Goal: Task Accomplishment & Management: Complete application form

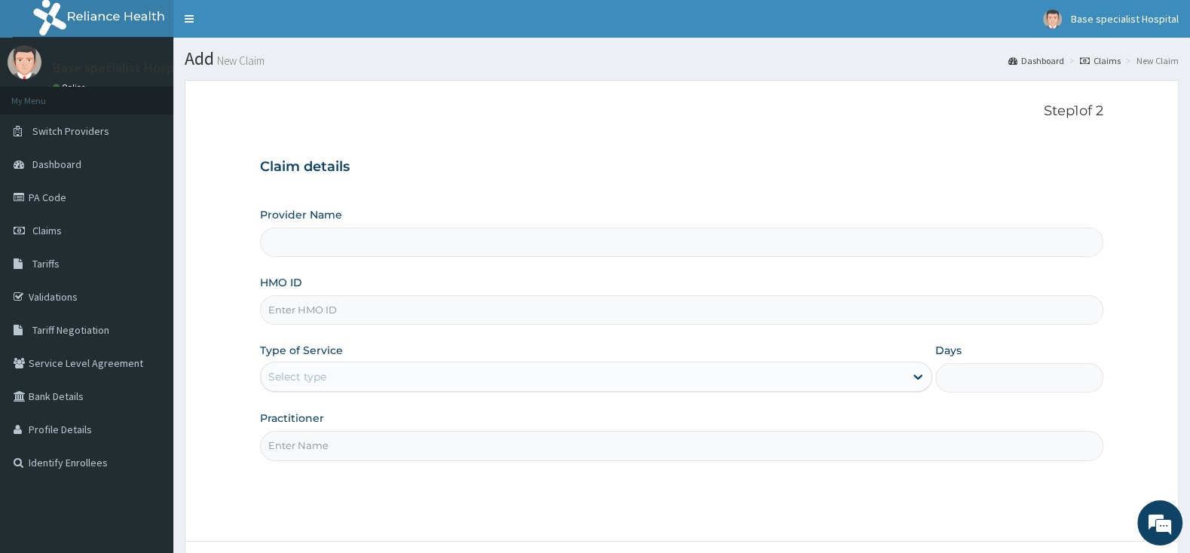
type input "Base Specialist Hospital"
click at [457, 307] on input "HMO ID" at bounding box center [681, 309] width 843 height 29
paste input "FYC/10020/A"
click at [287, 306] on input "FYC/10020/A" at bounding box center [681, 309] width 843 height 29
type input "FYC/10020/A"
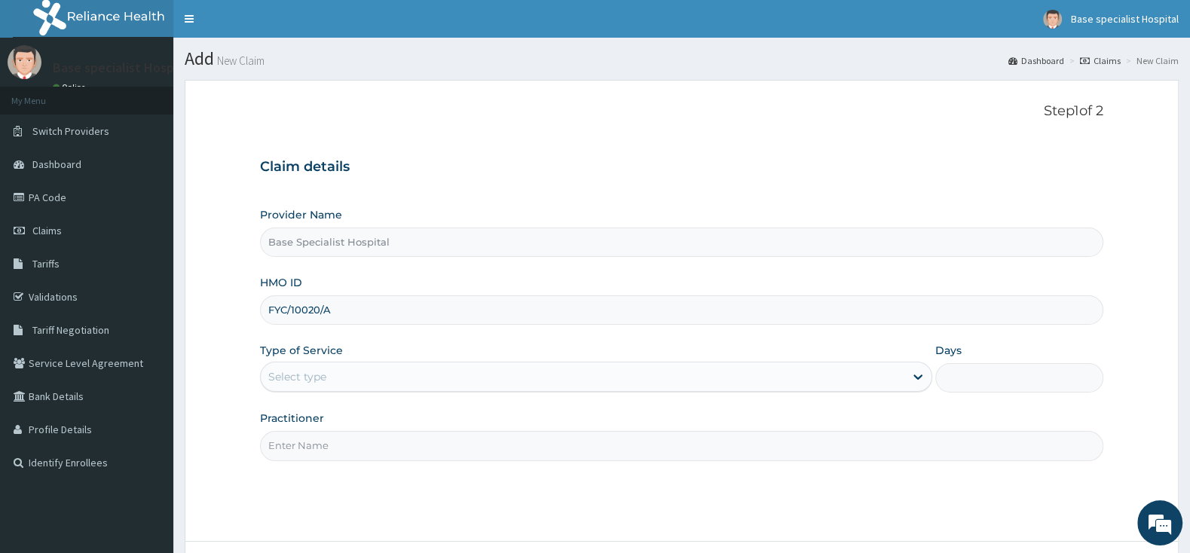
click at [350, 375] on div "Select type" at bounding box center [583, 377] width 644 height 24
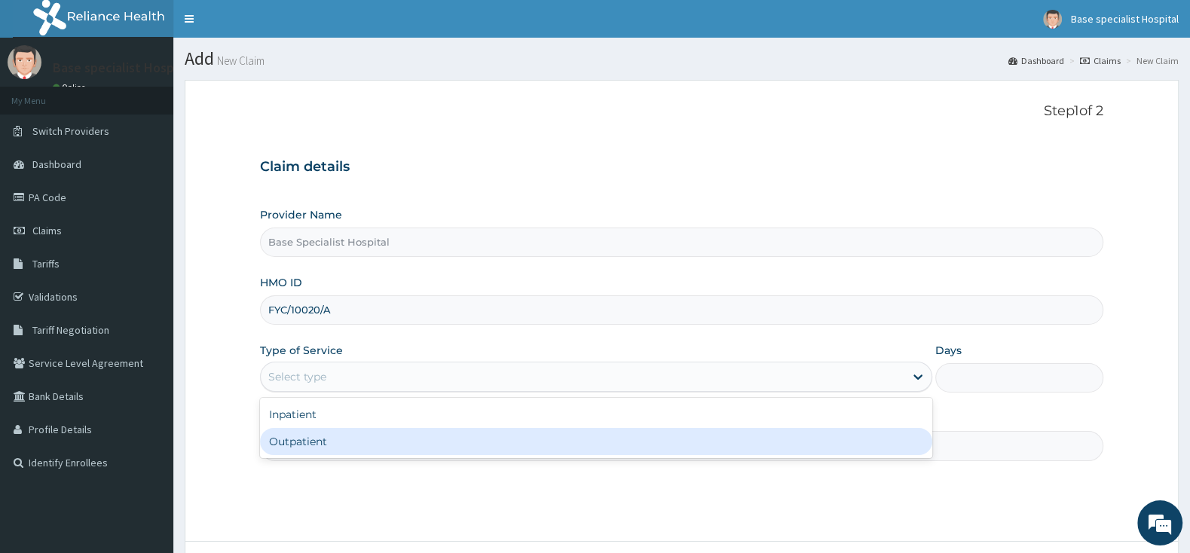
click at [351, 445] on div "Outpatient" at bounding box center [596, 441] width 672 height 27
type input "1"
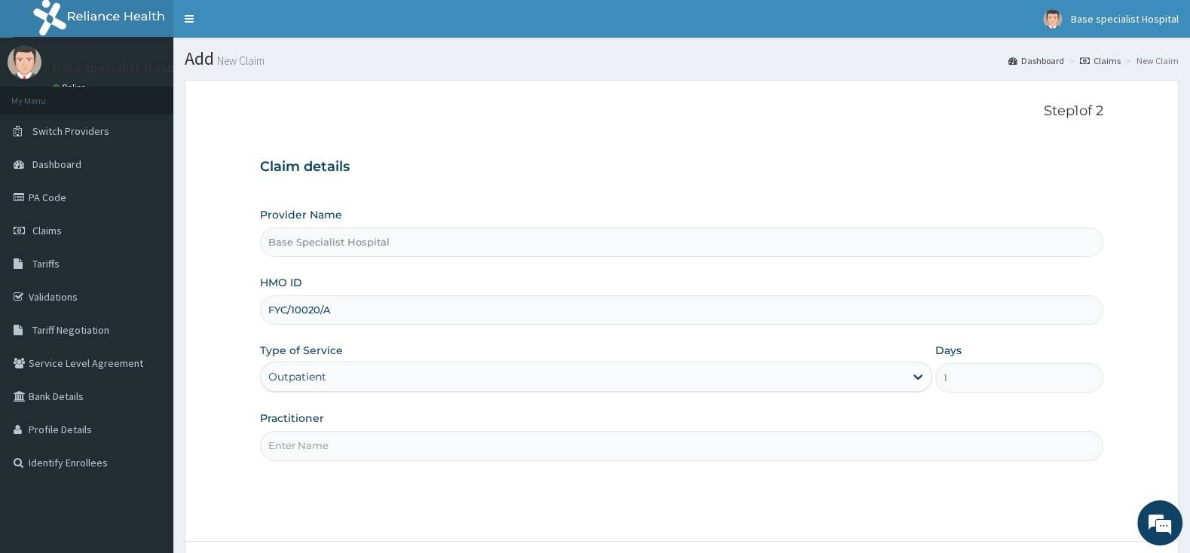
click at [351, 445] on input "Practitioner" at bounding box center [681, 445] width 843 height 29
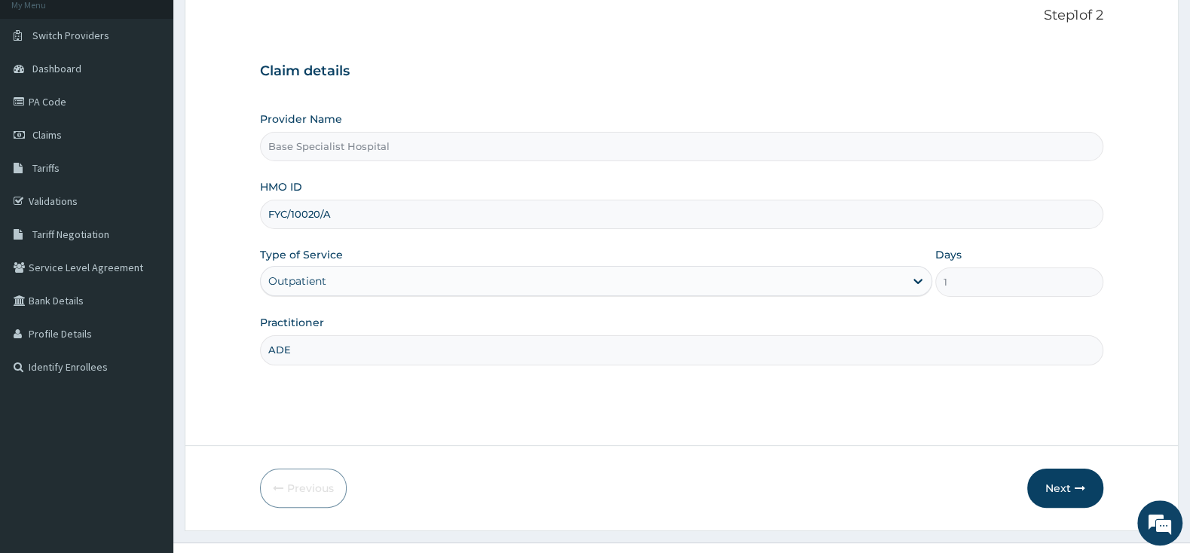
scroll to position [124, 0]
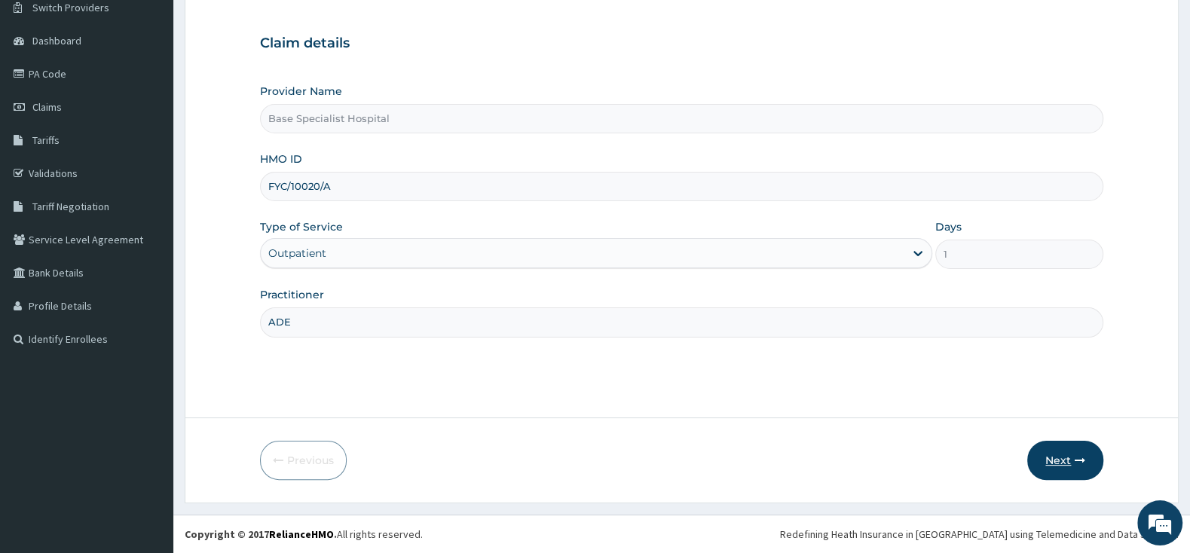
type input "ADE"
click at [1057, 452] on button "Next" at bounding box center [1065, 460] width 76 height 39
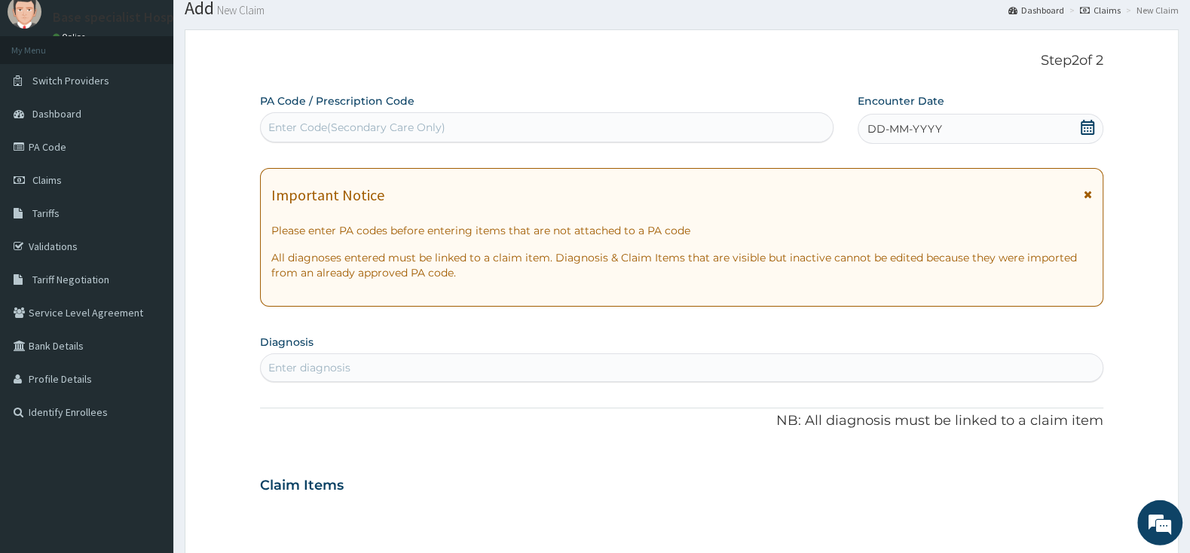
scroll to position [45, 0]
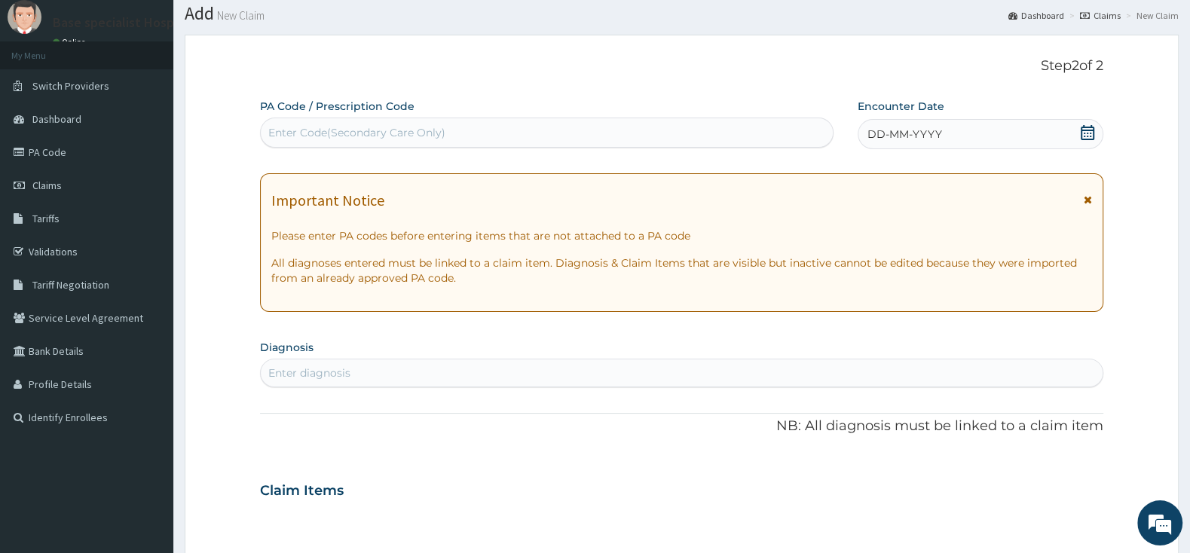
click at [1086, 125] on icon at bounding box center [1087, 132] width 15 height 15
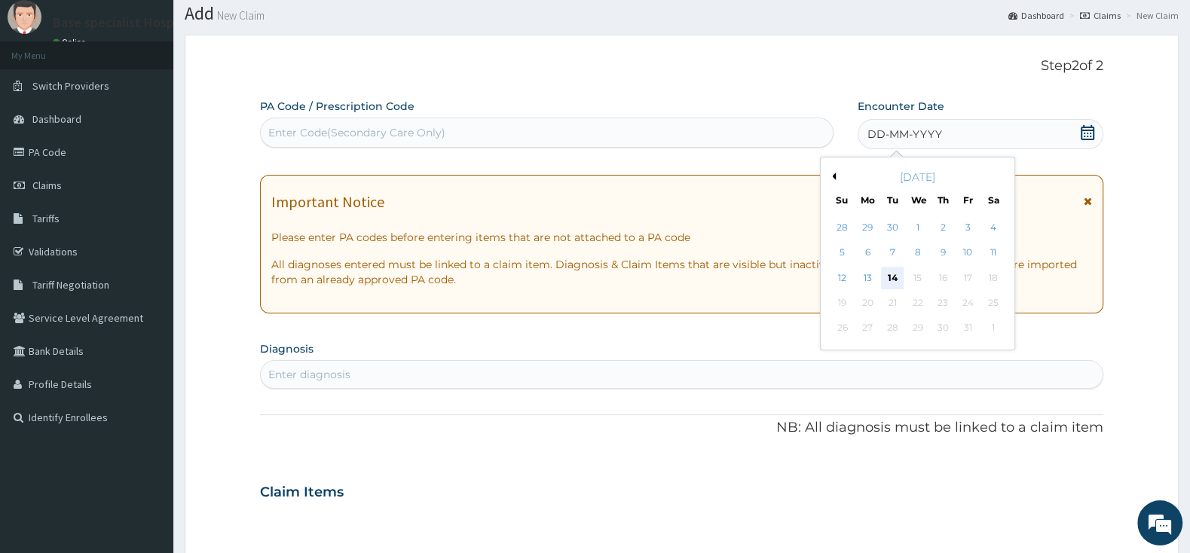
click at [888, 277] on div "14" at bounding box center [892, 278] width 23 height 23
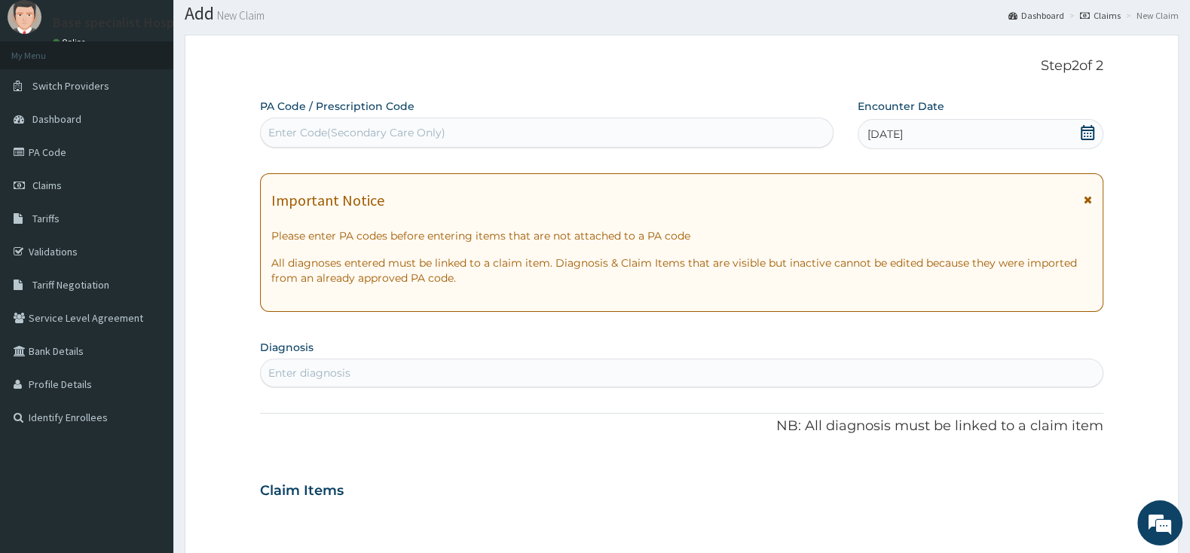
click at [515, 369] on div "Enter diagnosis" at bounding box center [682, 373] width 842 height 24
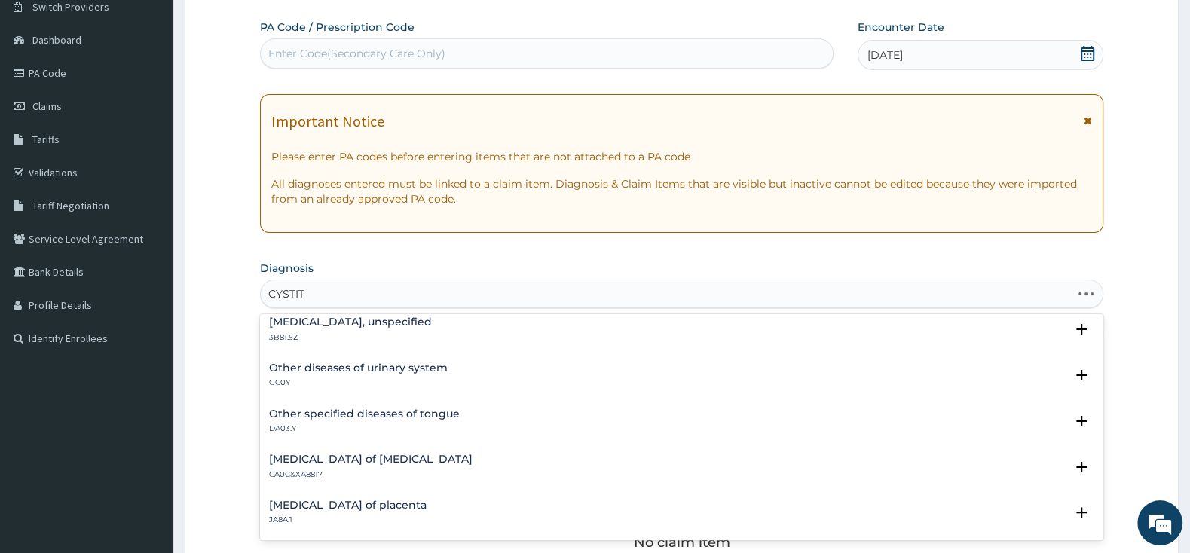
scroll to position [0, 0]
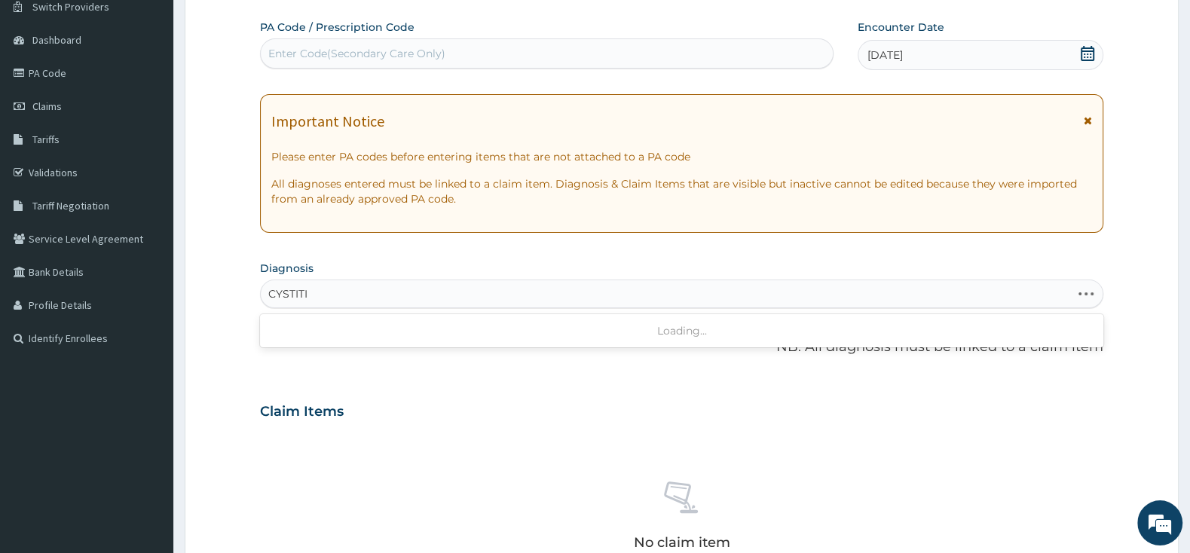
type input "CYSTITIS"
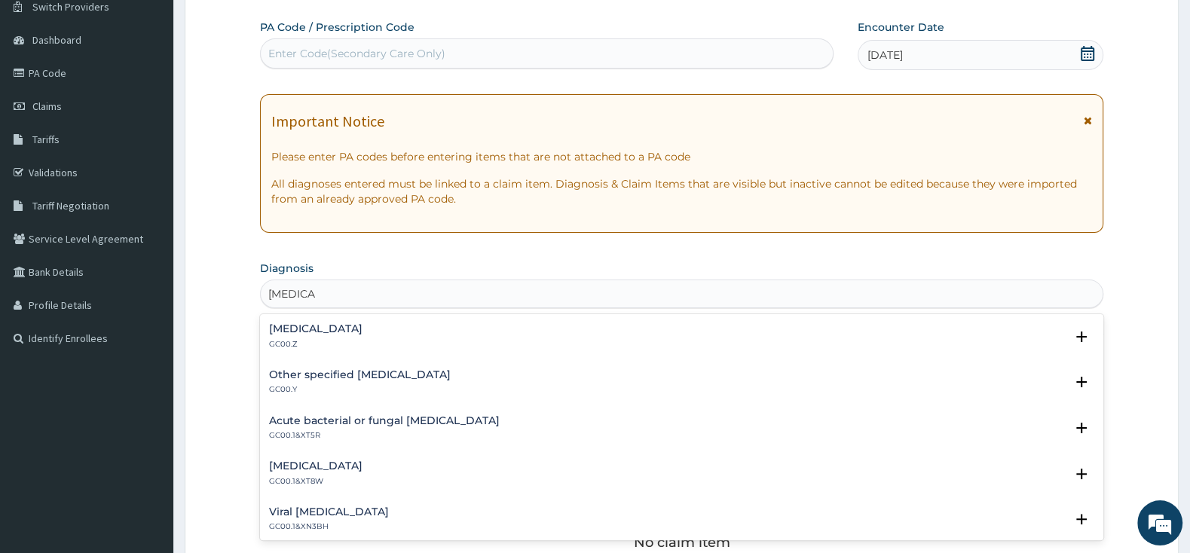
click at [323, 330] on h4 "Cystitis, unspecified" at bounding box center [315, 328] width 93 height 11
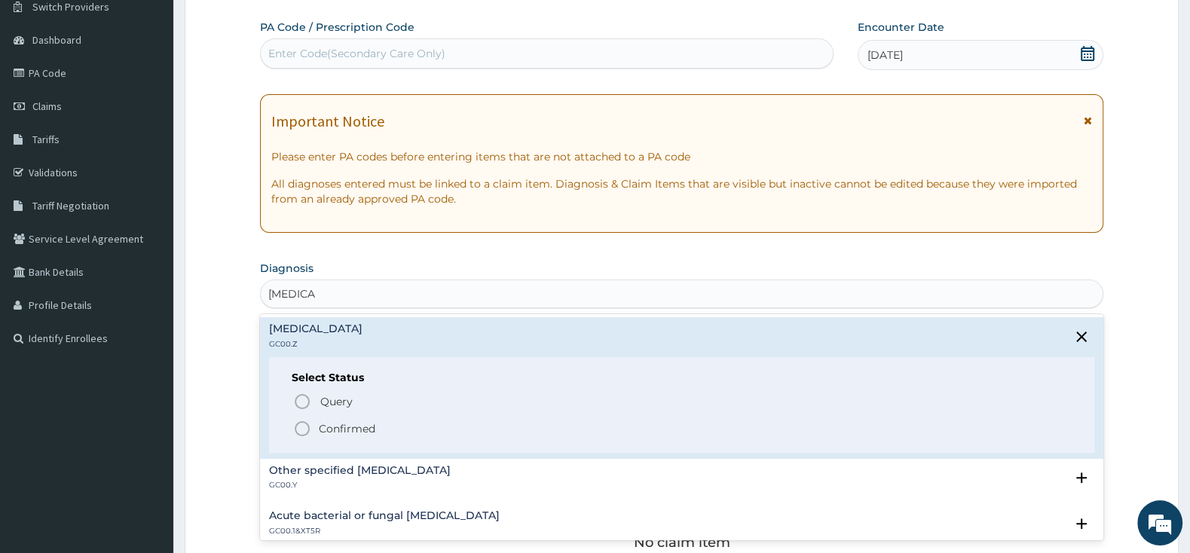
click at [304, 425] on icon "status option filled" at bounding box center [302, 429] width 18 height 18
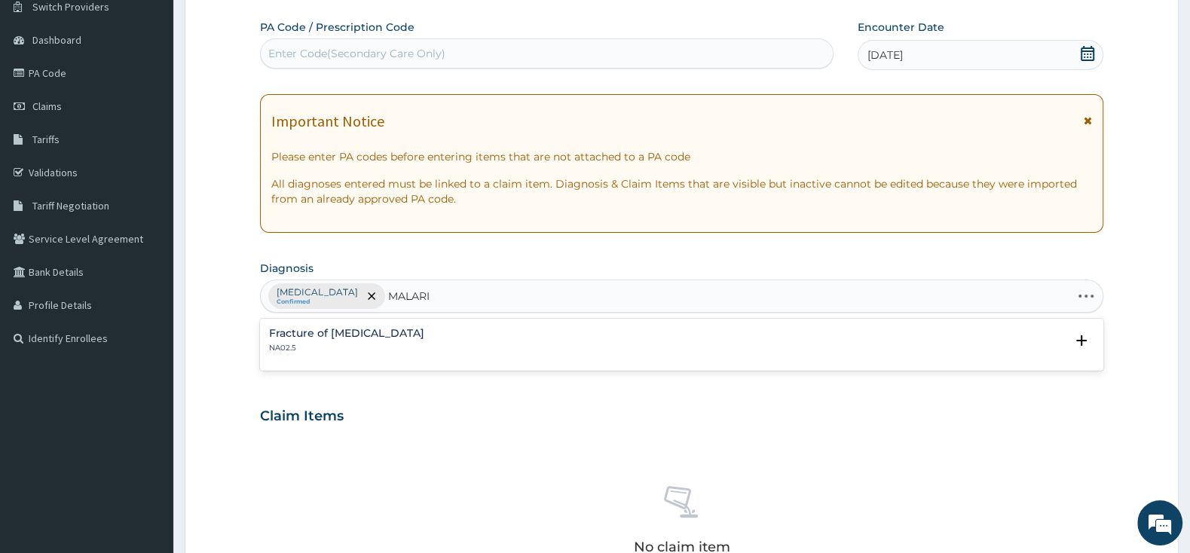
type input "MALARIA"
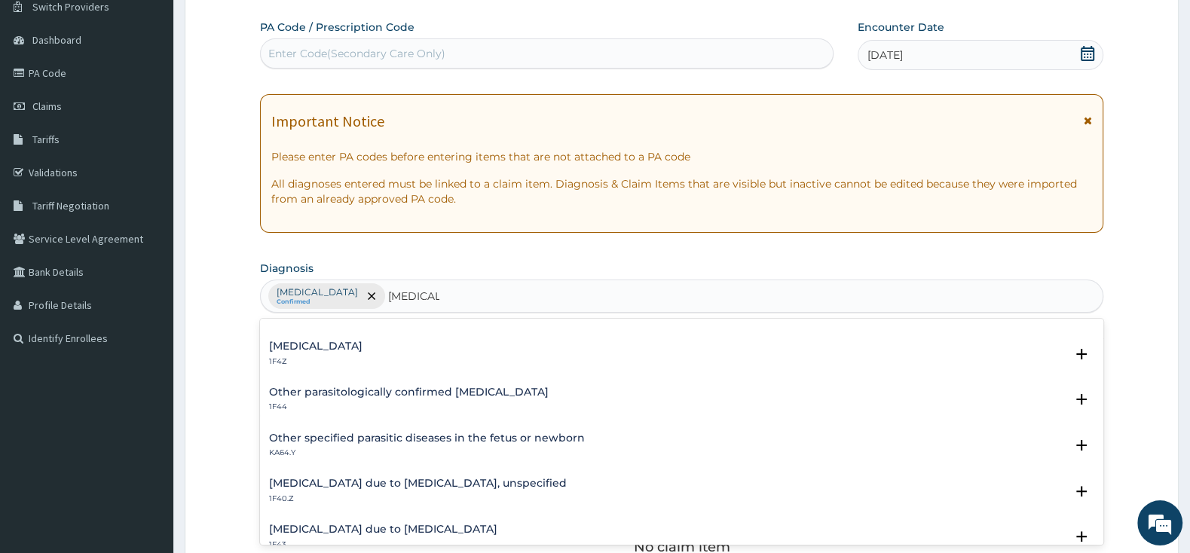
scroll to position [158, 0]
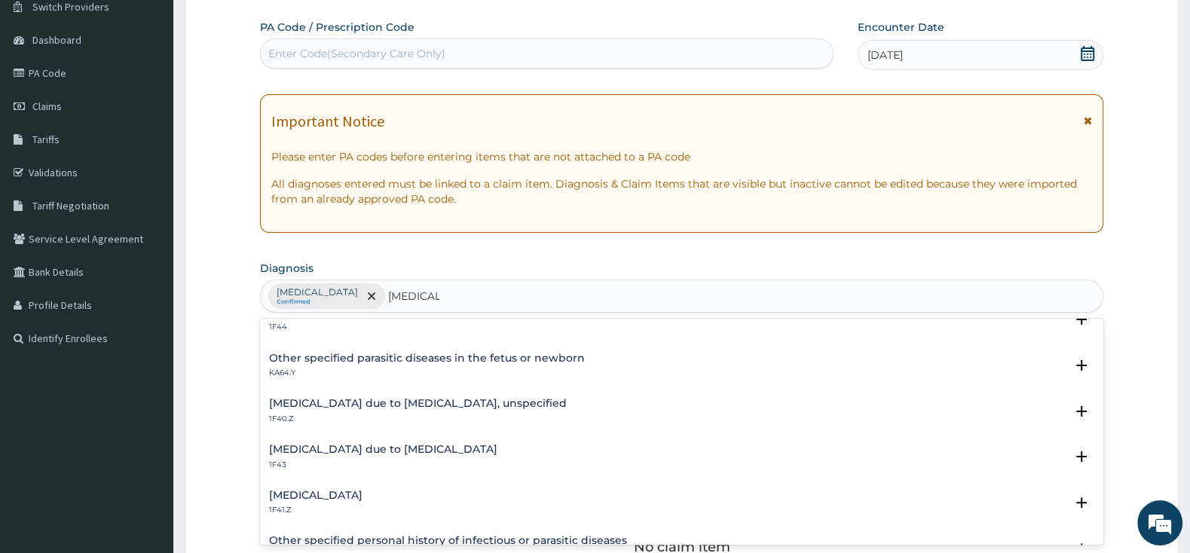
click at [376, 406] on h4 "[MEDICAL_DATA] due to [MEDICAL_DATA], unspecified" at bounding box center [418, 403] width 298 height 11
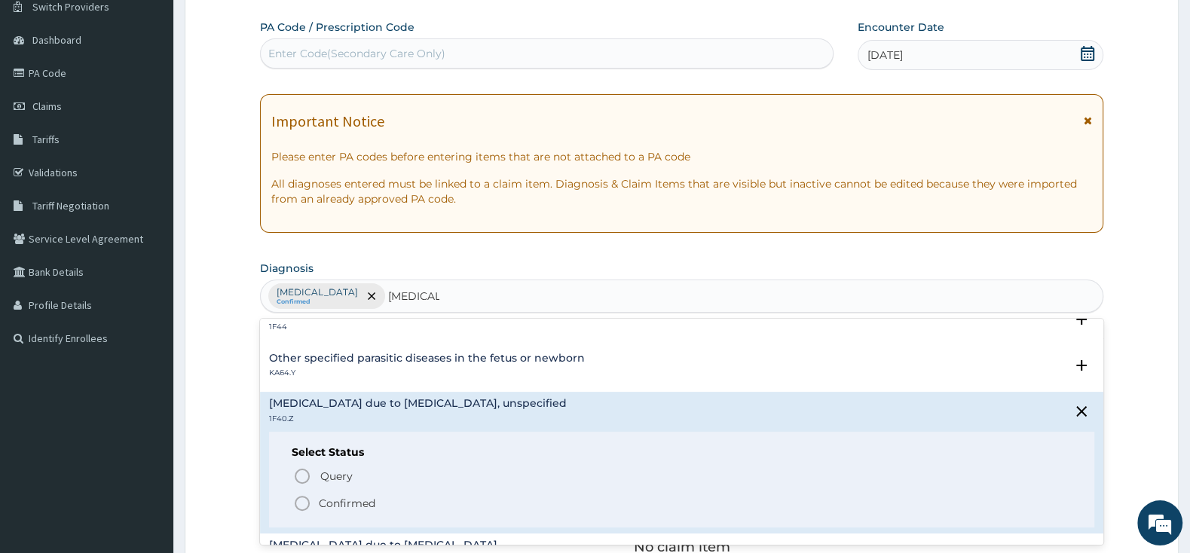
click at [306, 500] on icon "status option filled" at bounding box center [302, 503] width 18 height 18
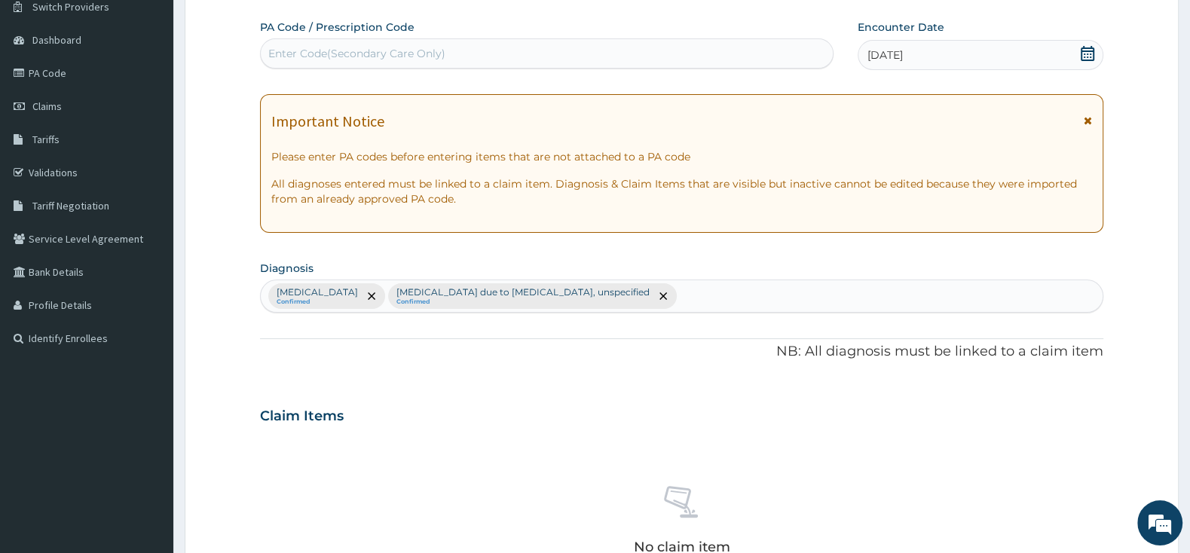
scroll to position [441, 0]
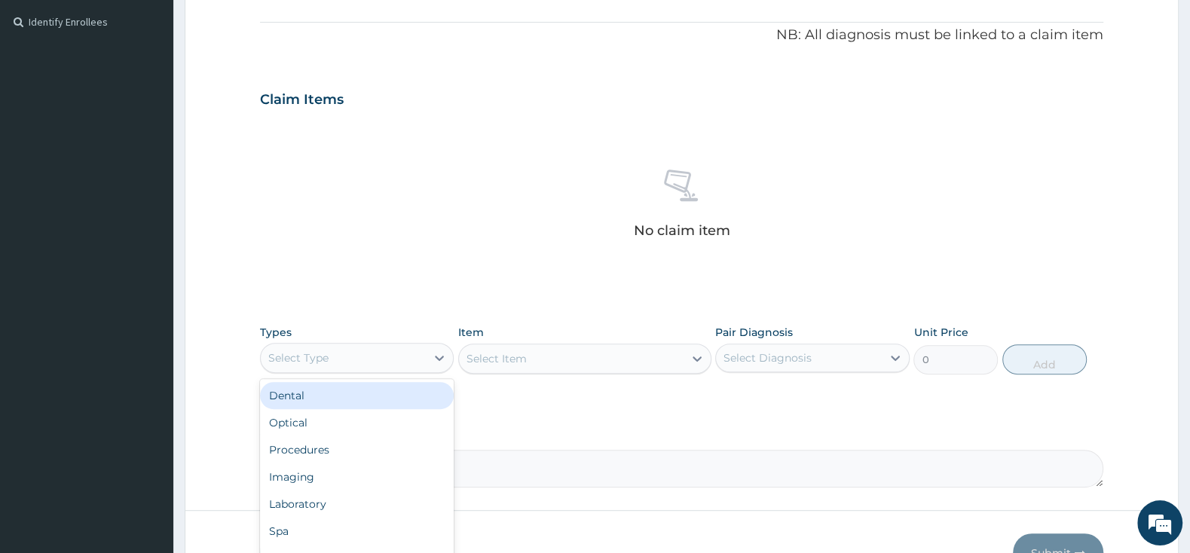
click at [421, 364] on div "Select Type" at bounding box center [343, 358] width 165 height 24
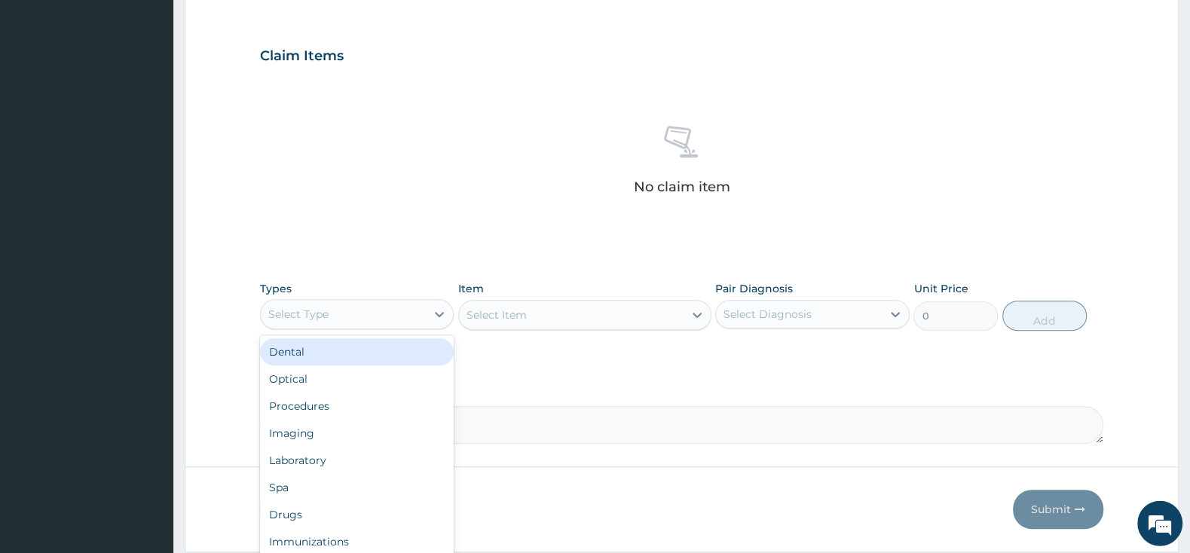
scroll to position [535, 0]
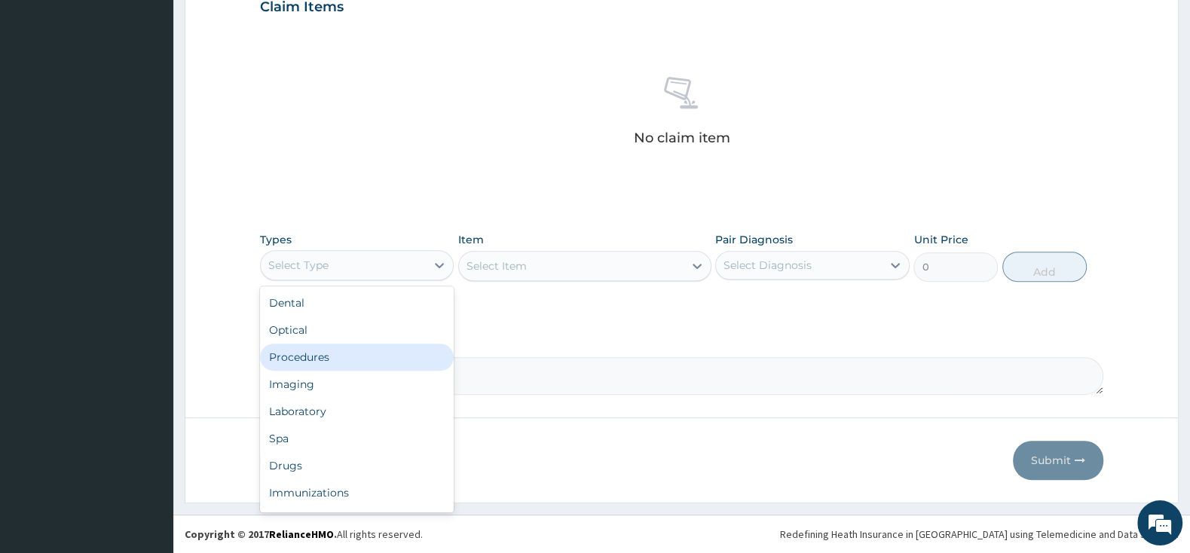
click at [380, 362] on div "Procedures" at bounding box center [357, 357] width 194 height 27
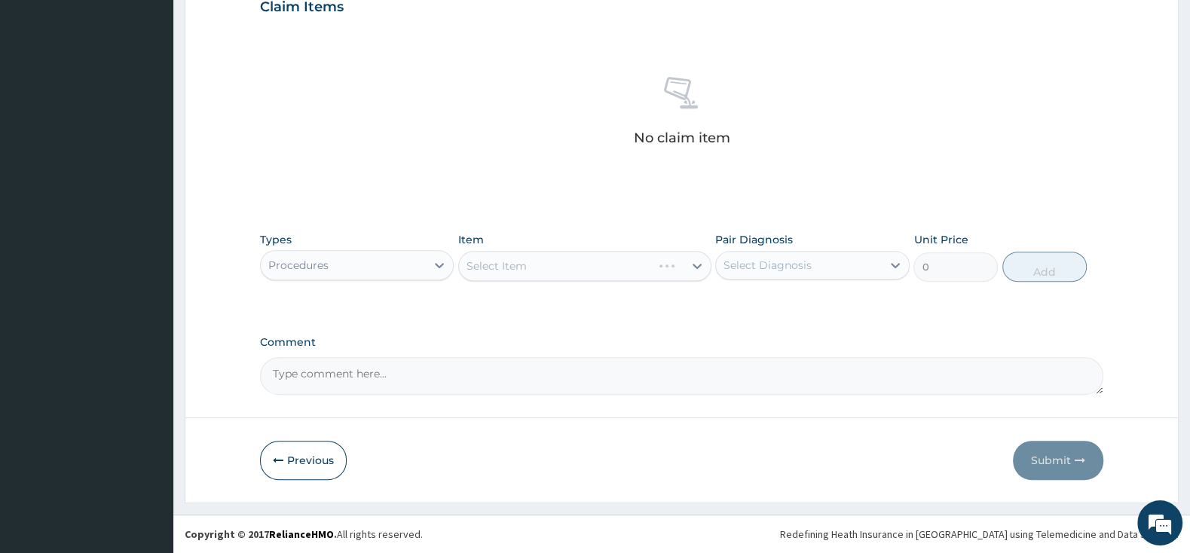
click at [546, 268] on div "Select Item" at bounding box center [584, 266] width 253 height 30
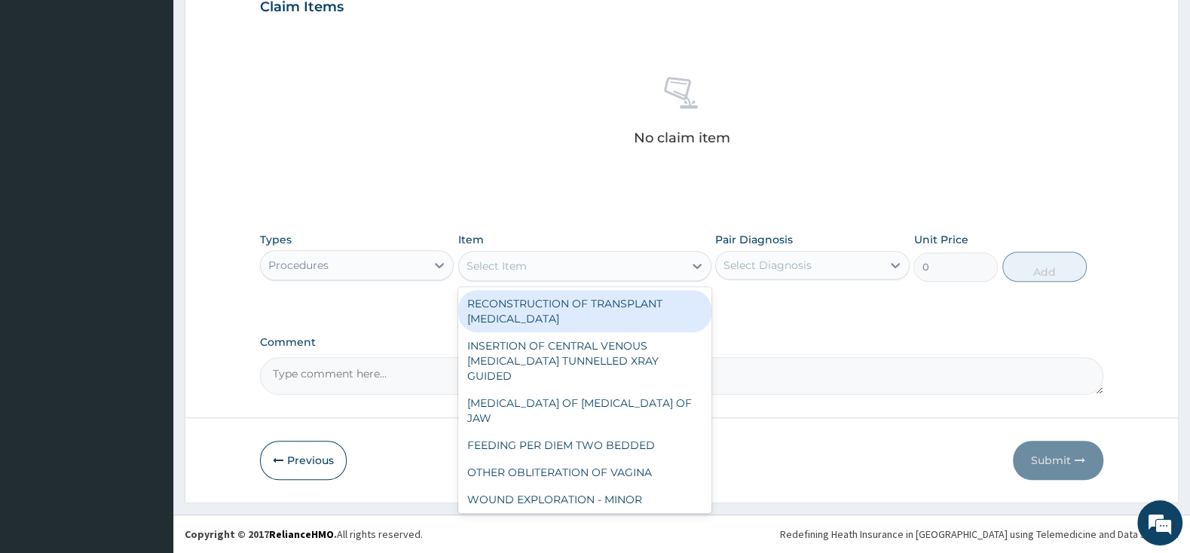
click at [539, 267] on div "Select Item" at bounding box center [571, 266] width 225 height 24
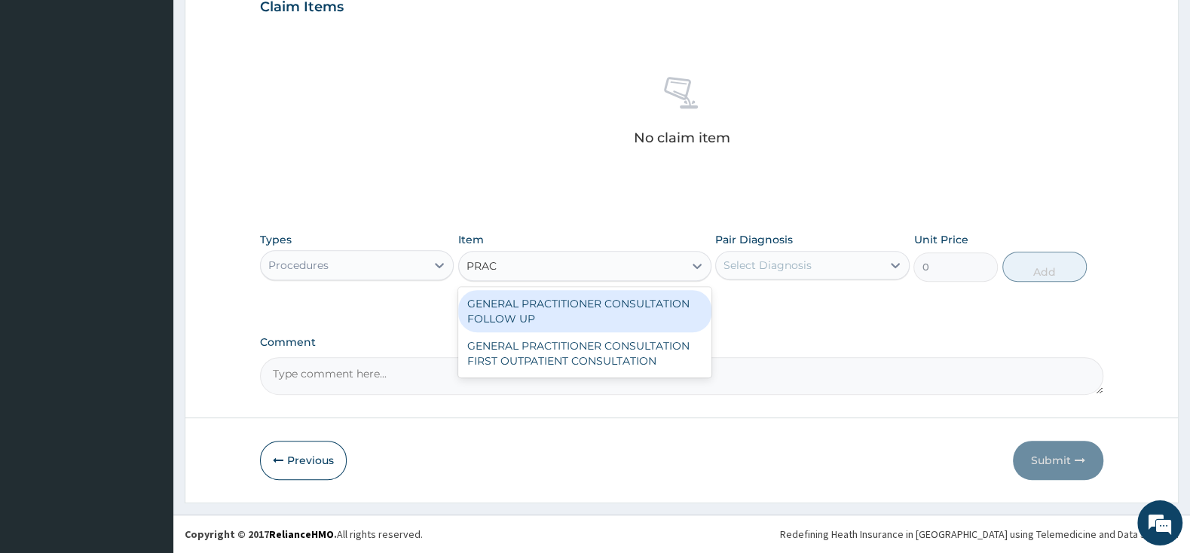
type input "PRACT"
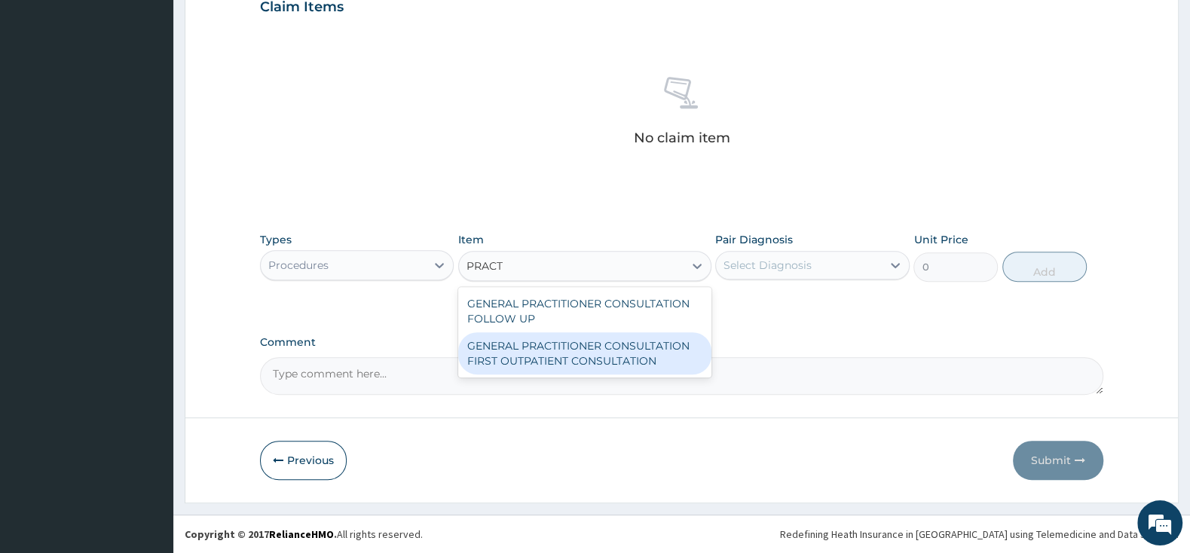
click at [588, 350] on div "GENERAL PRACTITIONER CONSULTATION FIRST OUTPATIENT CONSULTATION" at bounding box center [584, 353] width 253 height 42
type input "3000"
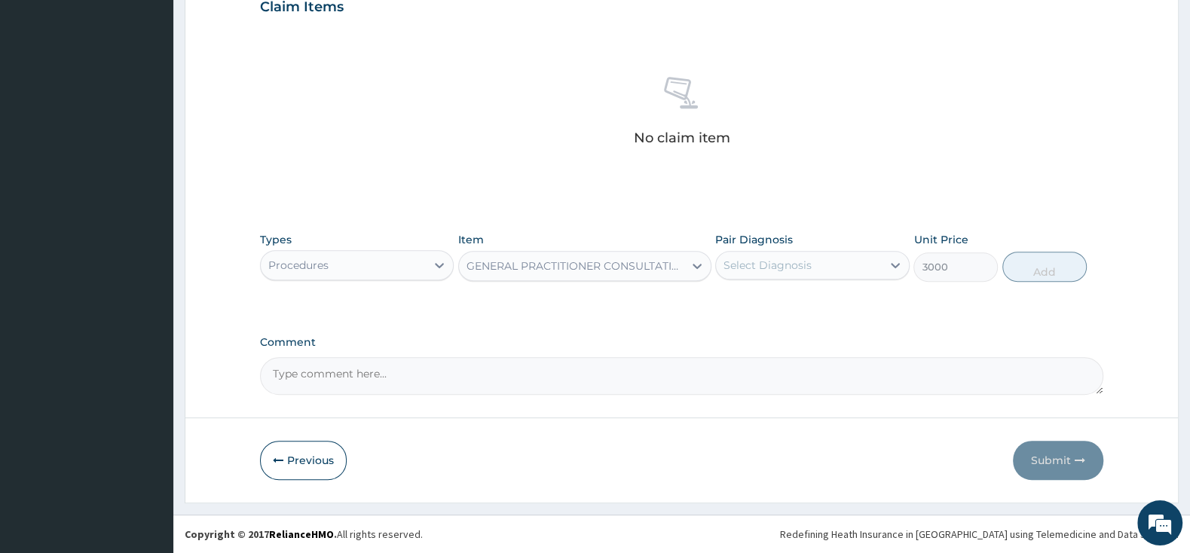
drag, startPoint x: 737, startPoint y: 264, endPoint x: 741, endPoint y: 280, distance: 16.3
click at [738, 264] on div "Select Diagnosis" at bounding box center [767, 265] width 88 height 15
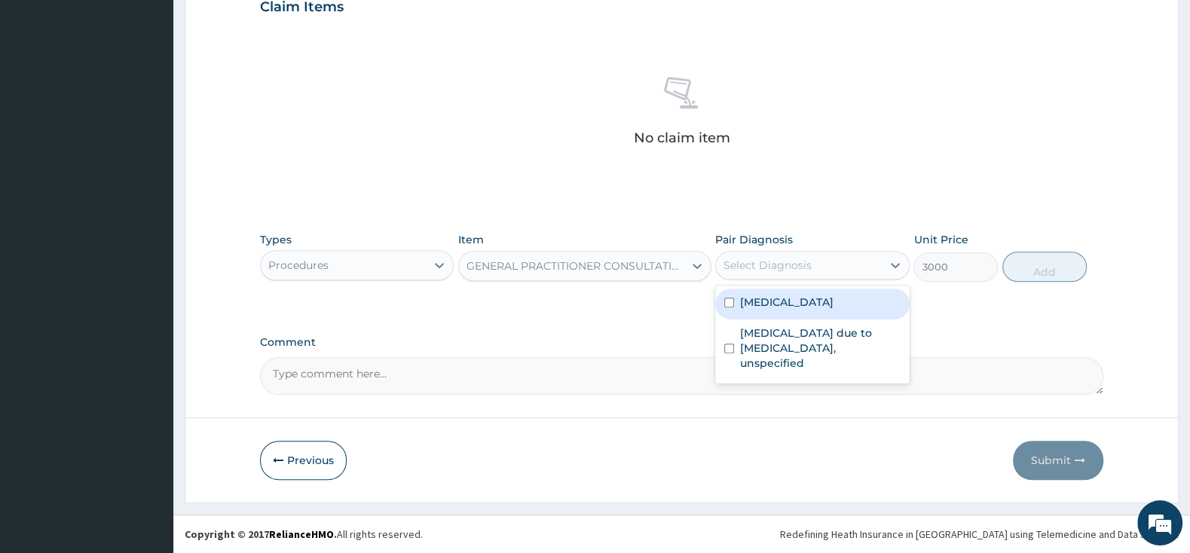
click at [730, 289] on div "Cystitis, unspecified" at bounding box center [812, 304] width 194 height 31
checkbox input "true"
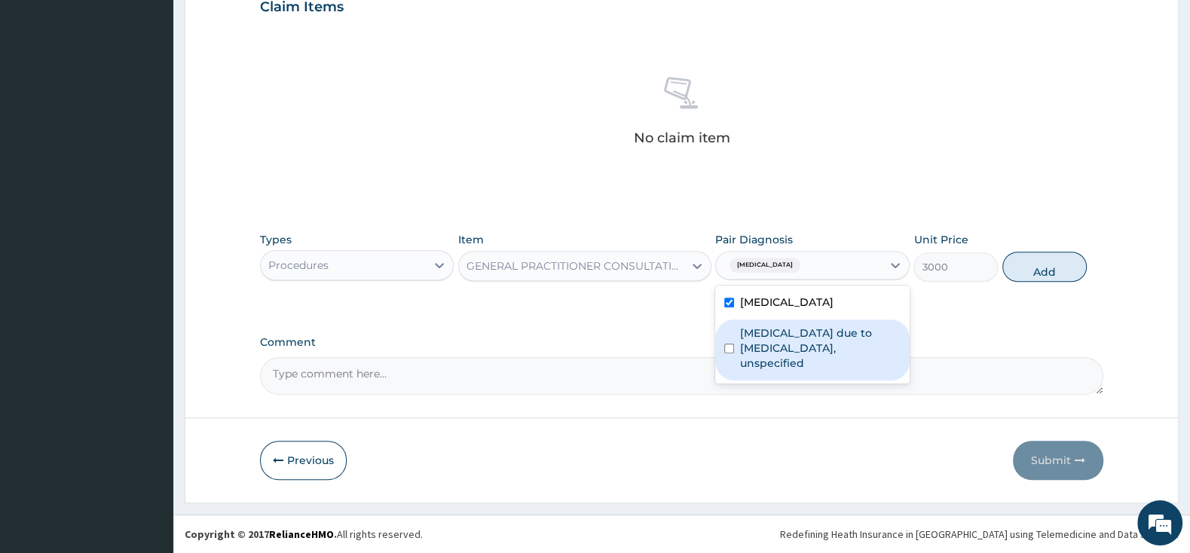
drag, startPoint x: 726, startPoint y: 341, endPoint x: 855, endPoint y: 339, distance: 129.6
click at [729, 344] on input "checkbox" at bounding box center [729, 349] width 10 height 10
checkbox input "true"
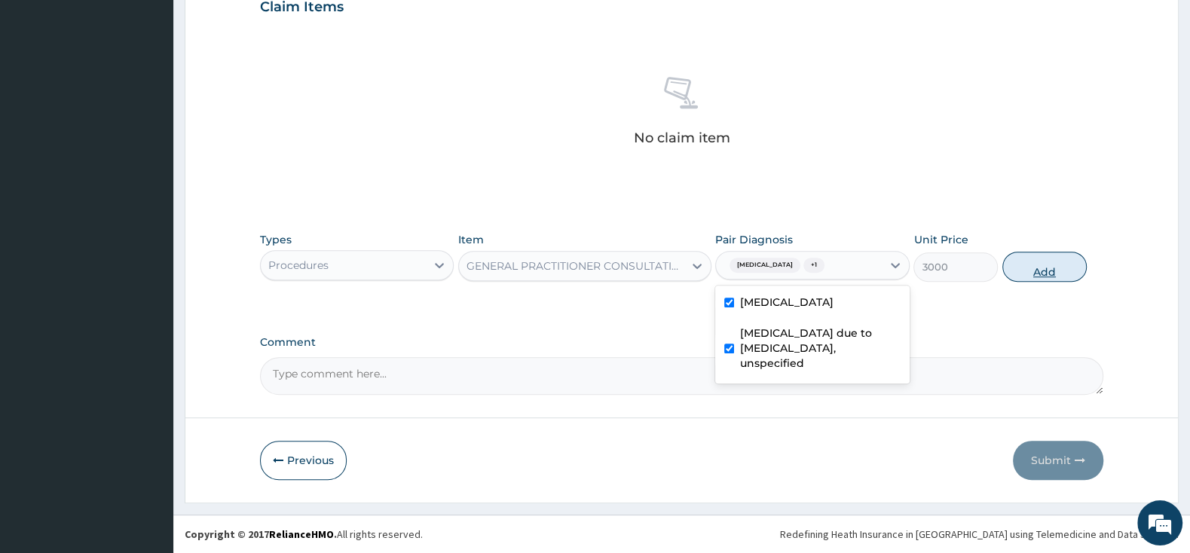
click at [1032, 266] on button "Add" at bounding box center [1044, 267] width 84 height 30
type input "0"
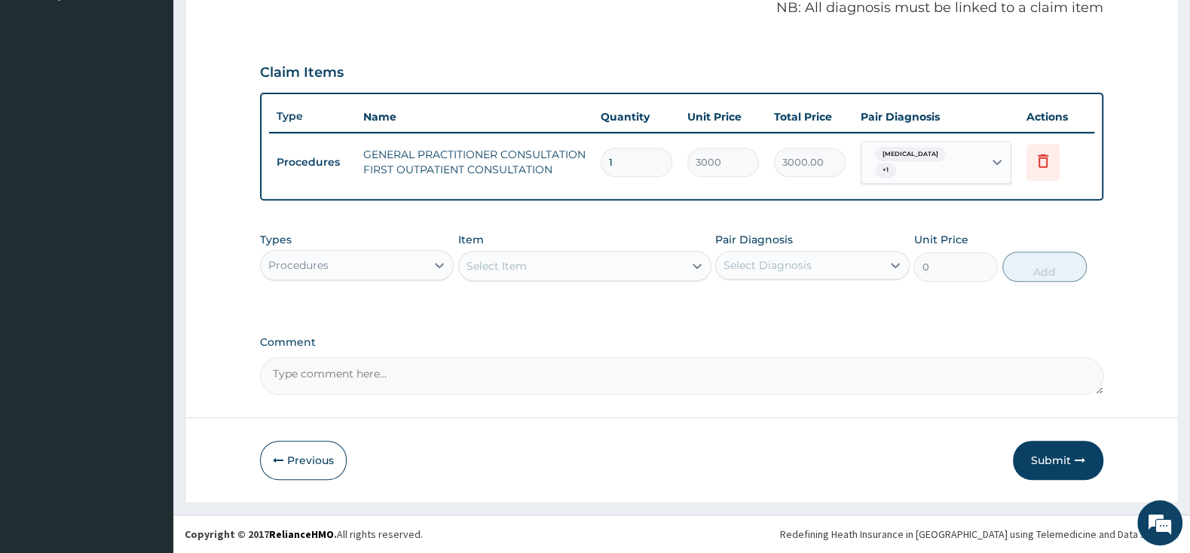
scroll to position [469, 0]
click at [381, 255] on div "Procedures" at bounding box center [343, 265] width 165 height 24
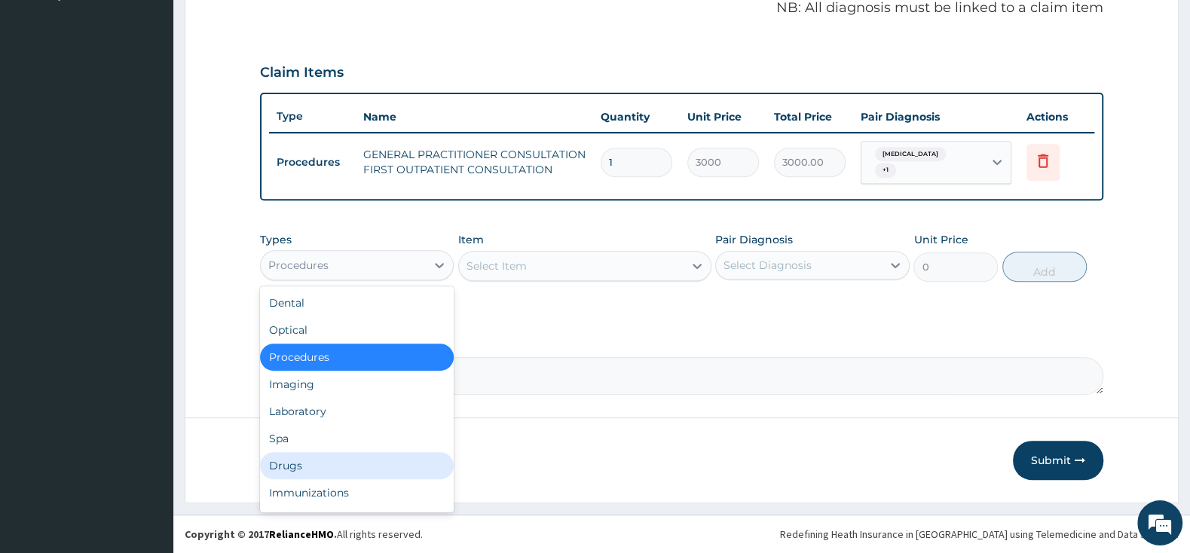
click at [313, 460] on div "Drugs" at bounding box center [357, 465] width 194 height 27
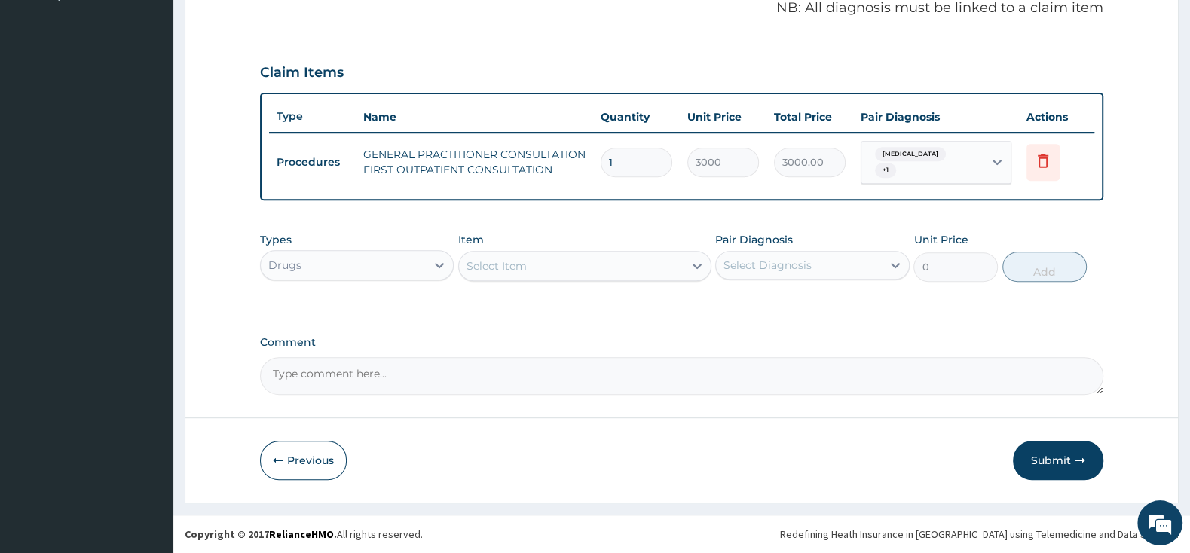
click at [516, 265] on div "Select Item" at bounding box center [496, 265] width 60 height 15
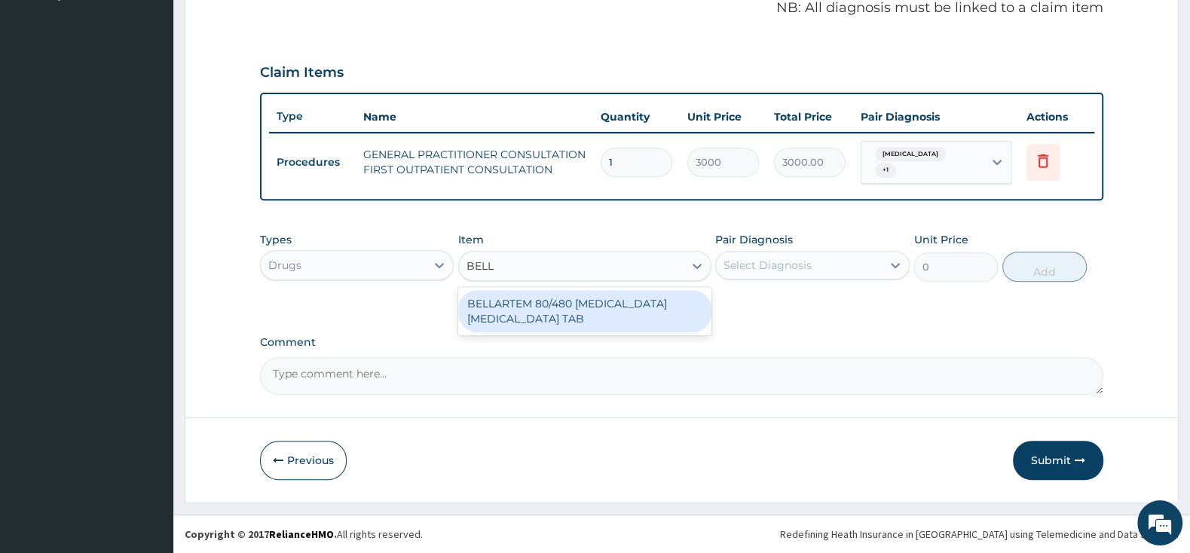
type input "BELLA"
click at [685, 304] on div "BELLARTEM 80/480 [MEDICAL_DATA] [MEDICAL_DATA] TAB" at bounding box center [584, 311] width 253 height 42
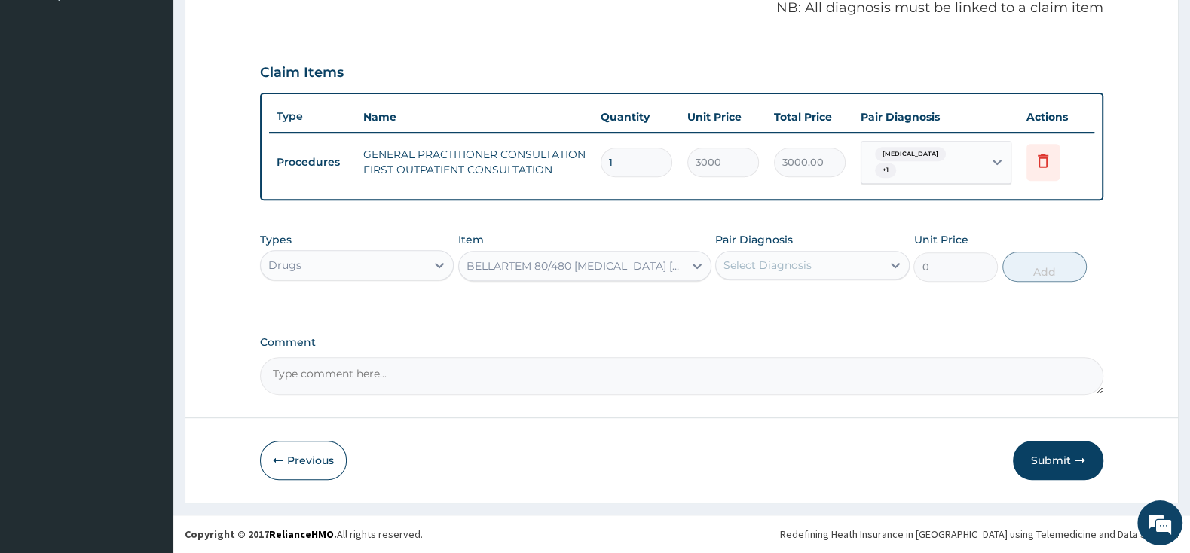
type input "379.5"
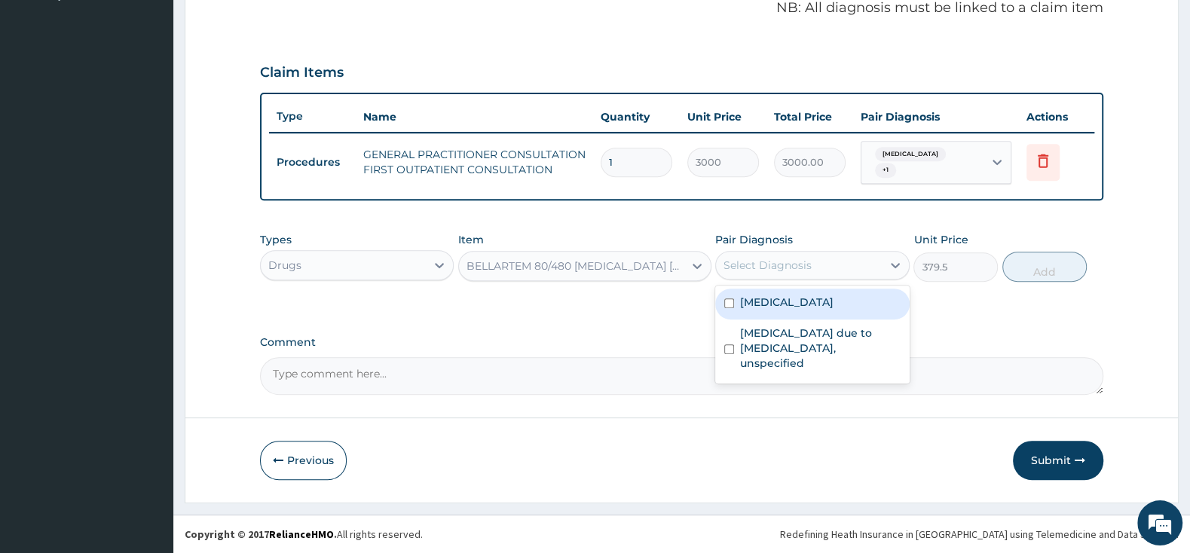
drag, startPoint x: 780, startPoint y: 266, endPoint x: 780, endPoint y: 286, distance: 20.3
click at [782, 265] on div "Select Diagnosis" at bounding box center [767, 265] width 88 height 15
click at [728, 298] on input "checkbox" at bounding box center [729, 303] width 10 height 10
checkbox input "true"
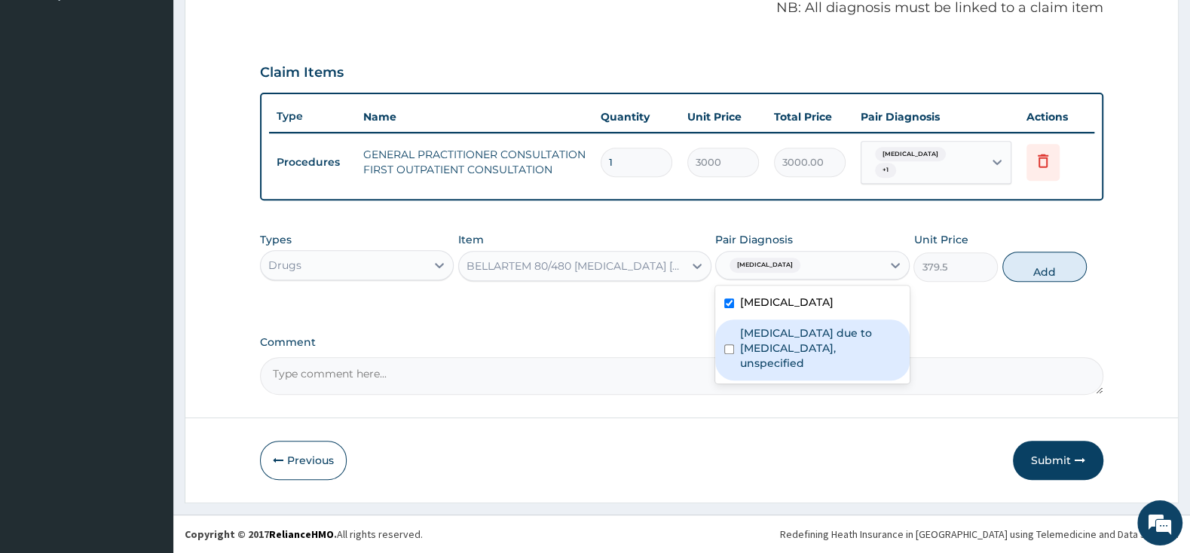
click at [724, 347] on div "[MEDICAL_DATA] due to [MEDICAL_DATA], unspecified" at bounding box center [812, 350] width 194 height 61
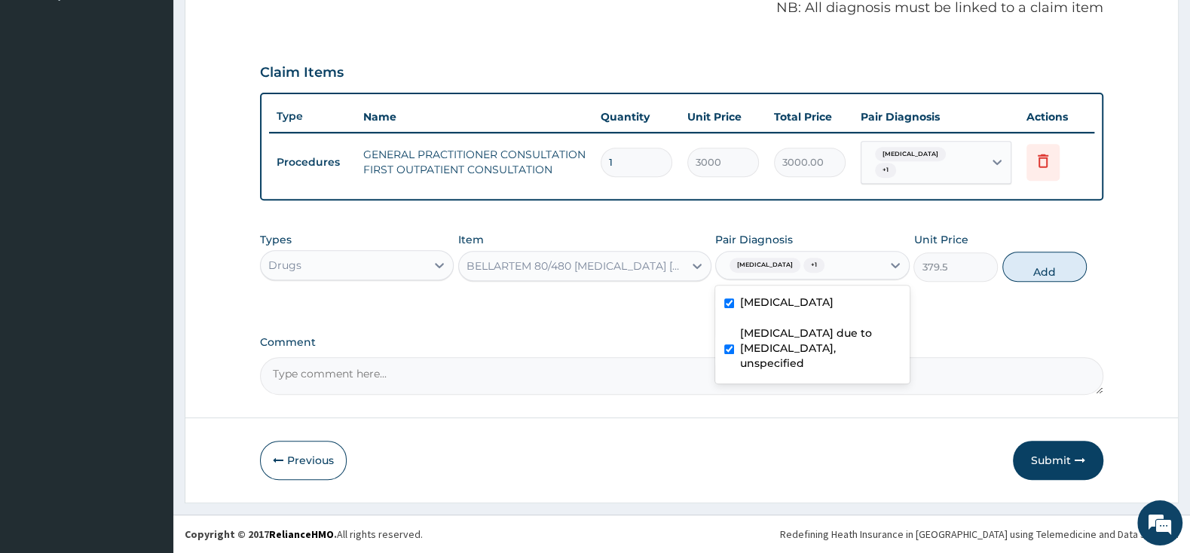
click at [731, 344] on input "checkbox" at bounding box center [729, 349] width 10 height 10
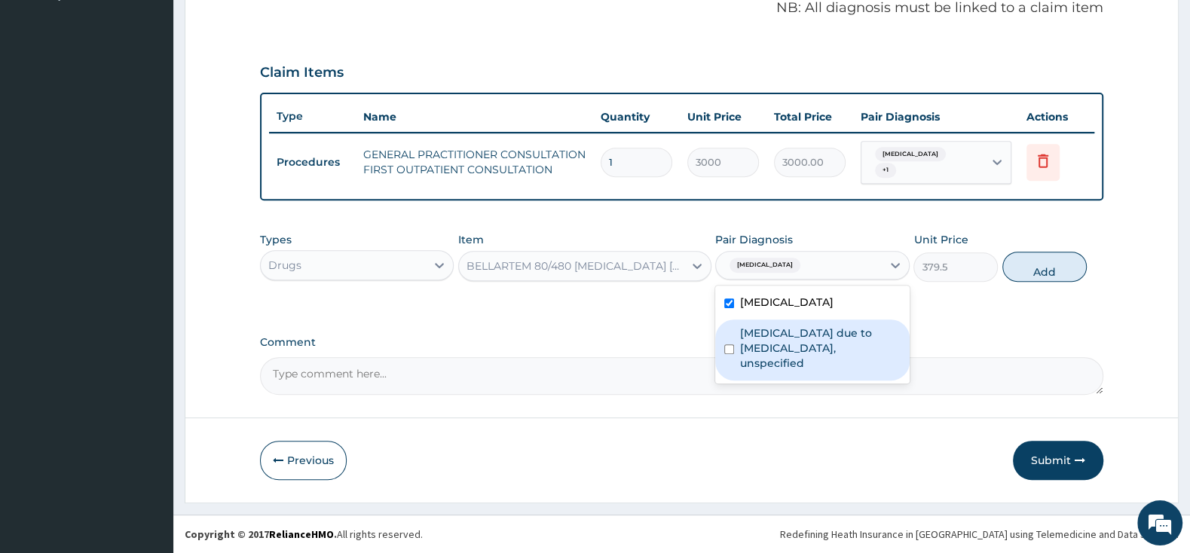
click at [723, 345] on div "[MEDICAL_DATA] due to [MEDICAL_DATA], unspecified" at bounding box center [812, 350] width 194 height 61
checkbox input "true"
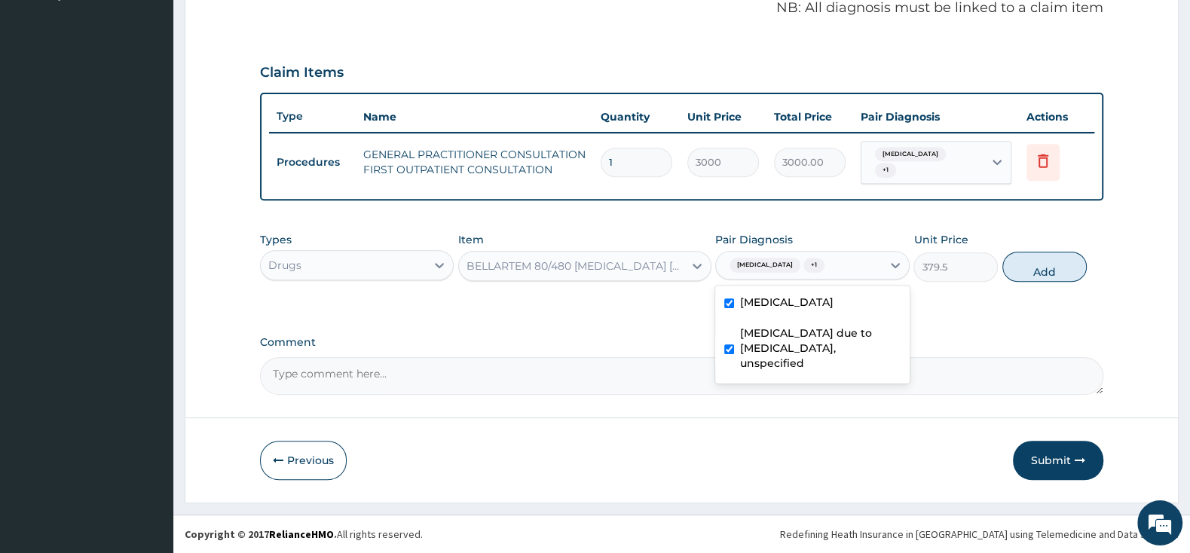
click at [728, 296] on div "Cystitis, unspecified" at bounding box center [812, 304] width 194 height 31
checkbox input "false"
click at [1039, 274] on button "Add" at bounding box center [1046, 267] width 84 height 30
type input "0"
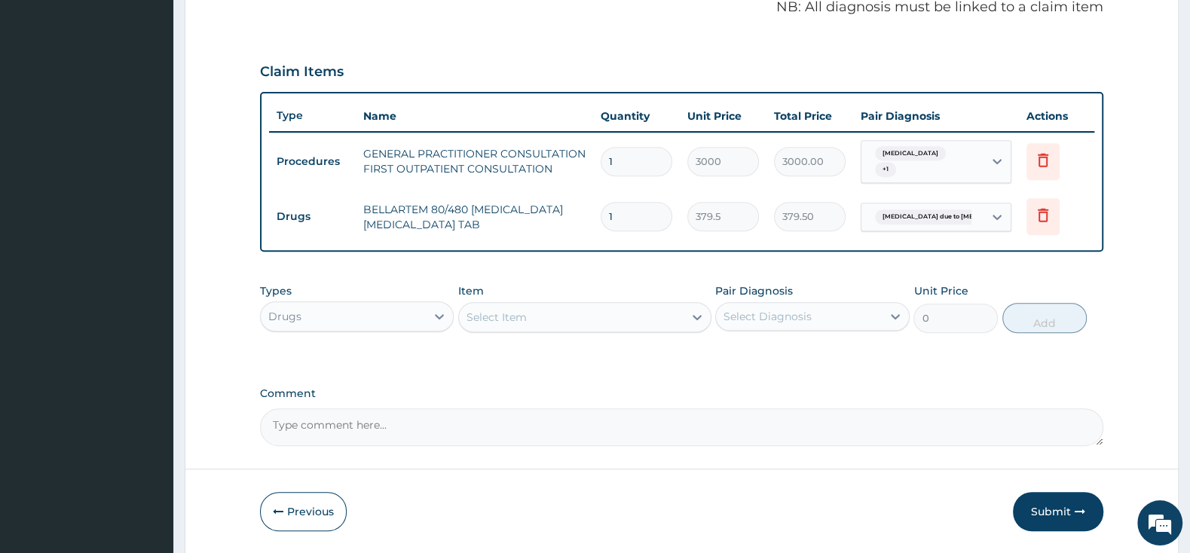
type input "0.00"
type input "6"
type input "2277.00"
type input "6"
click at [644, 309] on div "Select Item" at bounding box center [571, 317] width 225 height 24
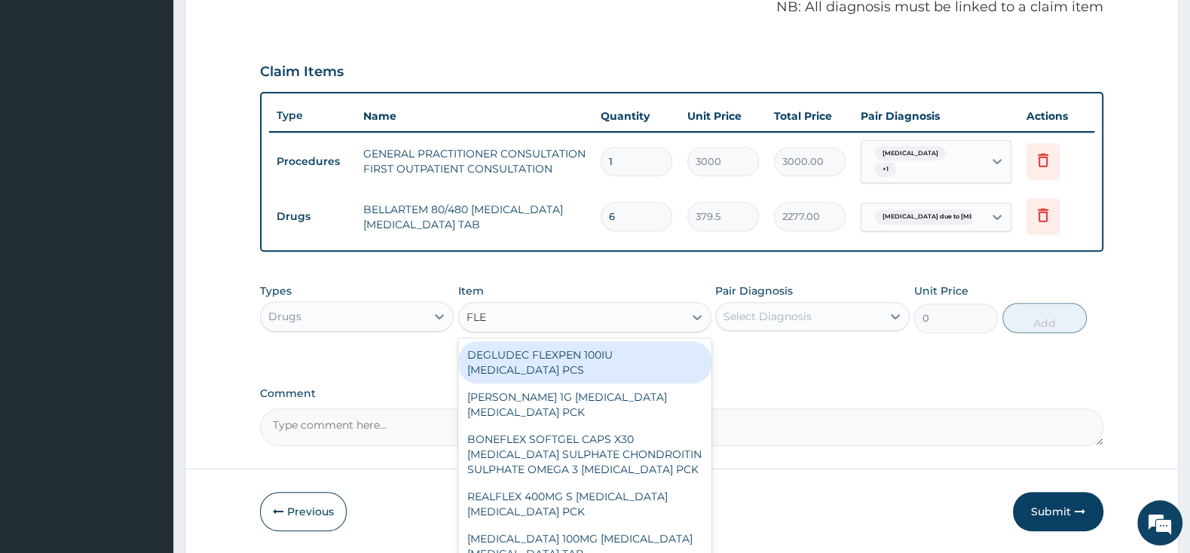
type input "FLEM"
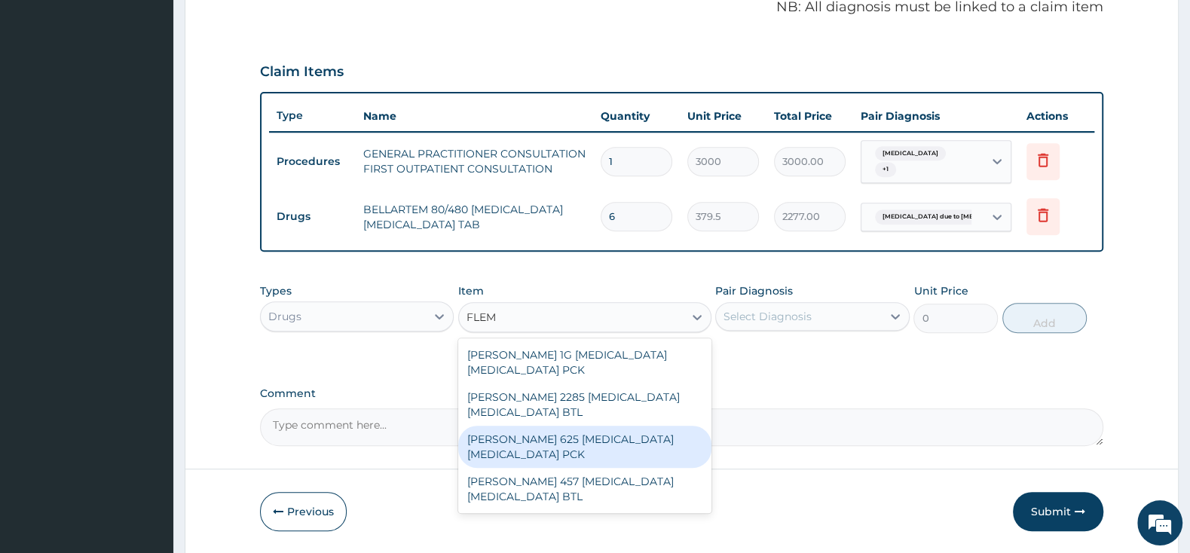
click at [610, 445] on div "[PERSON_NAME] 625 [MEDICAL_DATA] [MEDICAL_DATA] PCK" at bounding box center [584, 447] width 253 height 42
type input "2300"
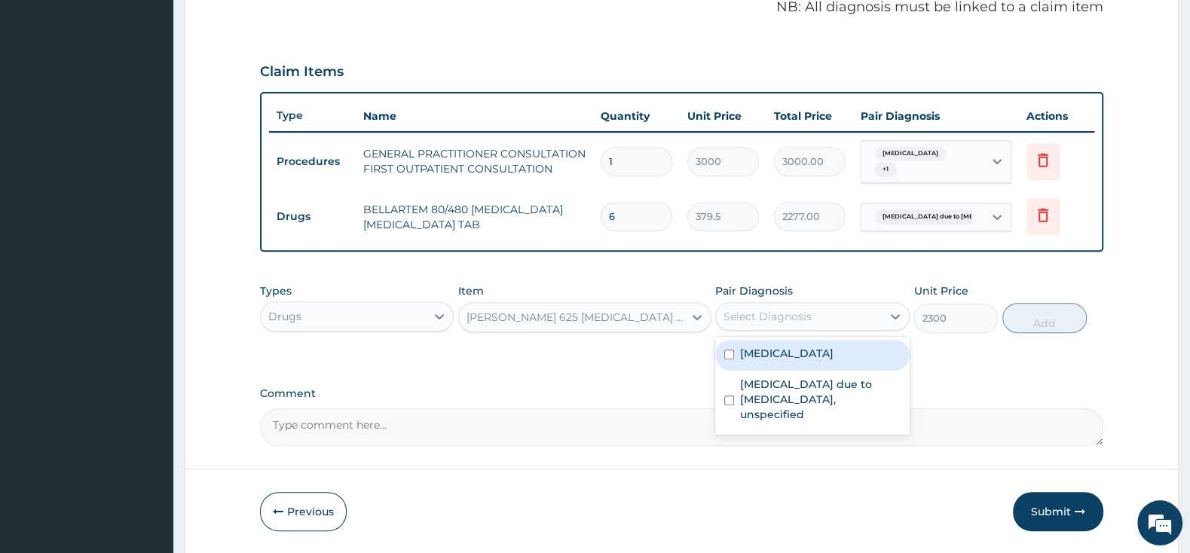
click at [782, 313] on div "Select Diagnosis" at bounding box center [767, 316] width 88 height 15
click at [726, 343] on div "Cystitis, unspecified" at bounding box center [812, 355] width 194 height 31
checkbox input "true"
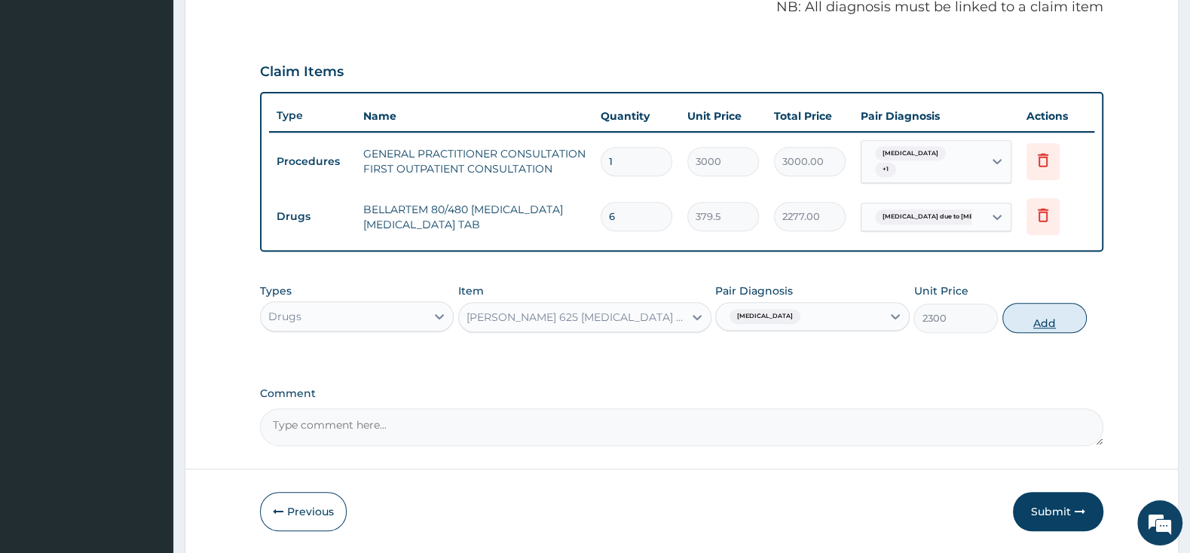
click at [1029, 326] on button "Add" at bounding box center [1044, 318] width 84 height 30
type input "0"
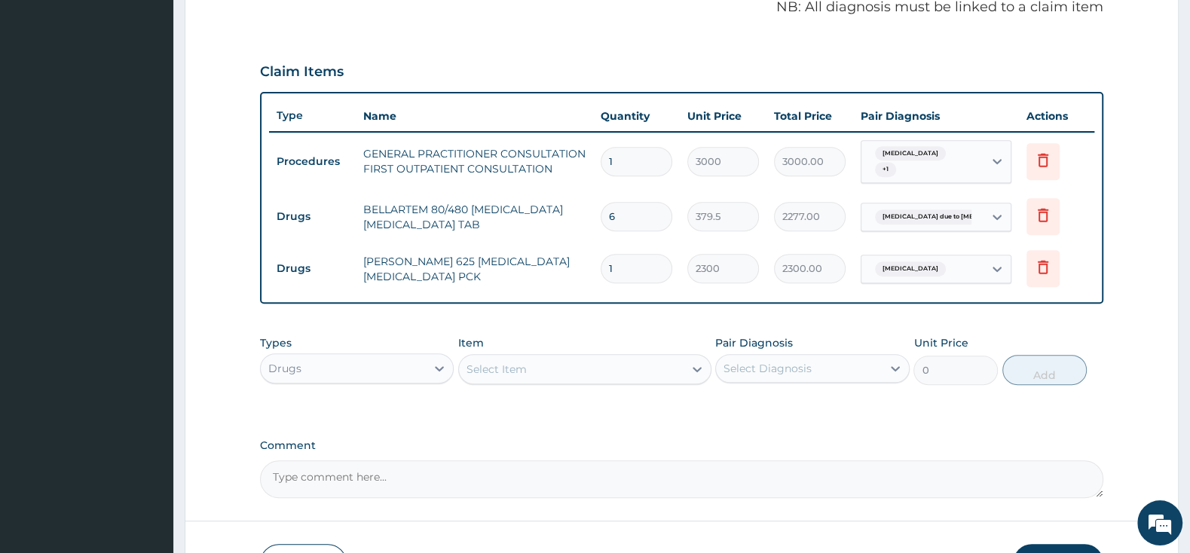
click at [587, 372] on div "Select Item" at bounding box center [571, 369] width 225 height 24
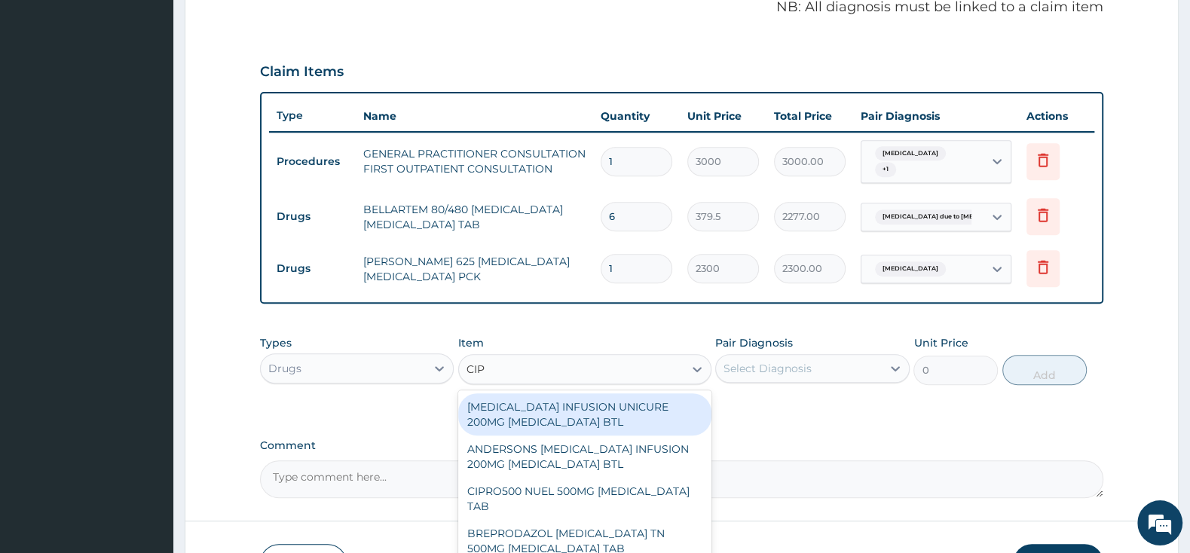
type input "CIPR"
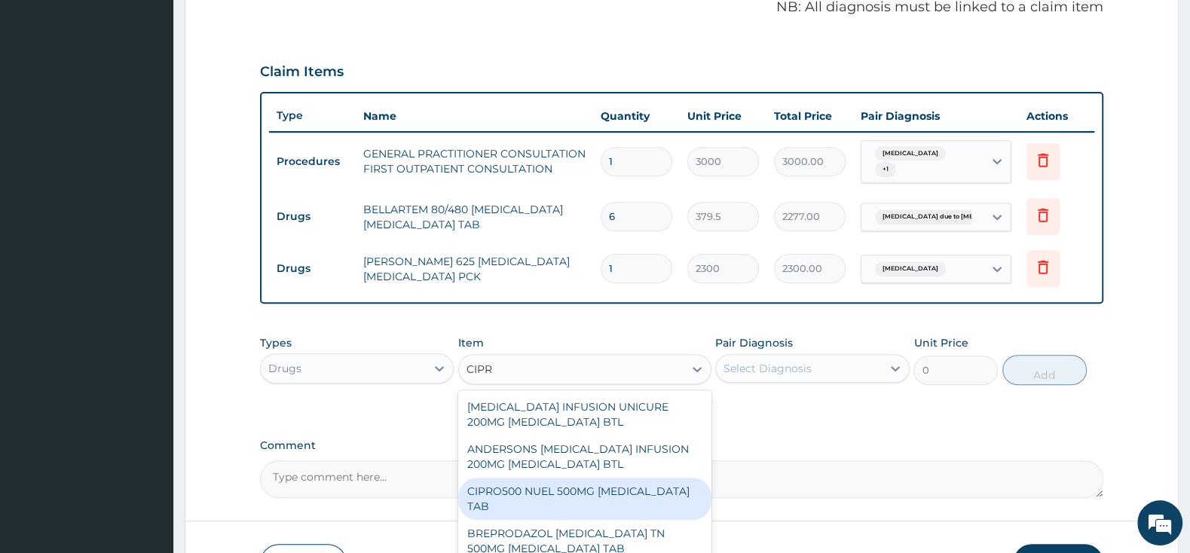
click at [550, 494] on div "CIPRO500 NUEL 500MG [MEDICAL_DATA] TAB" at bounding box center [584, 499] width 253 height 42
type input "201.25"
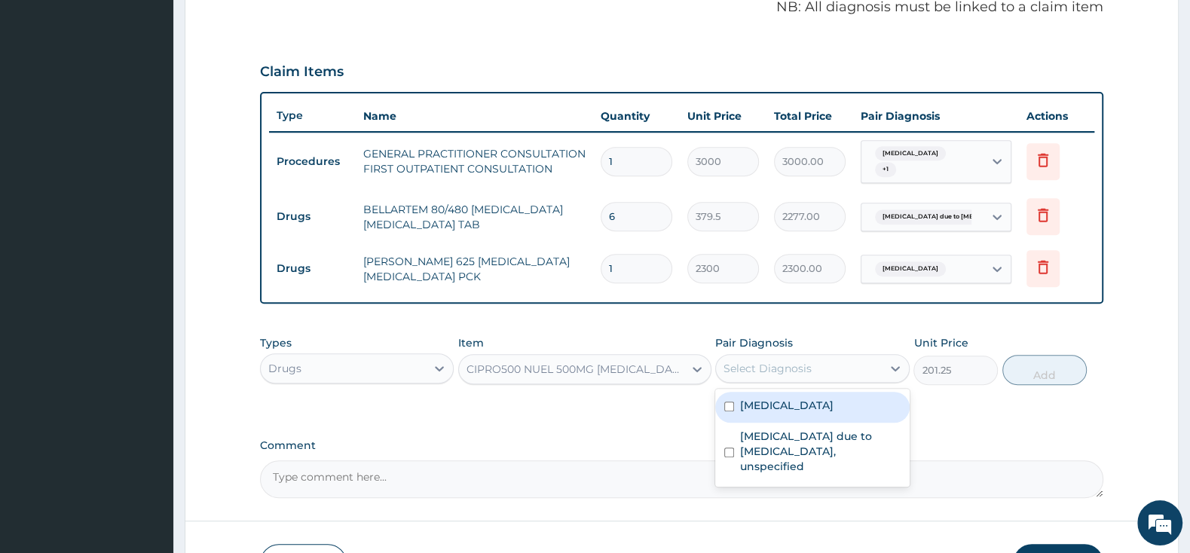
click at [745, 369] on div "Select Diagnosis" at bounding box center [767, 368] width 88 height 15
click at [726, 409] on input "checkbox" at bounding box center [729, 407] width 10 height 10
checkbox input "true"
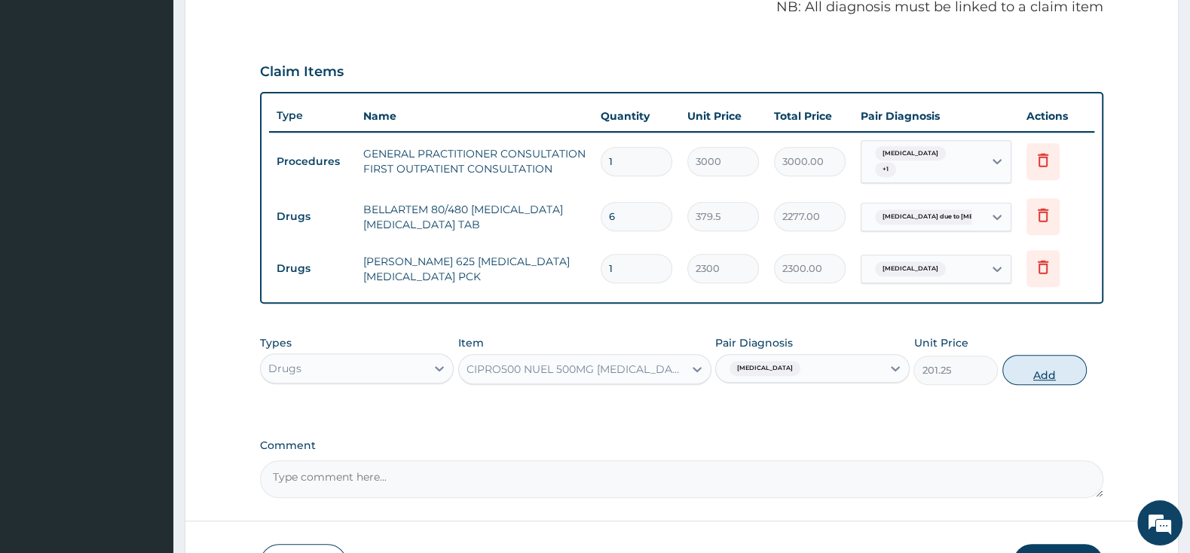
click at [1051, 355] on button "Add" at bounding box center [1044, 370] width 84 height 30
type input "0"
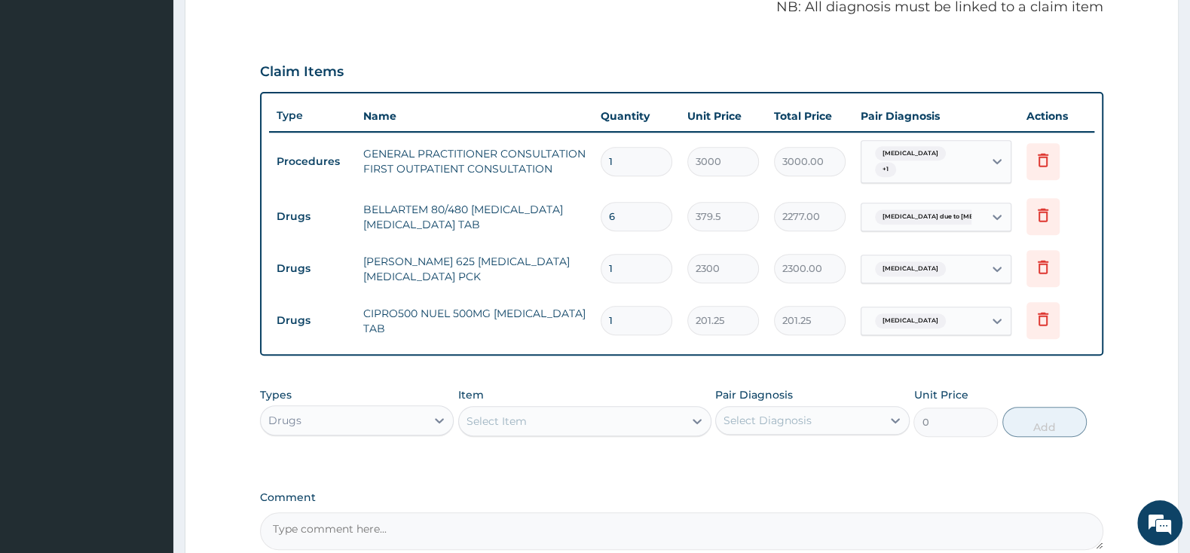
click at [611, 419] on div "Select Item" at bounding box center [571, 421] width 225 height 24
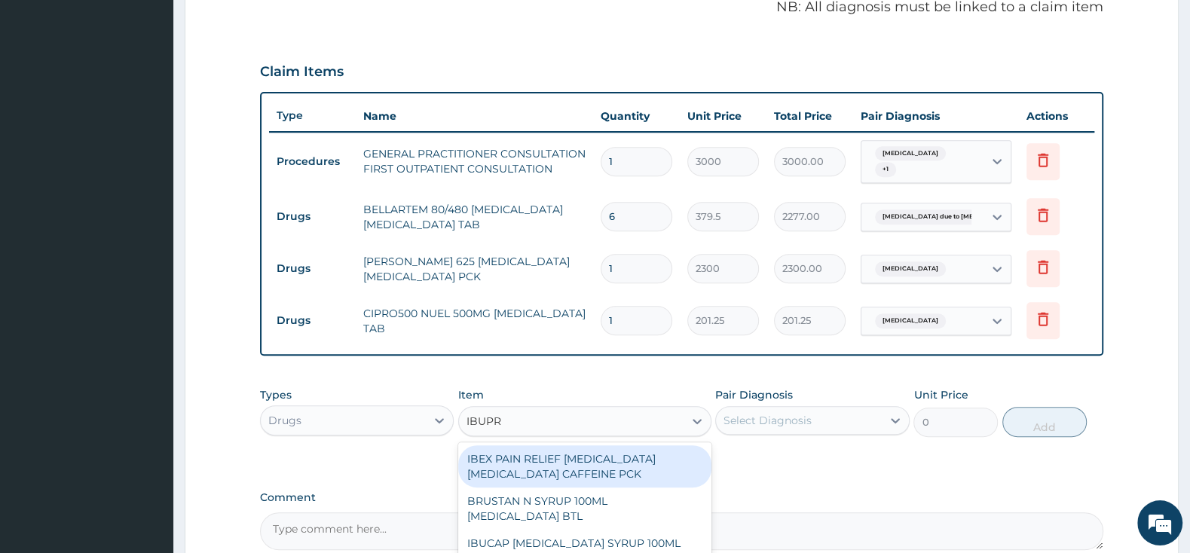
type input "IBUPRO"
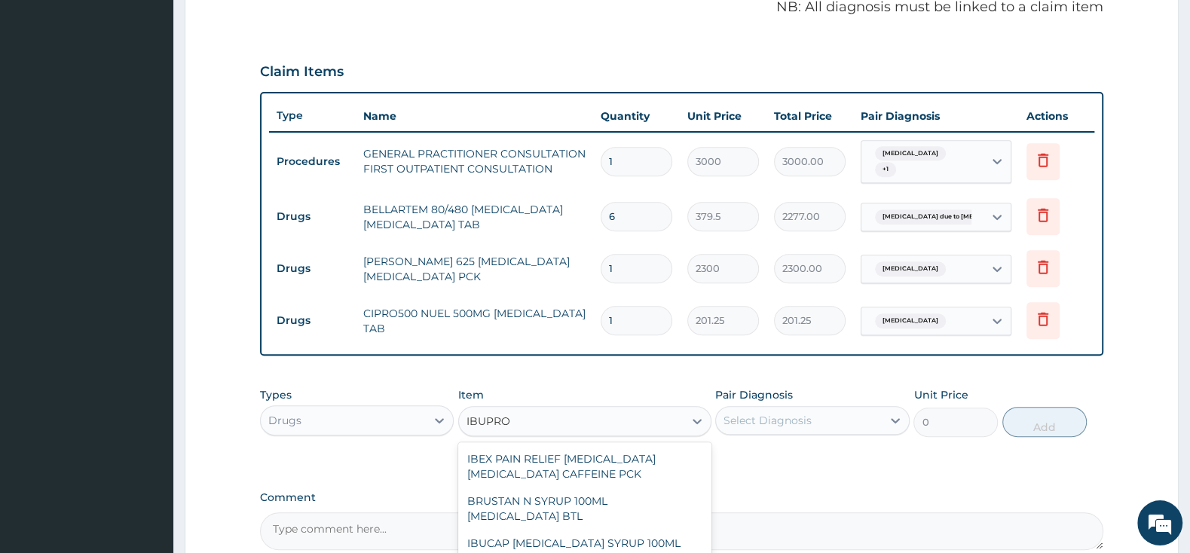
scroll to position [237, 0]
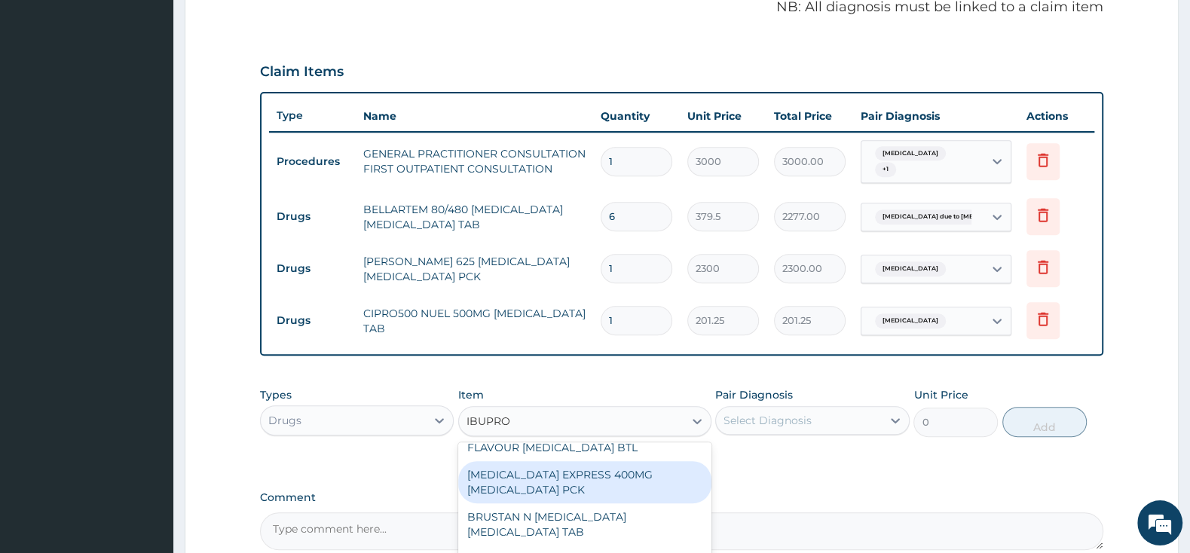
drag, startPoint x: 628, startPoint y: 477, endPoint x: 754, endPoint y: 440, distance: 131.2
click at [629, 475] on div "[MEDICAL_DATA] EXPRESS 400MG [MEDICAL_DATA] PCK" at bounding box center [584, 482] width 253 height 42
type input "2875"
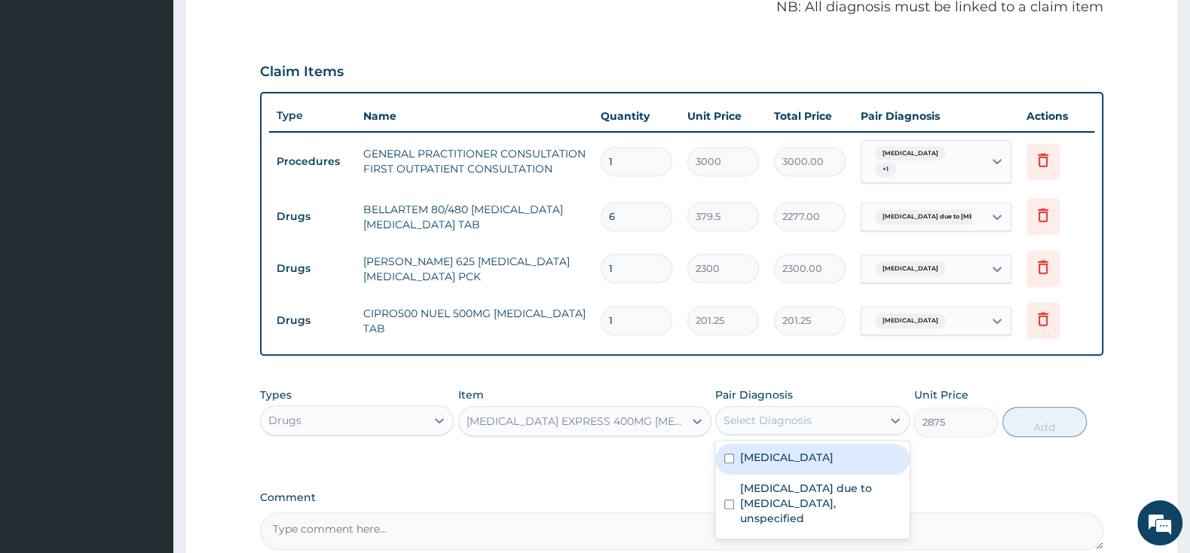
click at [782, 421] on div "Select Diagnosis" at bounding box center [767, 420] width 88 height 15
drag, startPoint x: 727, startPoint y: 457, endPoint x: 720, endPoint y: 506, distance: 49.6
click at [727, 458] on input "checkbox" at bounding box center [729, 459] width 10 height 10
checkbox input "true"
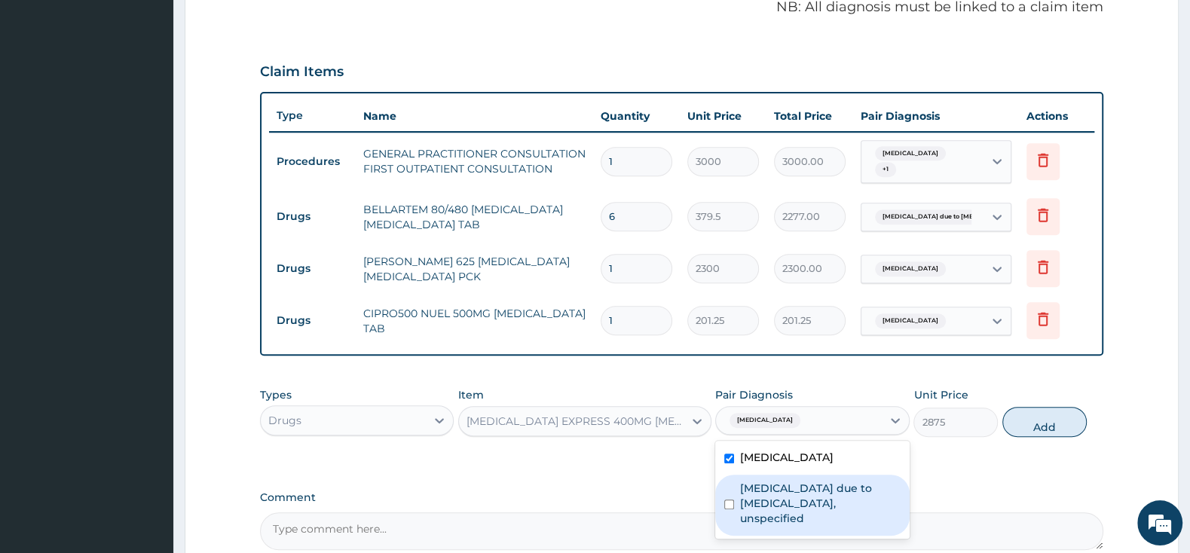
click at [732, 500] on input "checkbox" at bounding box center [729, 505] width 10 height 10
checkbox input "true"
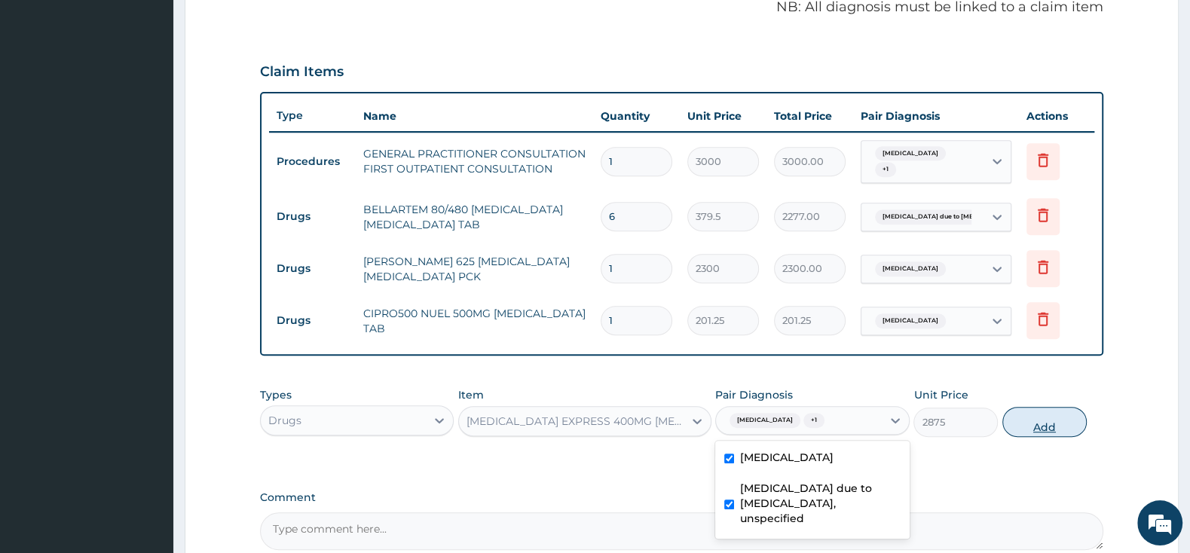
click at [1037, 423] on button "Add" at bounding box center [1044, 422] width 84 height 30
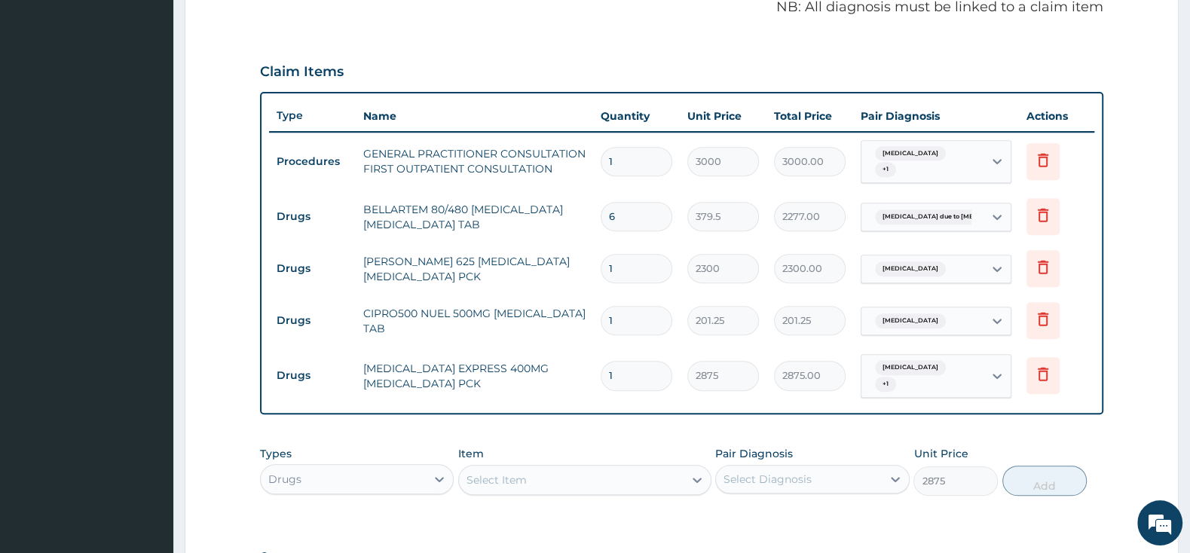
type input "0"
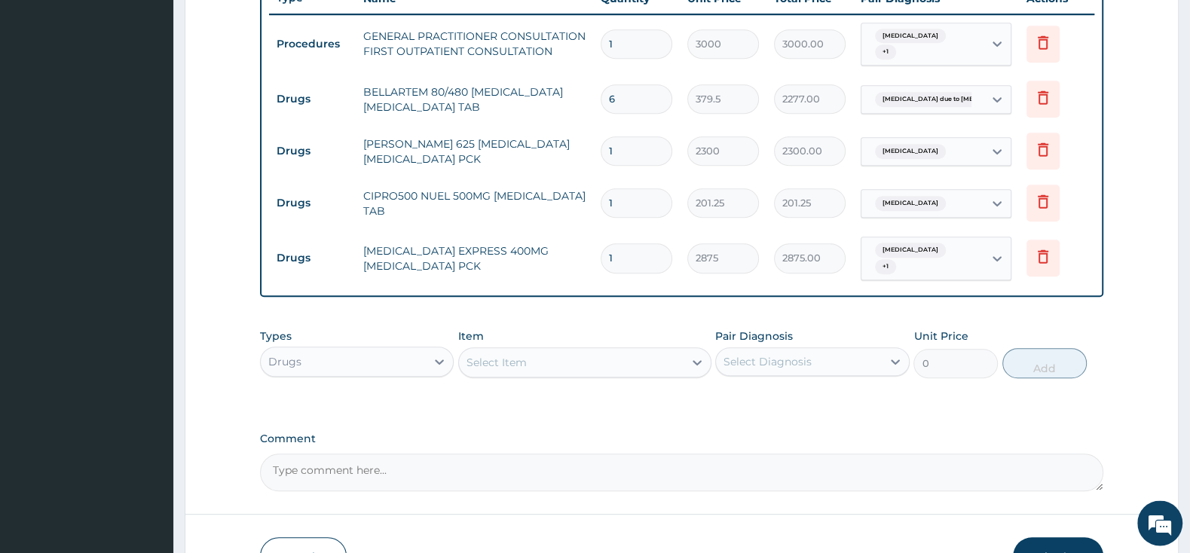
scroll to position [627, 0]
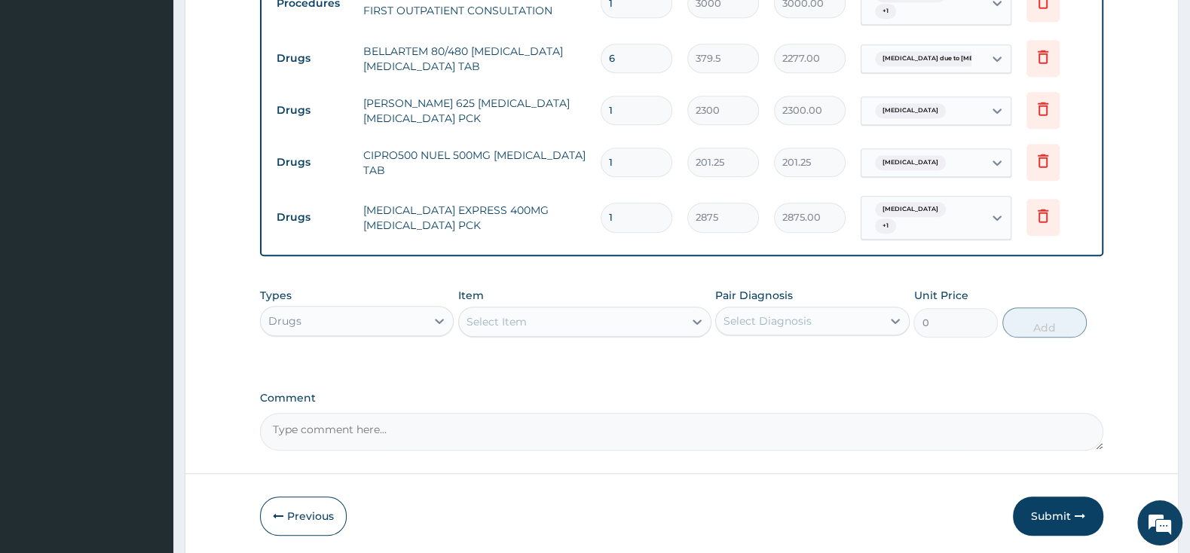
click at [584, 313] on div "Select Item" at bounding box center [571, 322] width 225 height 24
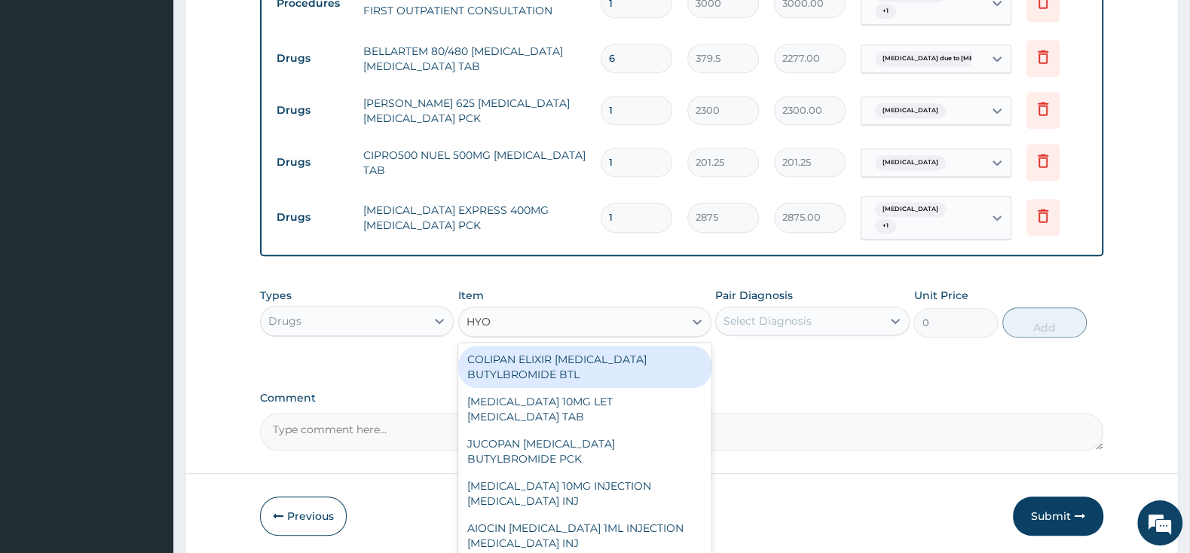
type input "HYOS"
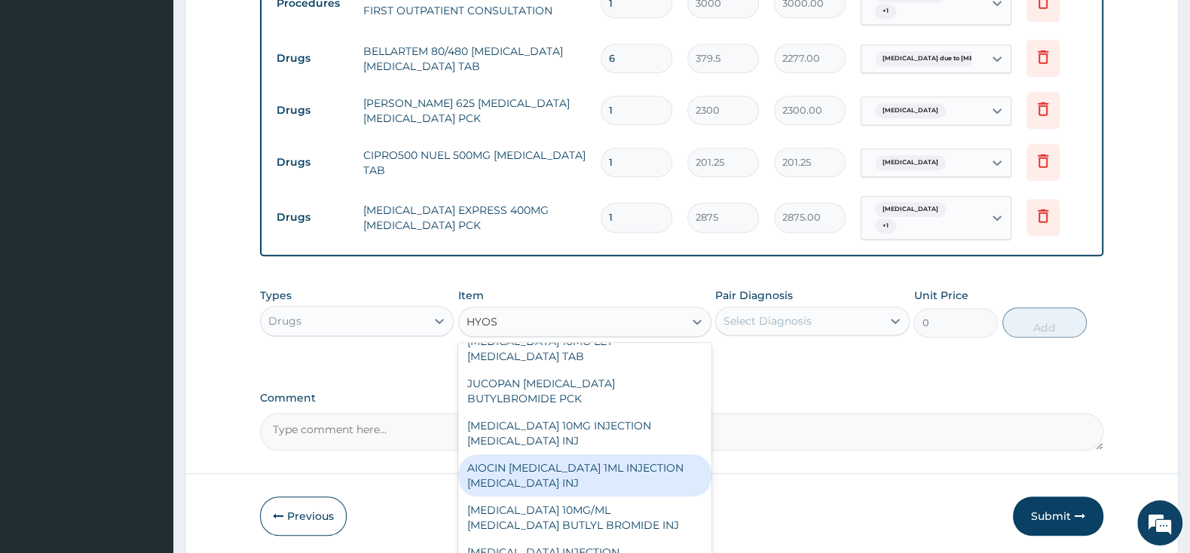
scroll to position [0, 0]
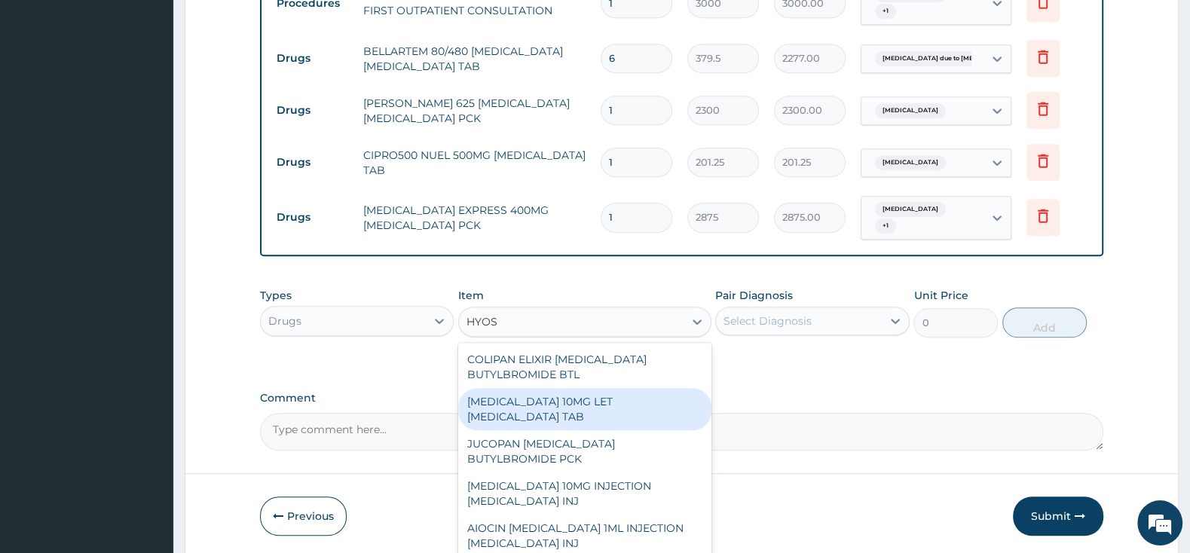
drag, startPoint x: 630, startPoint y: 403, endPoint x: 673, endPoint y: 389, distance: 45.3
click at [645, 399] on div "[MEDICAL_DATA] 10MG LET [MEDICAL_DATA] TAB" at bounding box center [584, 409] width 253 height 42
type input "57.5"
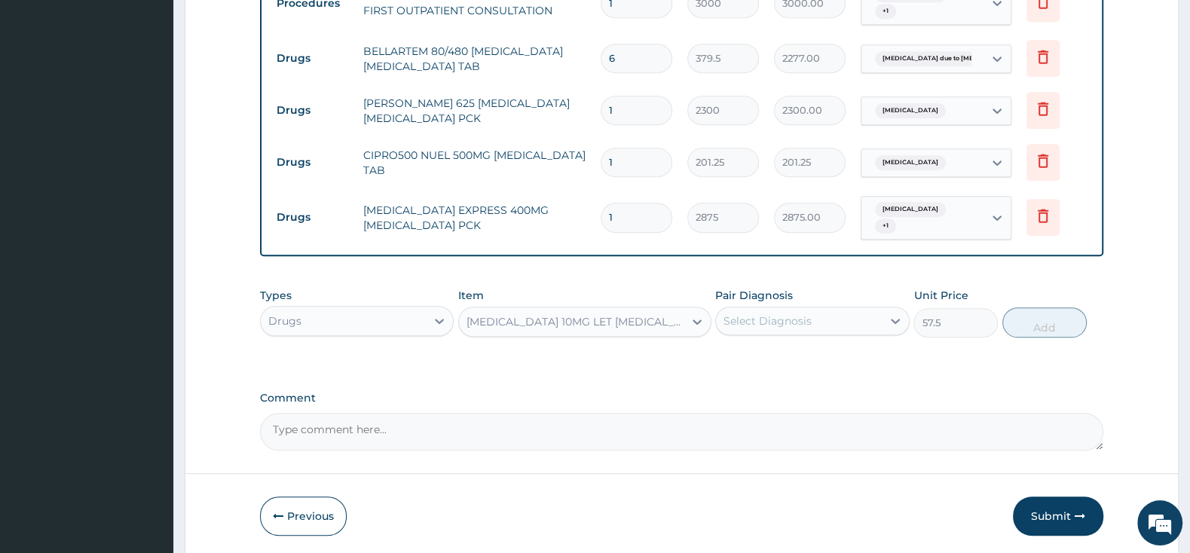
click at [786, 305] on div "Pair Diagnosis Select Diagnosis" at bounding box center [812, 313] width 194 height 50
click at [760, 324] on div "Select Diagnosis" at bounding box center [767, 320] width 88 height 15
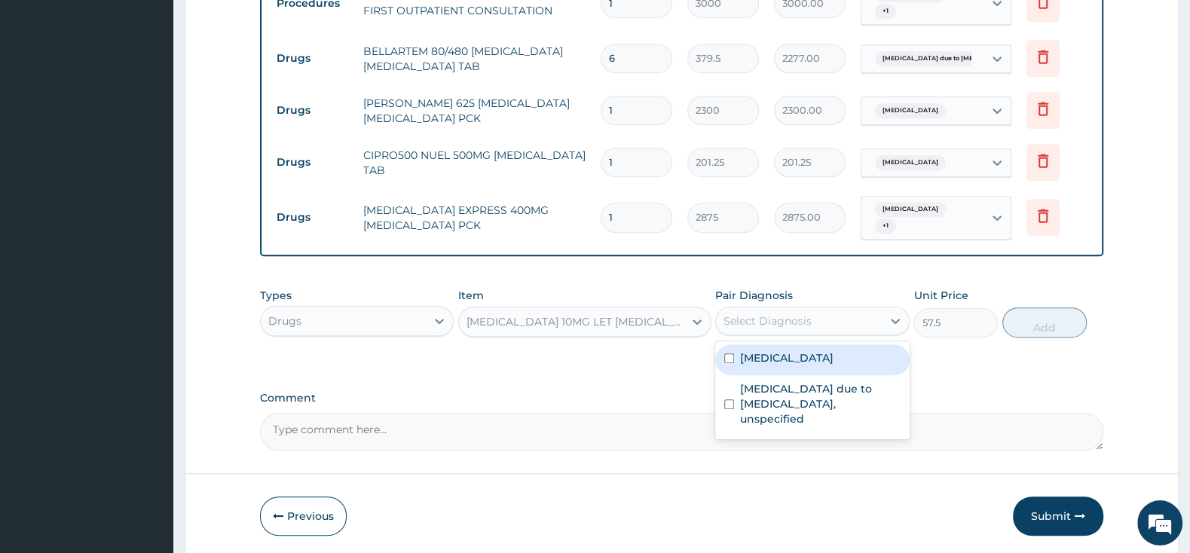
click at [641, 320] on div "[MEDICAL_DATA] 10MG LET [MEDICAL_DATA] TAB" at bounding box center [575, 321] width 219 height 15
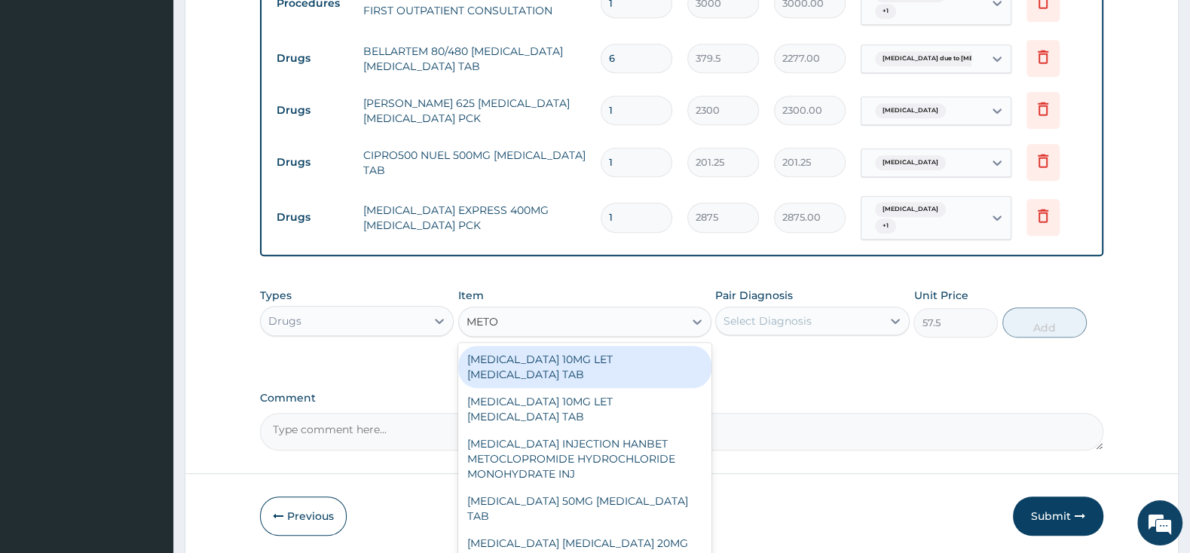
type input "METOC"
click at [654, 370] on div "[MEDICAL_DATA] 10MG LET [MEDICAL_DATA] TAB" at bounding box center [584, 367] width 253 height 42
type input "575"
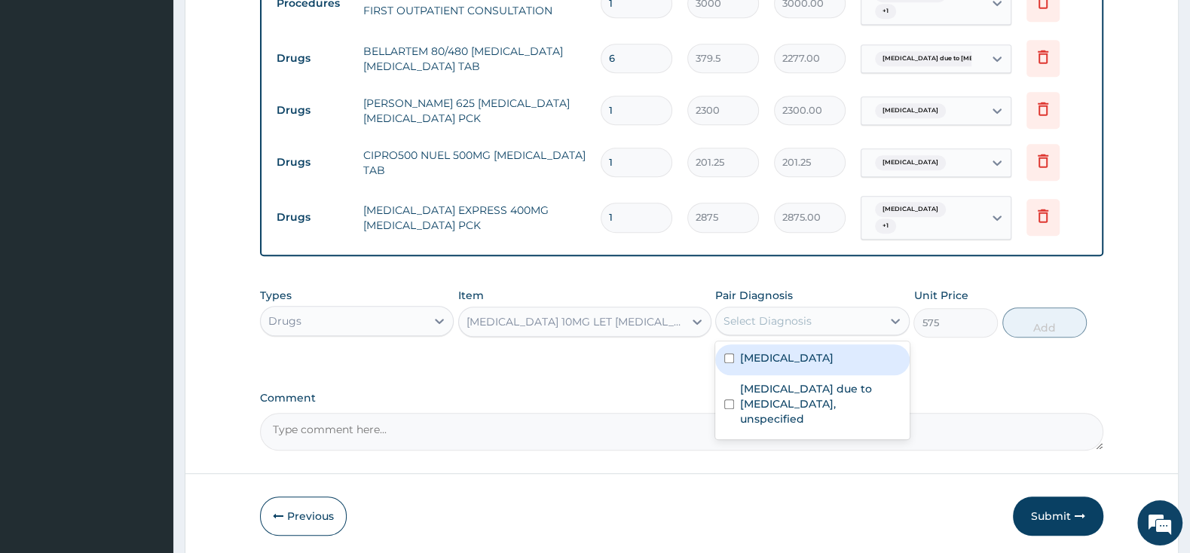
click at [807, 320] on div "Select Diagnosis" at bounding box center [767, 320] width 88 height 15
click at [638, 320] on div "[MEDICAL_DATA] 10MG LET [MEDICAL_DATA] TAB" at bounding box center [575, 321] width 219 height 15
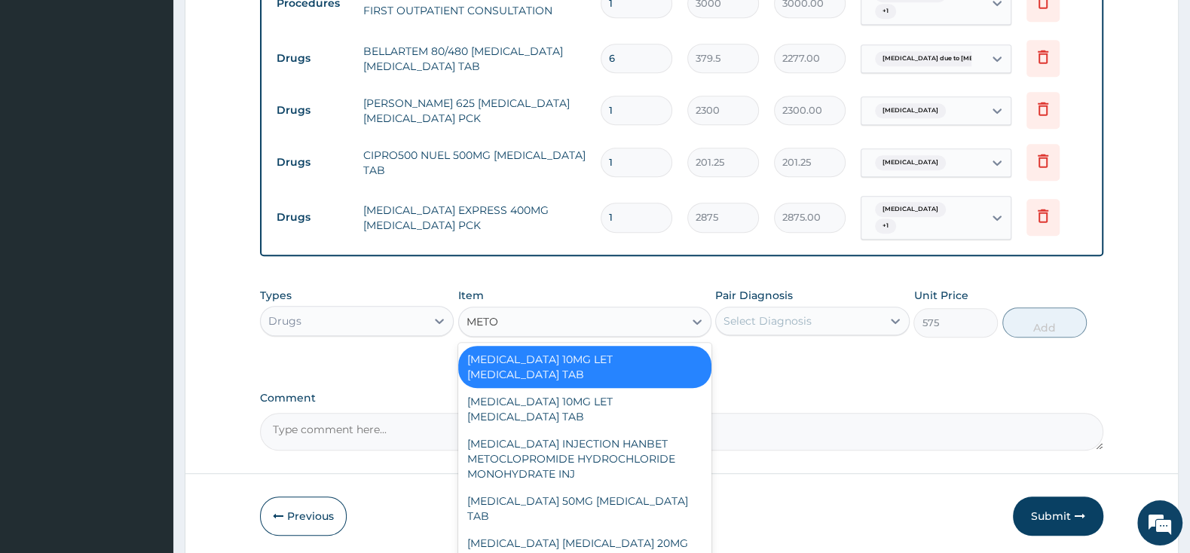
type input "METOC"
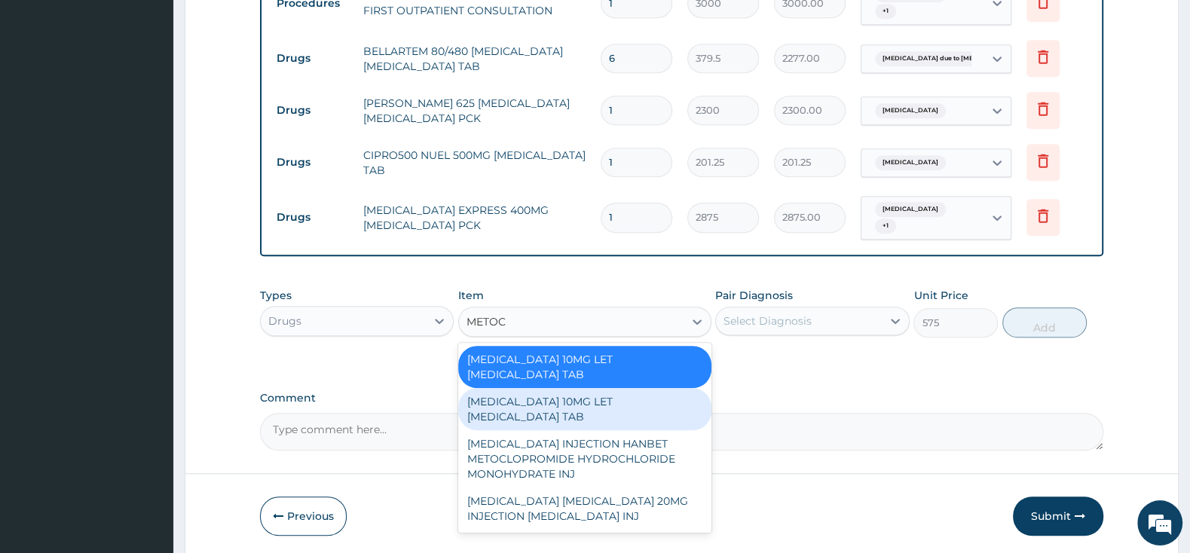
click at [632, 393] on div "[MEDICAL_DATA] 10MG LET [MEDICAL_DATA] TAB" at bounding box center [584, 409] width 253 height 42
type input "2185"
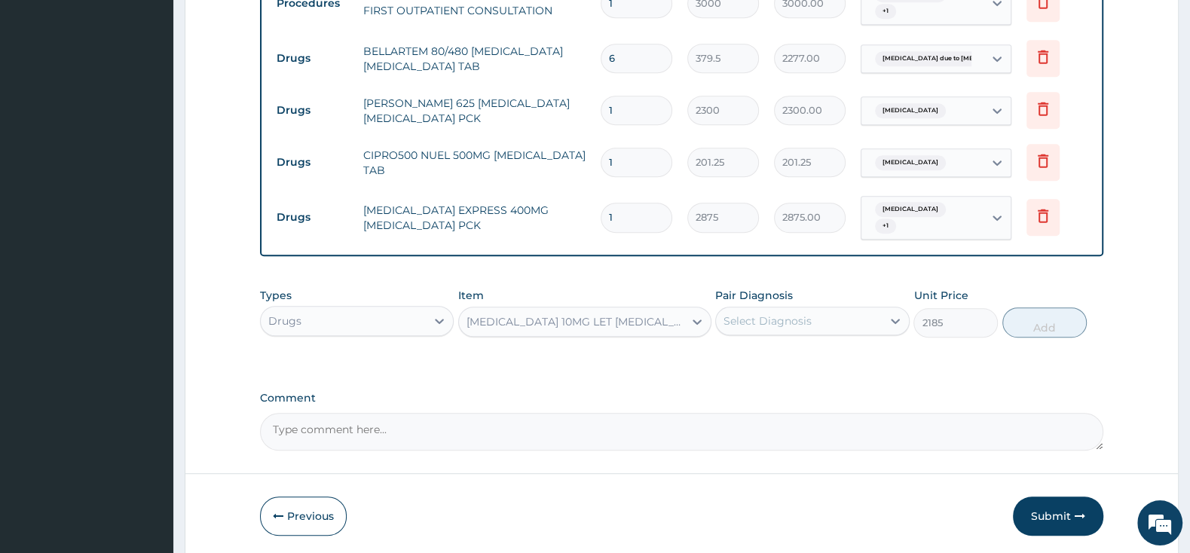
click at [743, 317] on div "Select Diagnosis" at bounding box center [767, 320] width 88 height 15
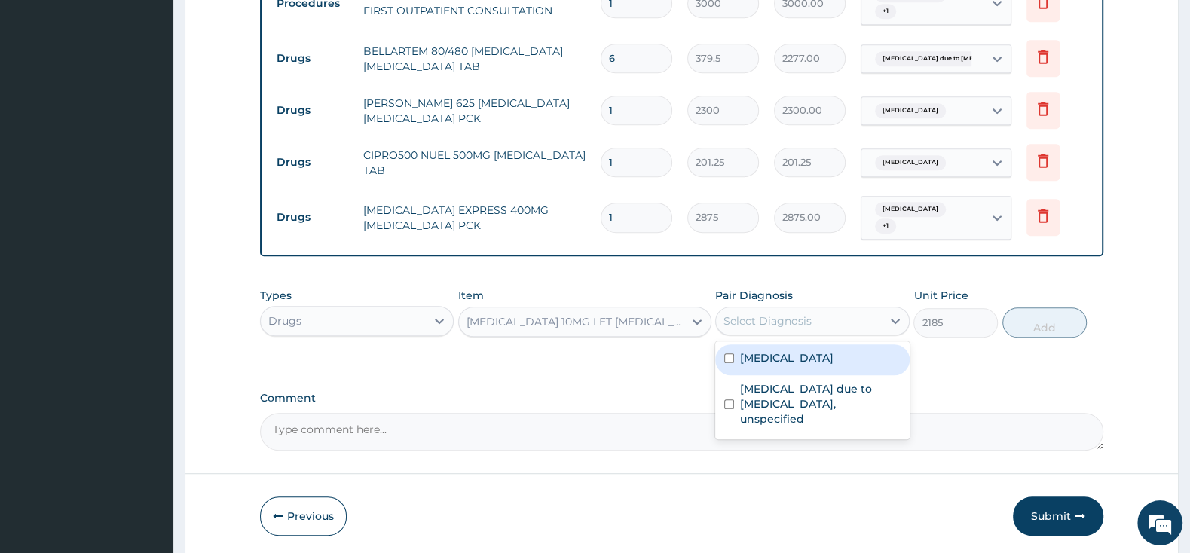
click at [733, 347] on div "Cystitis, unspecified" at bounding box center [812, 359] width 194 height 31
checkbox input "true"
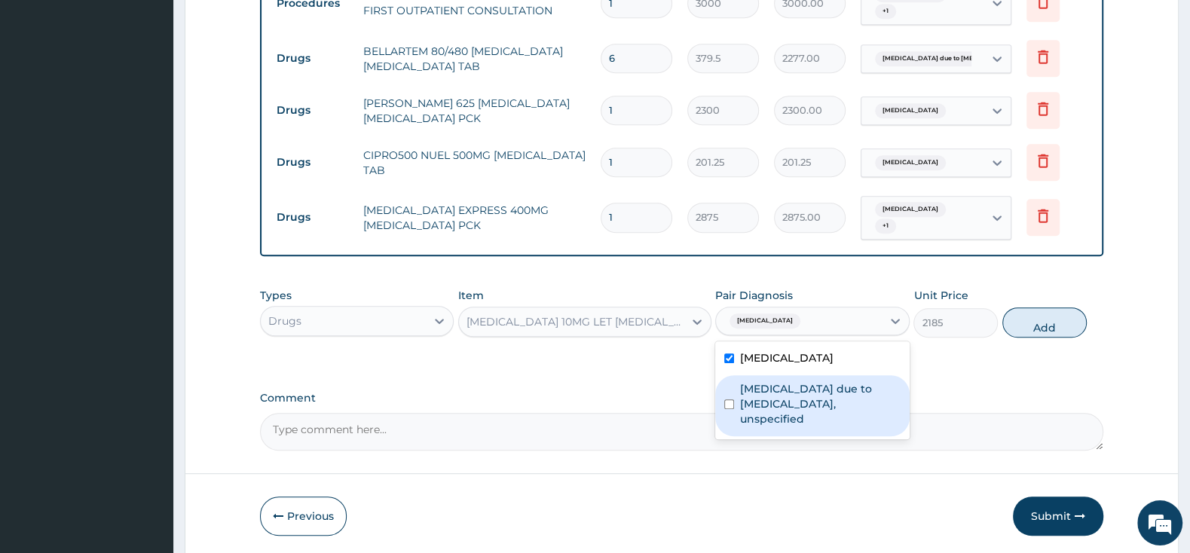
click at [734, 399] on input "checkbox" at bounding box center [729, 404] width 10 height 10
checkbox input "true"
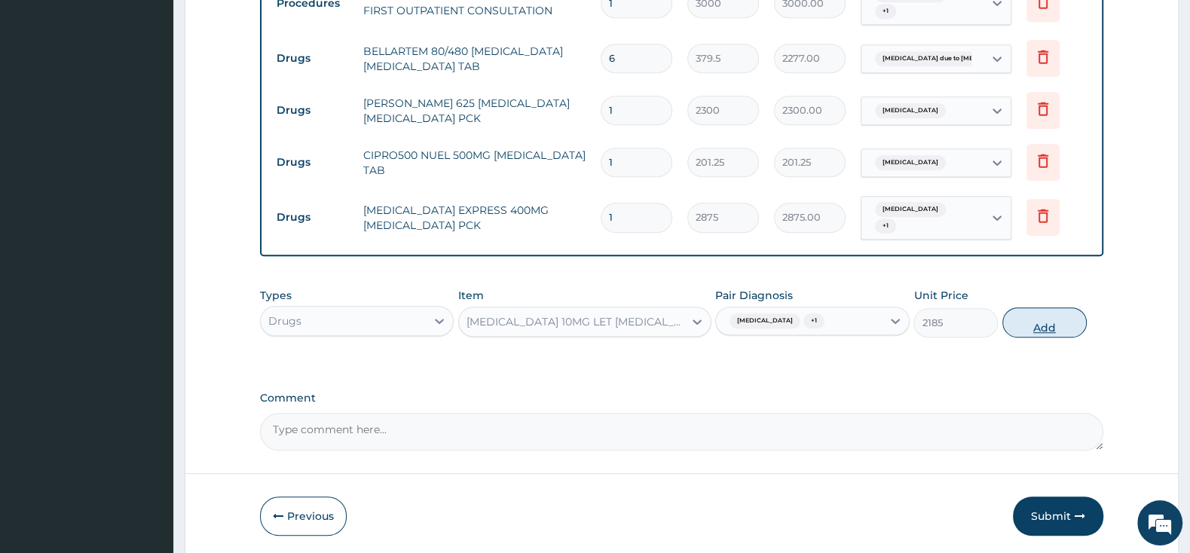
click at [1052, 313] on button "Add" at bounding box center [1044, 322] width 84 height 30
type input "0"
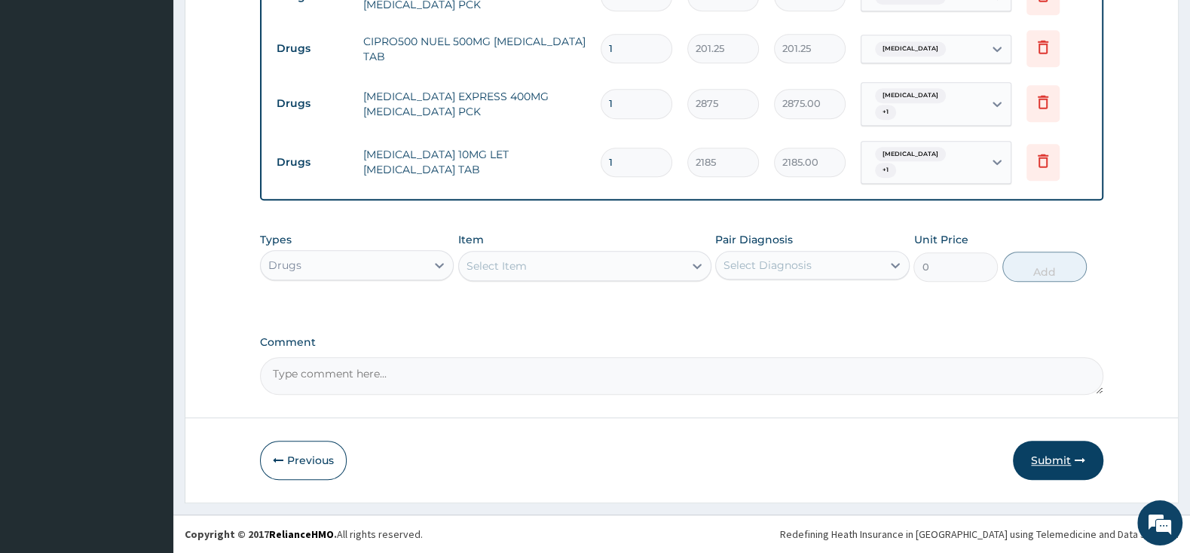
click at [1047, 455] on button "Submit" at bounding box center [1058, 460] width 90 height 39
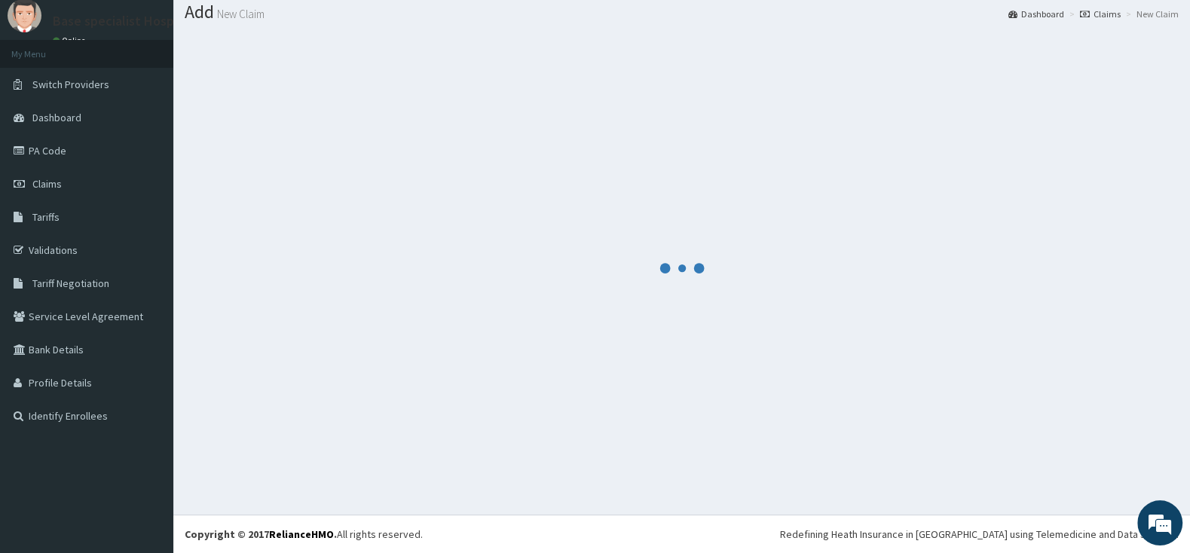
scroll to position [47, 0]
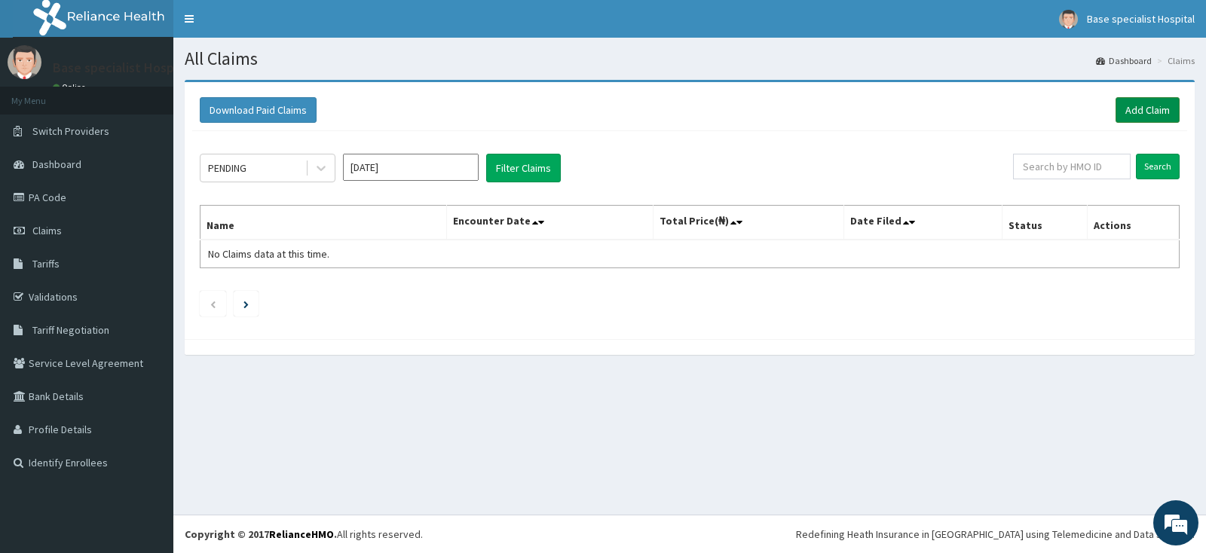
click at [1154, 99] on link "Add Claim" at bounding box center [1147, 110] width 64 height 26
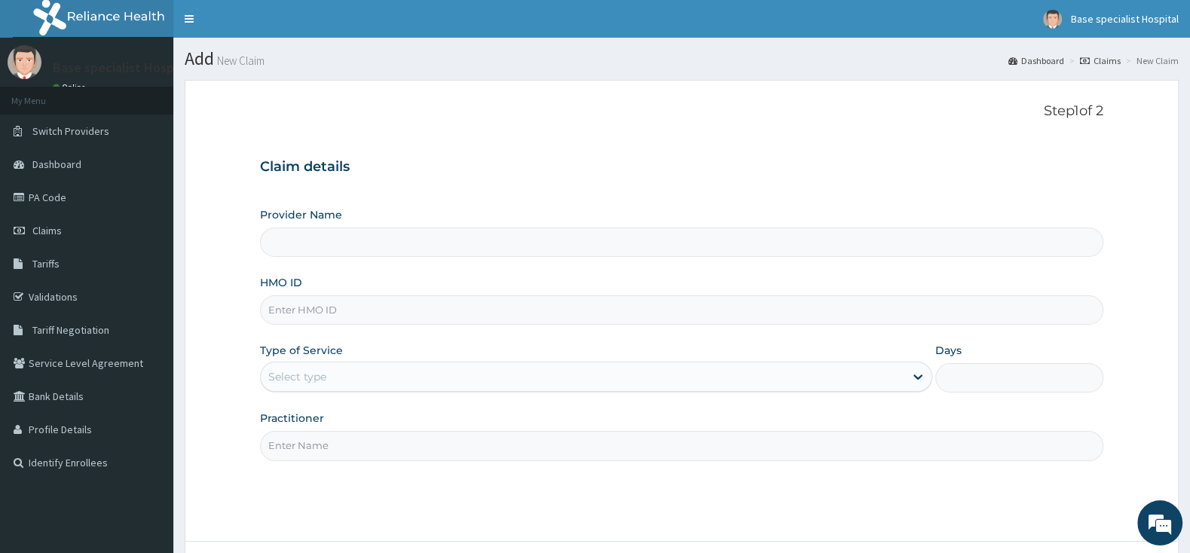
type input "Base Specialist Hospital"
paste input "JIO/10064/A"
type input "JIO/10064/A"
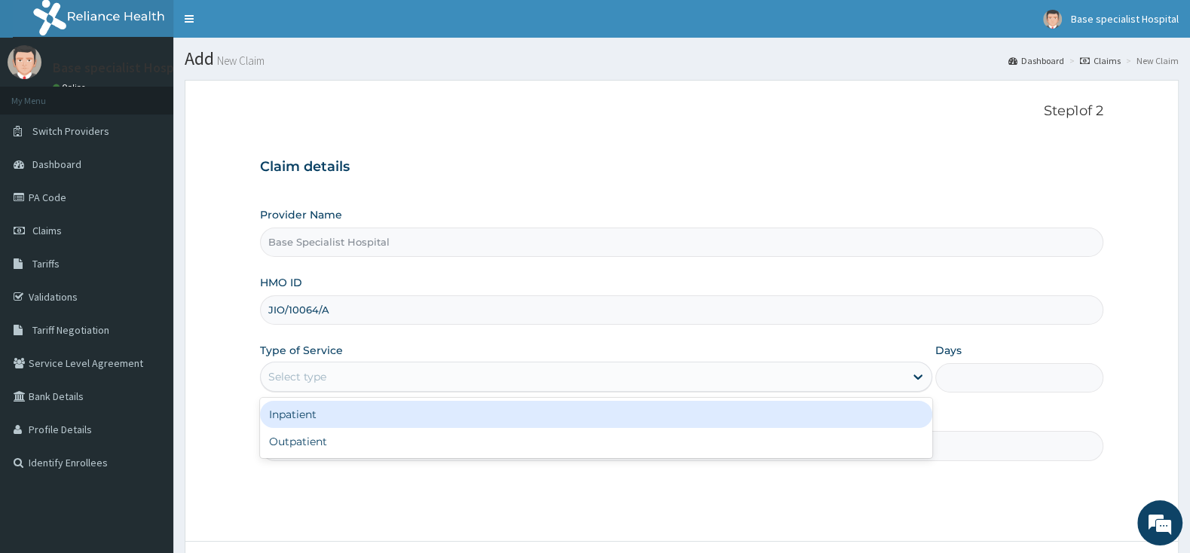
drag, startPoint x: 340, startPoint y: 375, endPoint x: 340, endPoint y: 405, distance: 30.1
click at [341, 375] on div "Select type" at bounding box center [583, 377] width 644 height 24
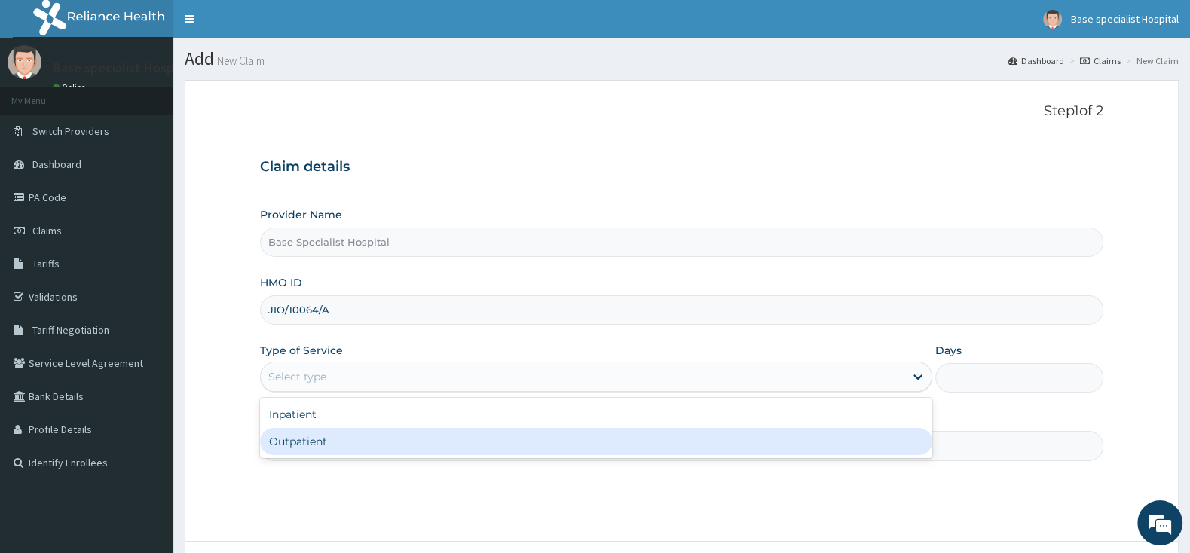
click at [335, 447] on div "Outpatient" at bounding box center [596, 441] width 672 height 27
type input "1"
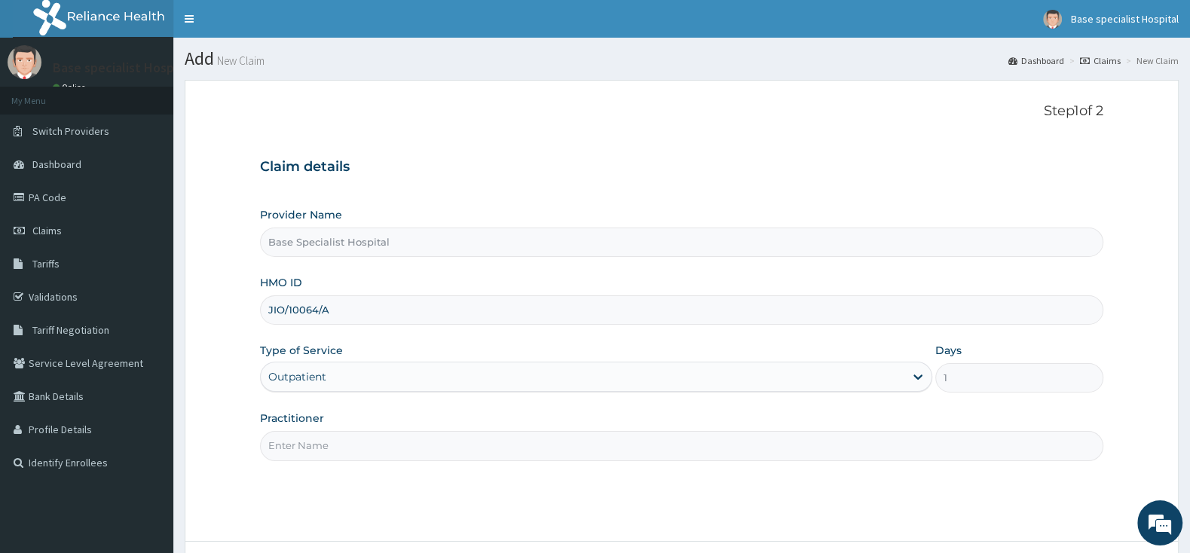
click at [335, 447] on input "Practitioner" at bounding box center [681, 445] width 843 height 29
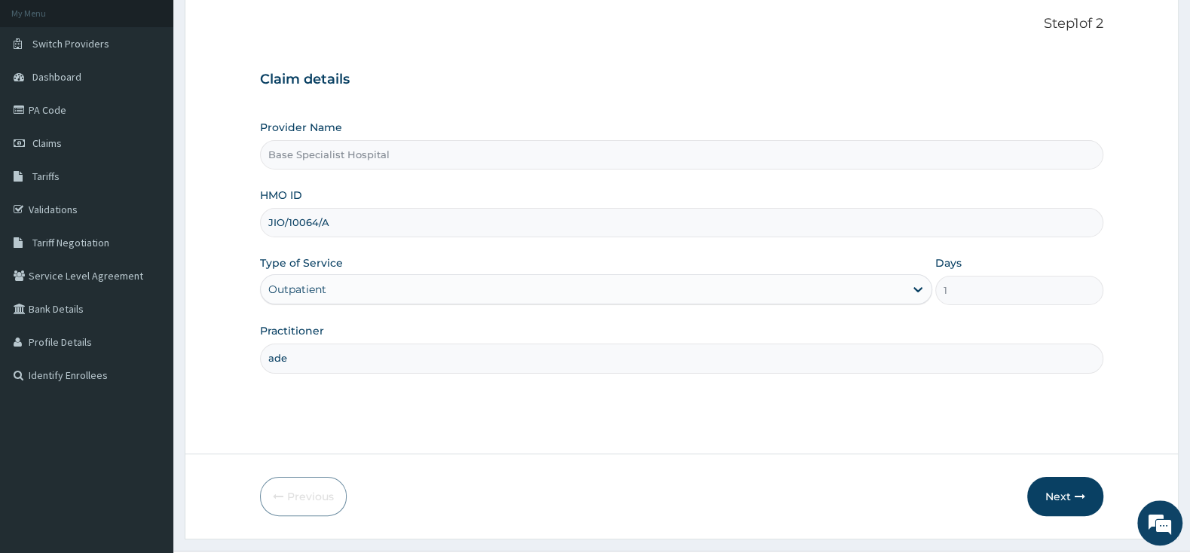
scroll to position [124, 0]
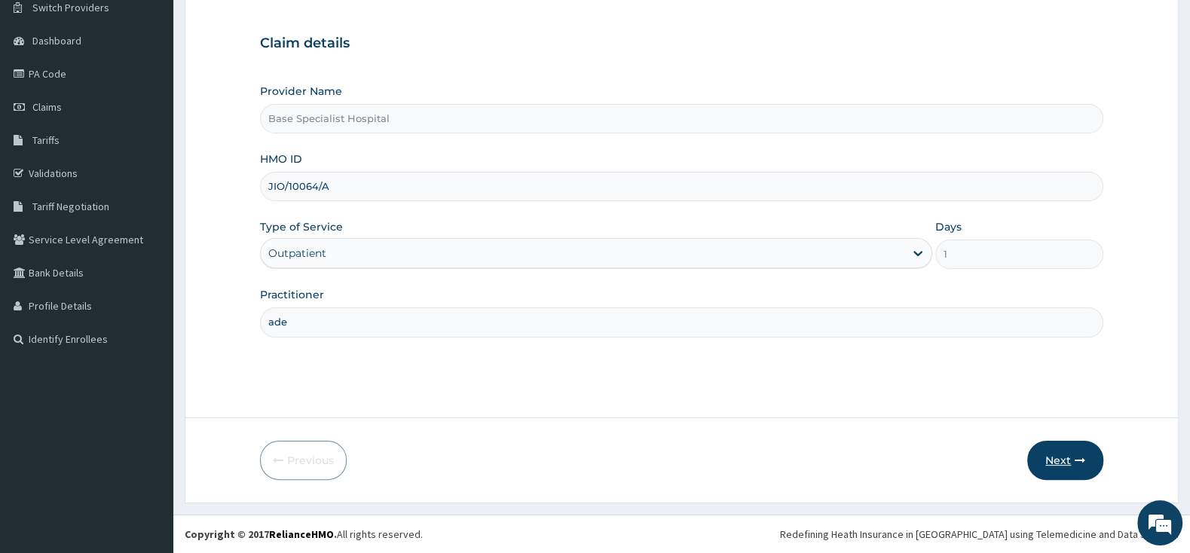
type input "ade"
click at [1048, 452] on button "Next" at bounding box center [1065, 460] width 76 height 39
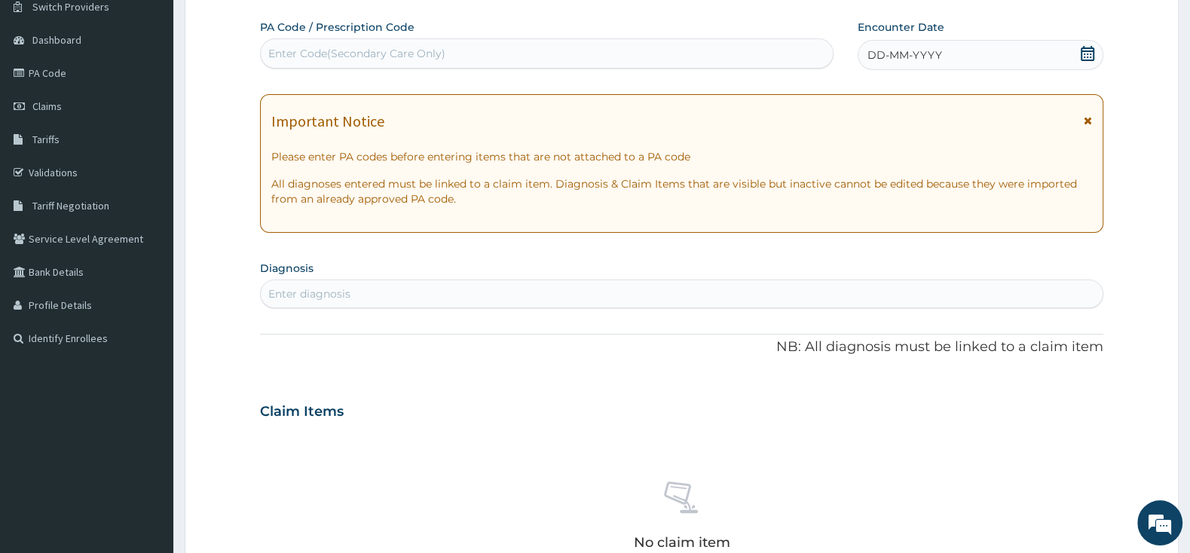
click at [1089, 48] on icon at bounding box center [1088, 53] width 14 height 15
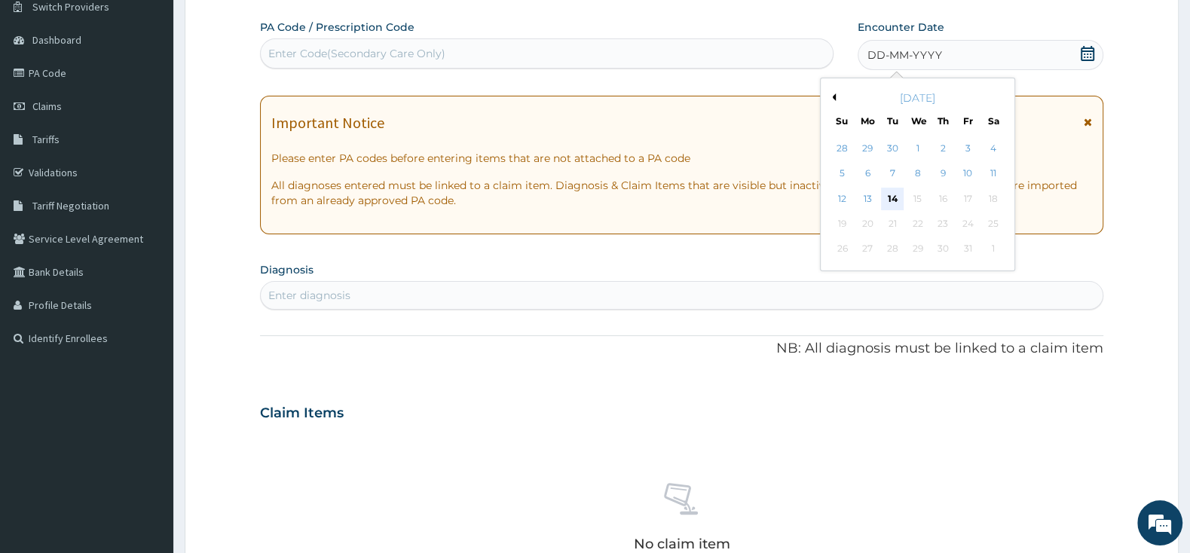
click at [892, 197] on div "14" at bounding box center [892, 199] width 23 height 23
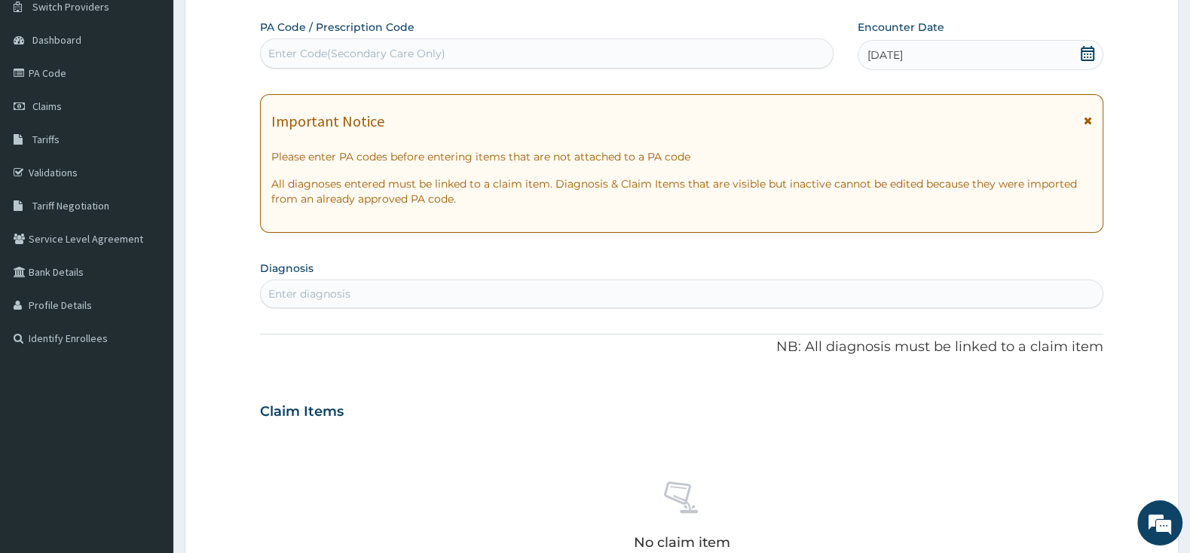
click at [773, 283] on div "Enter diagnosis" at bounding box center [682, 294] width 842 height 24
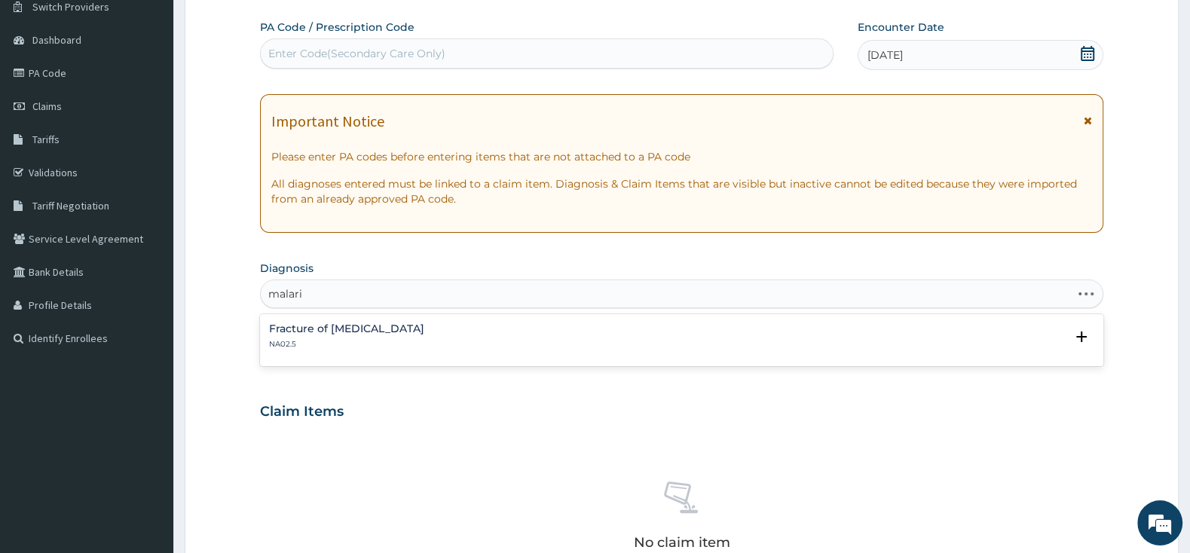
type input "[MEDICAL_DATA]"
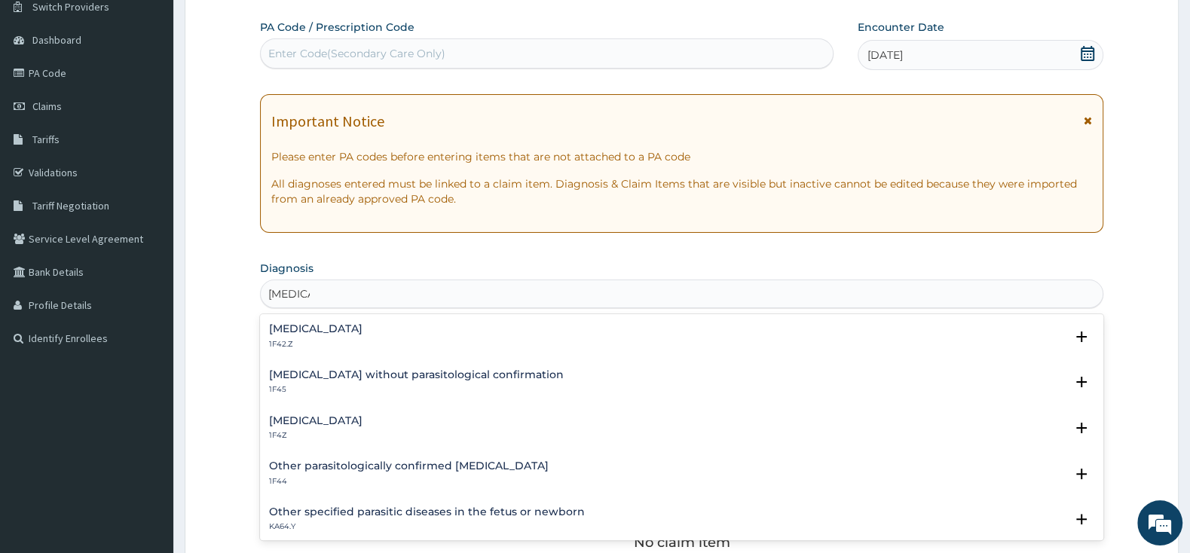
click at [362, 424] on h4 "[MEDICAL_DATA]" at bounding box center [315, 420] width 93 height 11
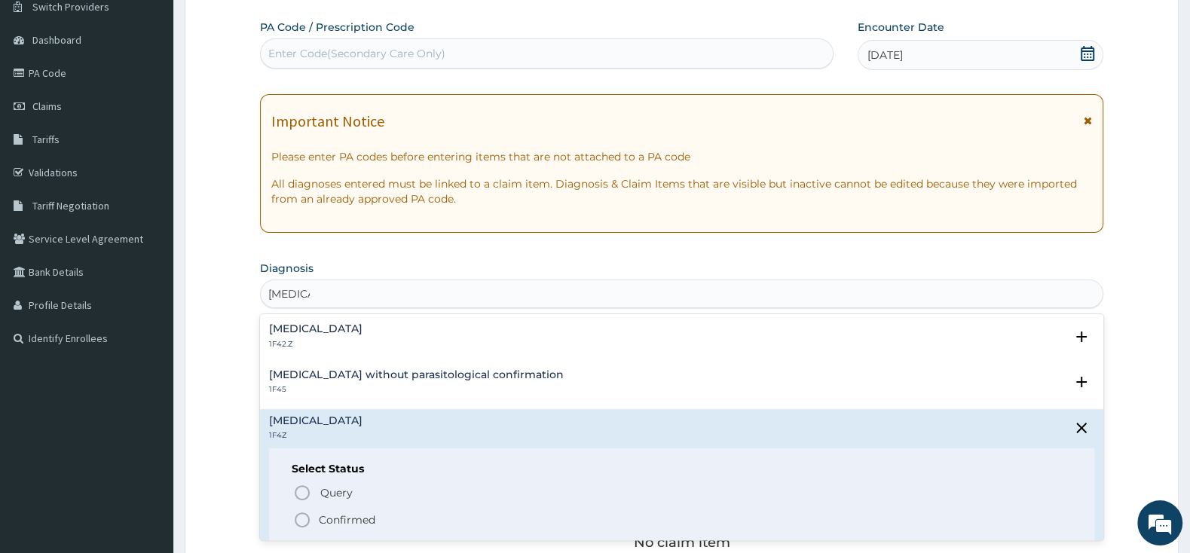
click at [302, 515] on icon "status option filled" at bounding box center [302, 520] width 18 height 18
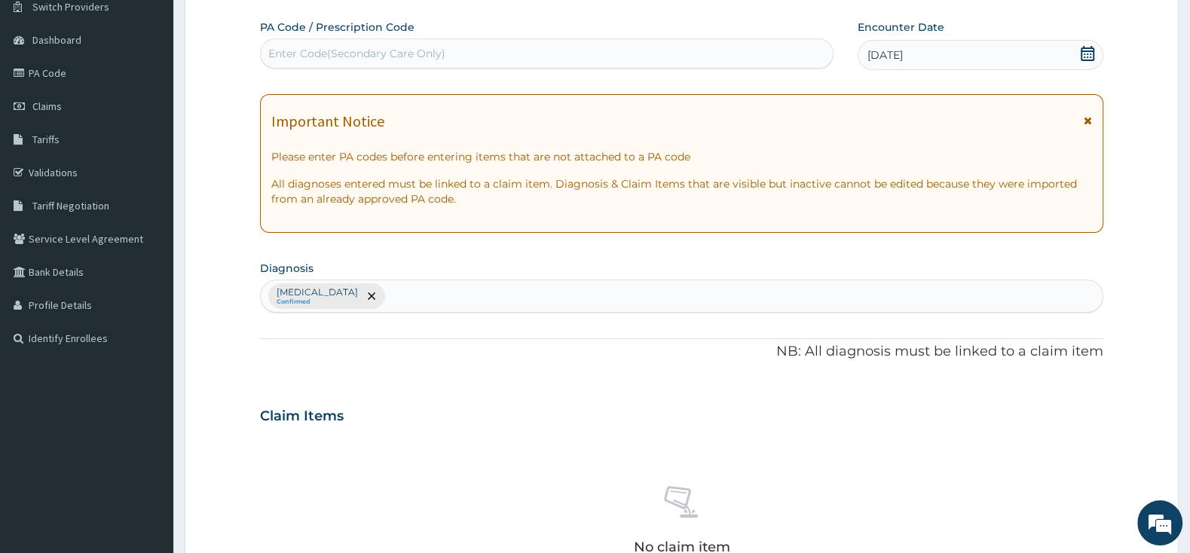
click at [527, 293] on div "[MEDICAL_DATA] Confirmed" at bounding box center [682, 296] width 842 height 32
type input "[MEDICAL_DATA]"
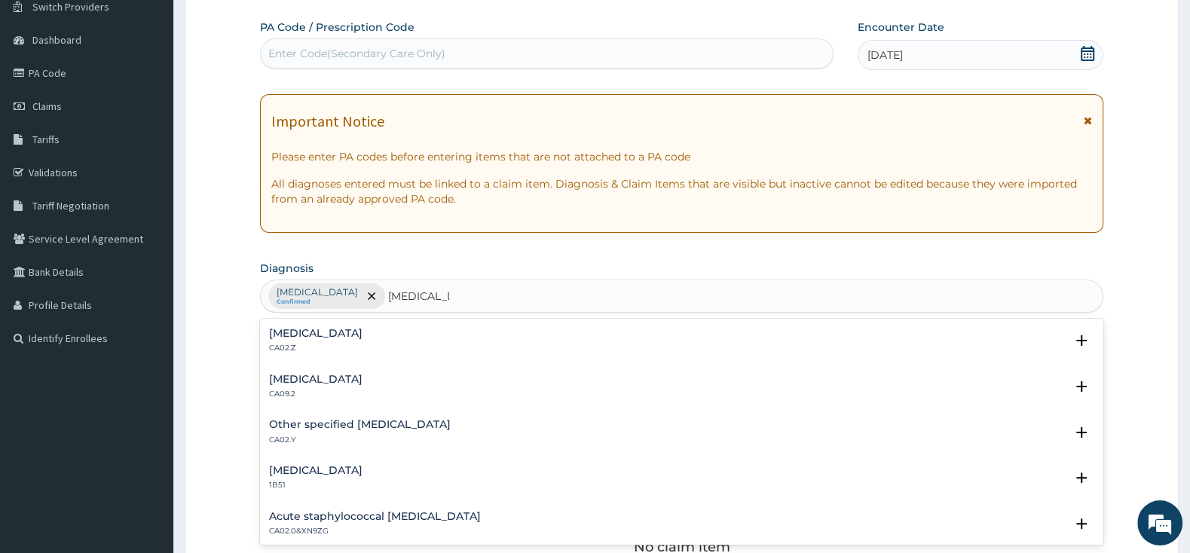
click at [315, 338] on h4 "[MEDICAL_DATA]" at bounding box center [315, 333] width 93 height 11
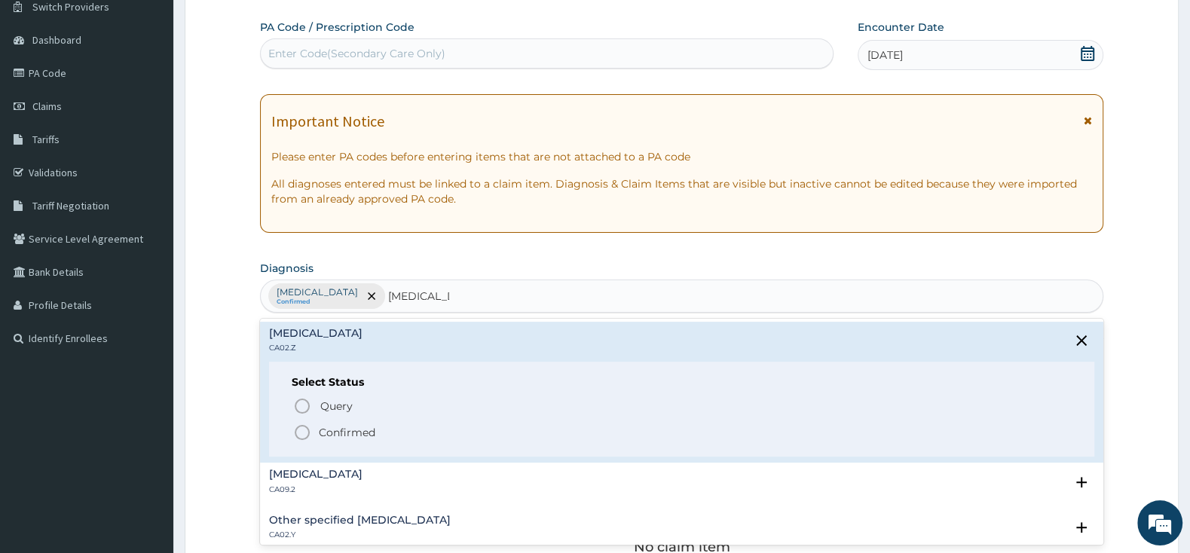
click at [300, 436] on icon "status option filled" at bounding box center [302, 433] width 18 height 18
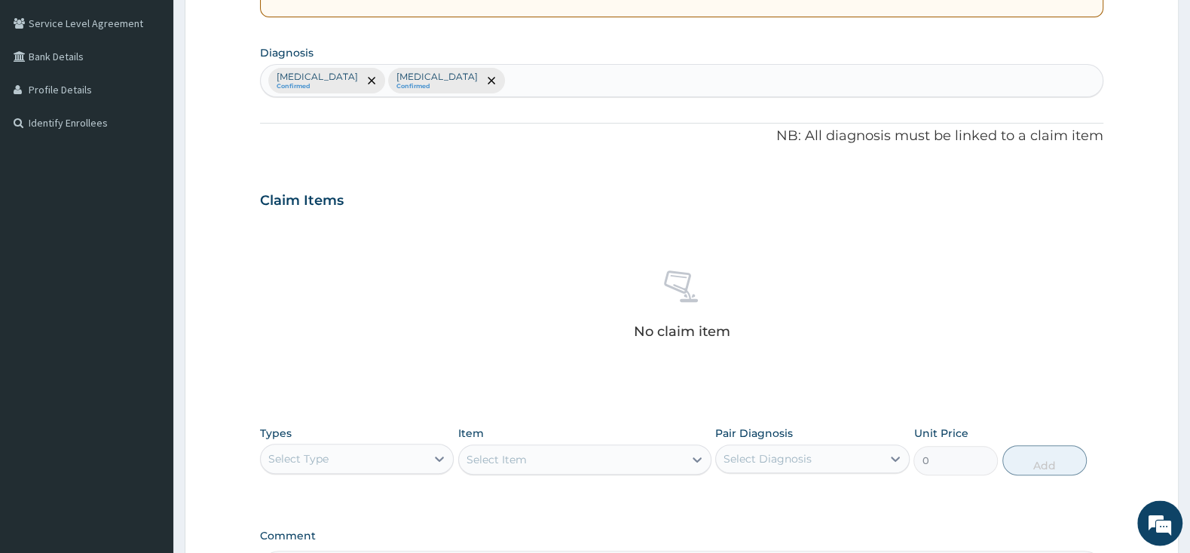
scroll to position [441, 0]
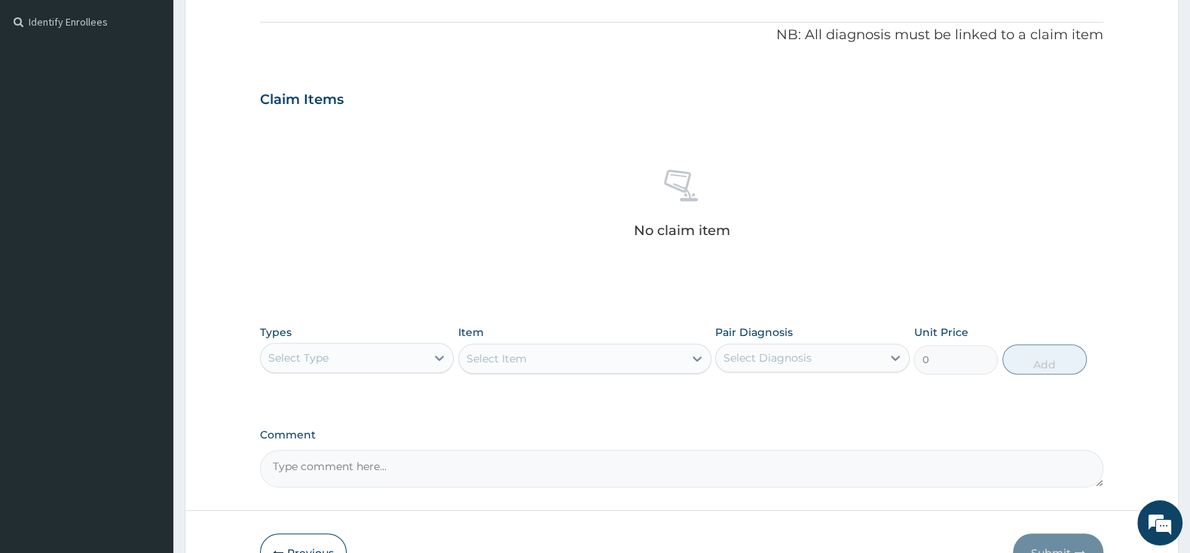
click at [385, 365] on div "Select Type" at bounding box center [343, 358] width 165 height 24
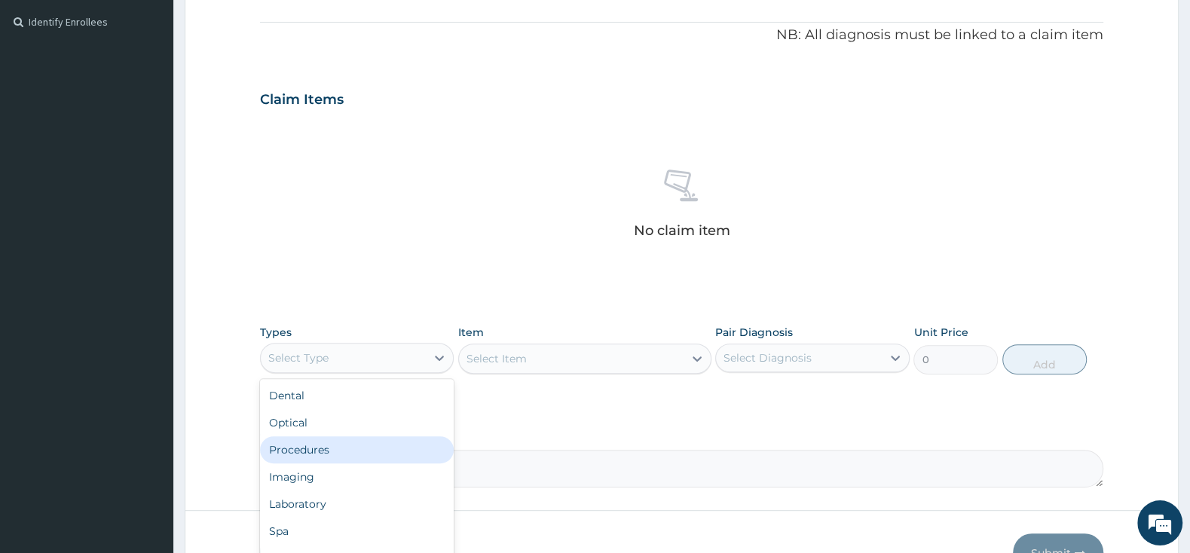
drag, startPoint x: 353, startPoint y: 445, endPoint x: 365, endPoint y: 442, distance: 13.2
click at [353, 444] on div "Procedures" at bounding box center [357, 449] width 194 height 27
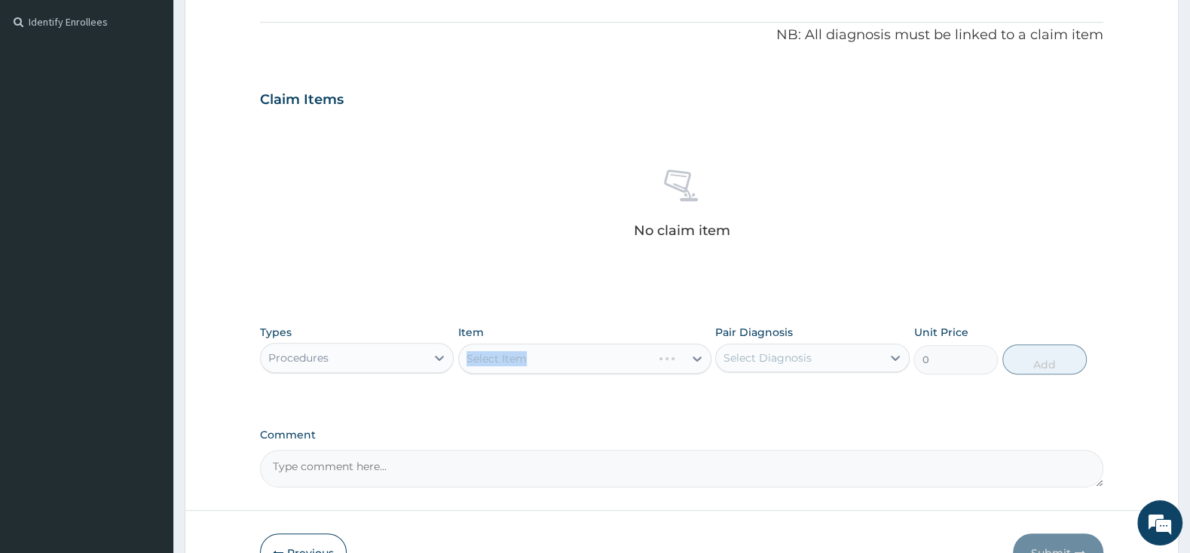
click at [537, 362] on div "Select Item" at bounding box center [584, 359] width 253 height 30
click at [551, 354] on div "Select Item" at bounding box center [584, 359] width 253 height 30
click at [566, 358] on div "Select Item" at bounding box center [584, 359] width 253 height 30
click at [687, 359] on div "Select Item" at bounding box center [584, 359] width 253 height 30
click at [619, 362] on div "Select Item" at bounding box center [571, 359] width 225 height 24
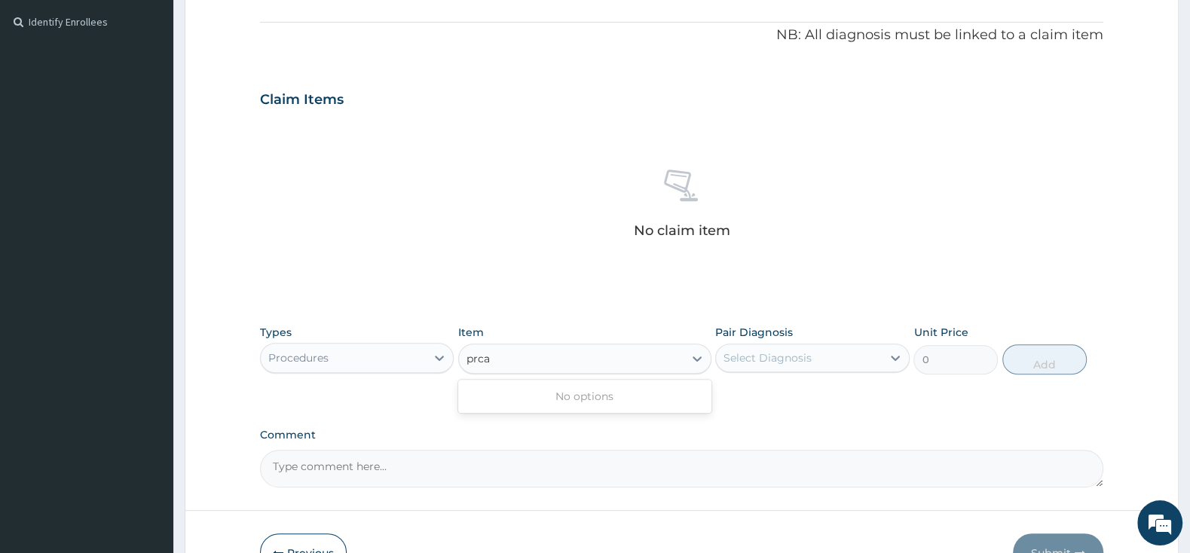
type input "prcat"
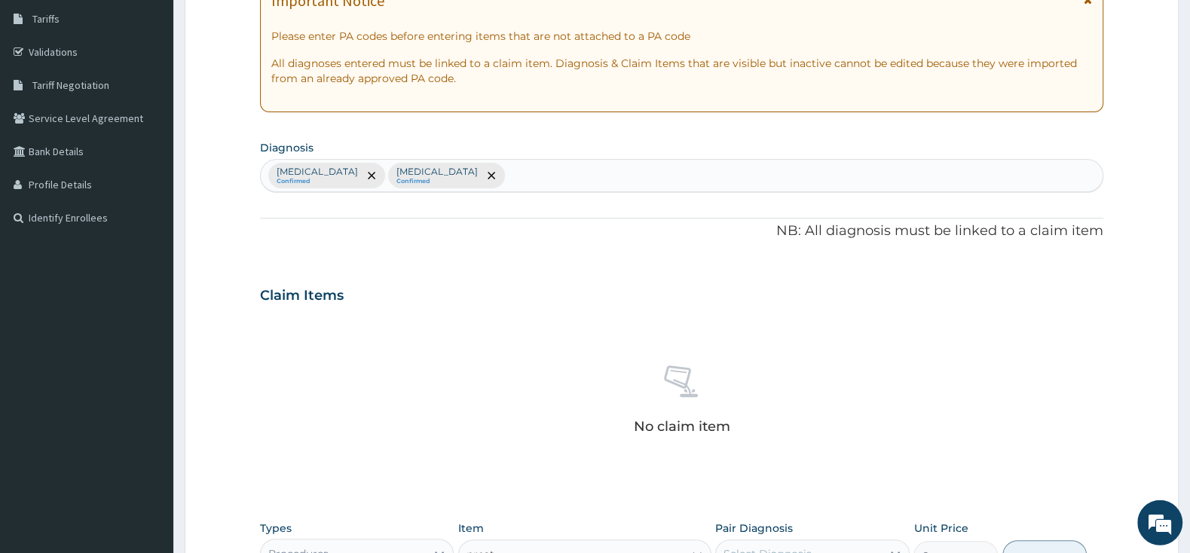
scroll to position [283, 0]
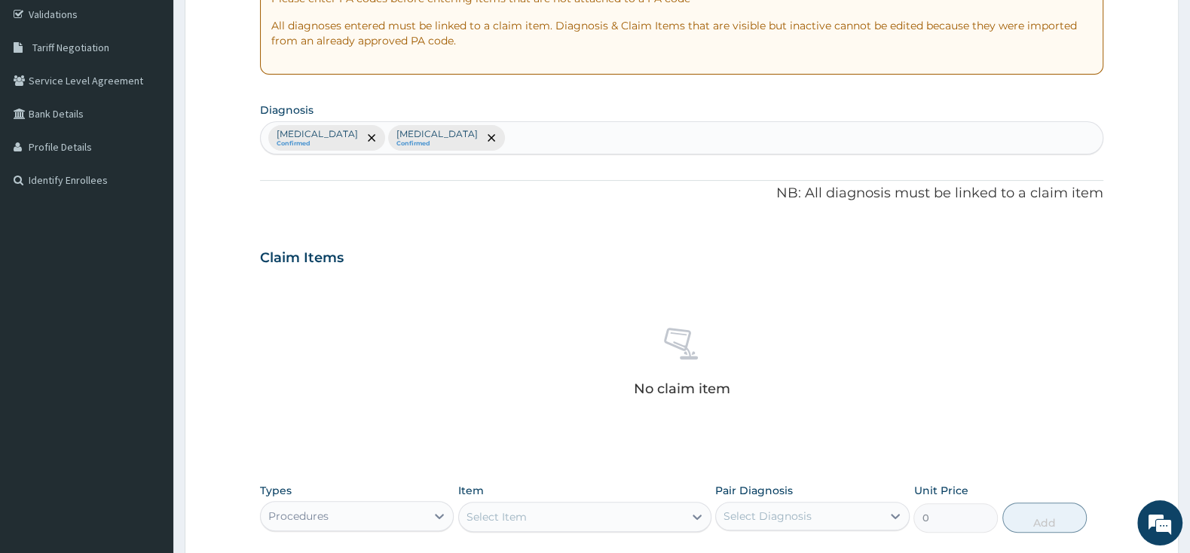
click at [592, 512] on div "Select Item" at bounding box center [571, 517] width 225 height 24
click at [604, 500] on div "Item Select Item" at bounding box center [584, 508] width 253 height 50
click at [605, 520] on div "Select Item" at bounding box center [571, 517] width 225 height 24
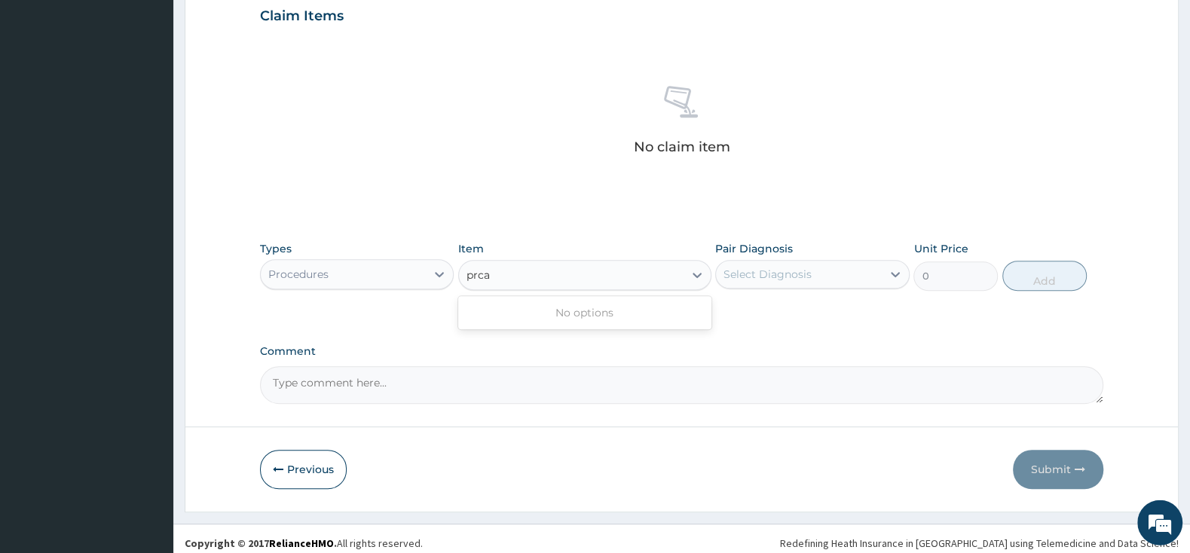
scroll to position [535, 0]
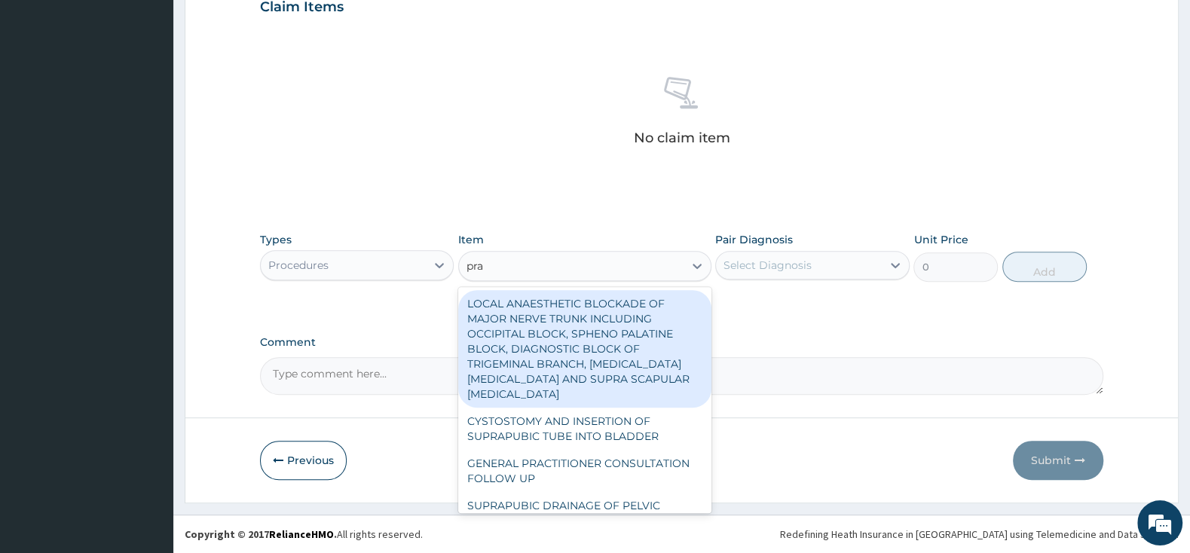
type input "prac"
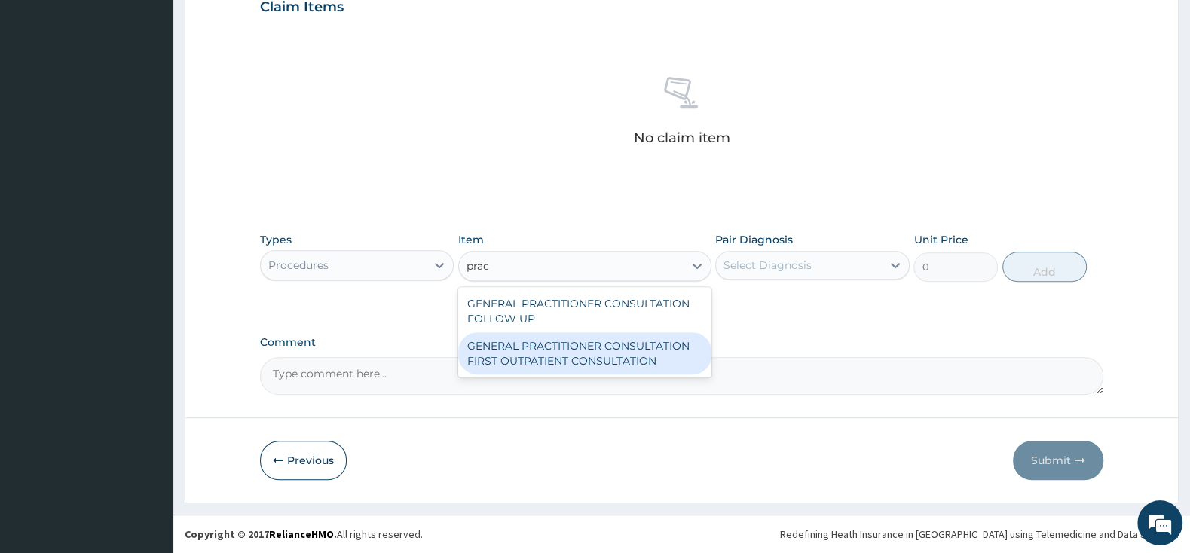
click at [619, 340] on div "GENERAL PRACTITIONER CONSULTATION FIRST OUTPATIENT CONSULTATION" at bounding box center [584, 353] width 253 height 42
type input "3000"
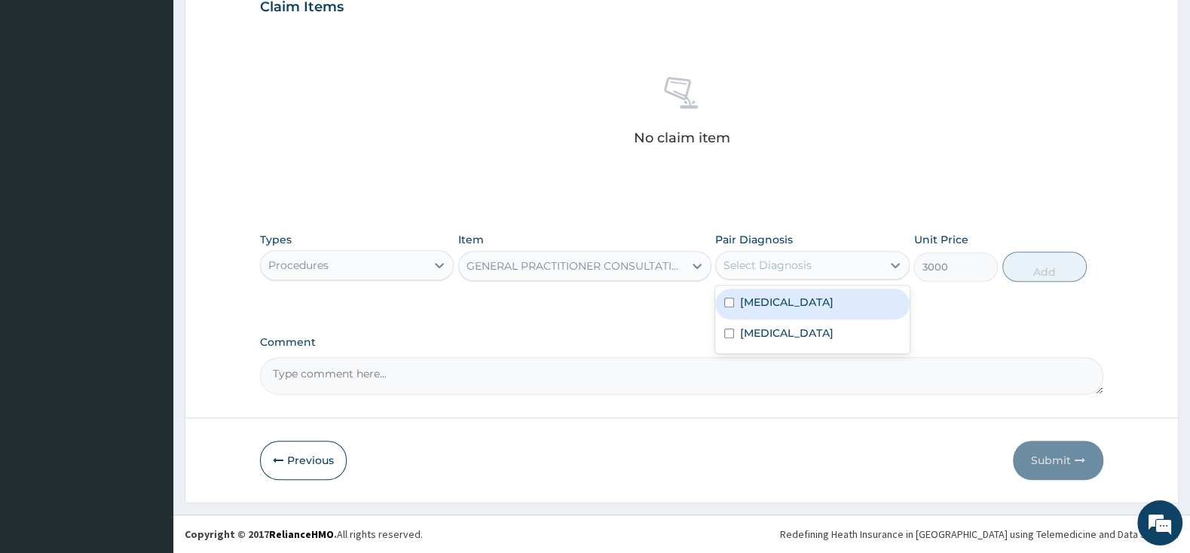
click at [784, 255] on div "Select Diagnosis" at bounding box center [798, 265] width 165 height 24
click at [723, 301] on div "[MEDICAL_DATA]" at bounding box center [812, 304] width 194 height 31
checkbox input "true"
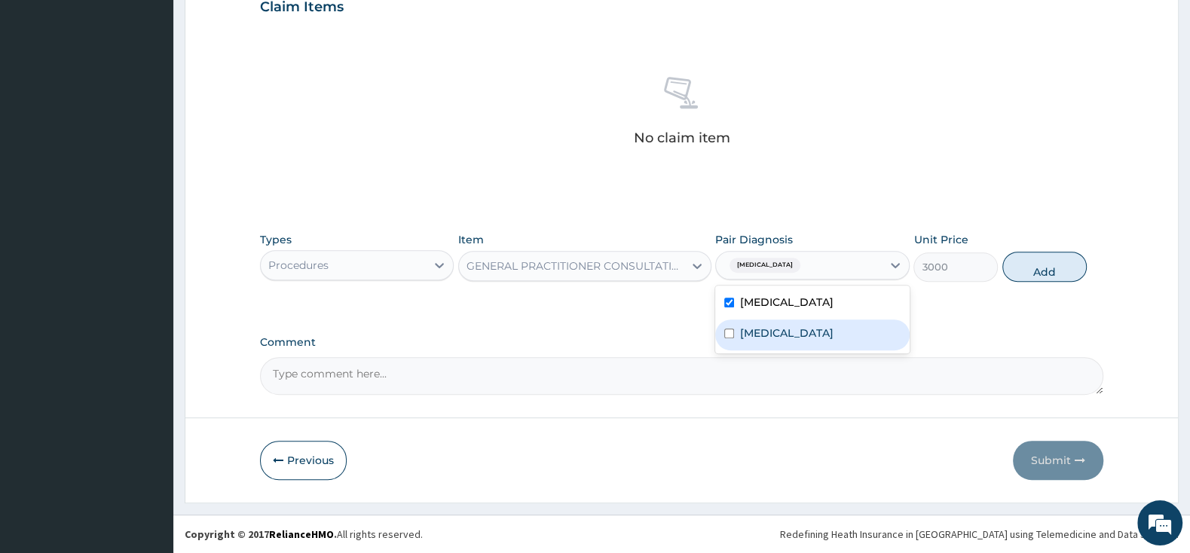
click at [728, 334] on div "[MEDICAL_DATA]" at bounding box center [812, 335] width 194 height 31
checkbox input "true"
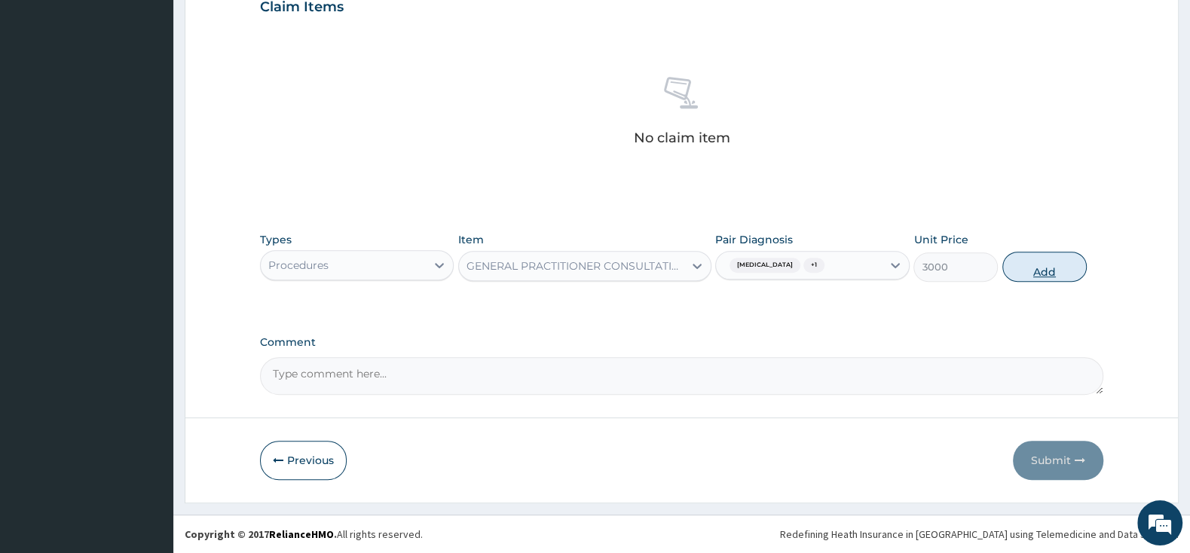
click at [1028, 267] on button "Add" at bounding box center [1044, 267] width 84 height 30
type input "0"
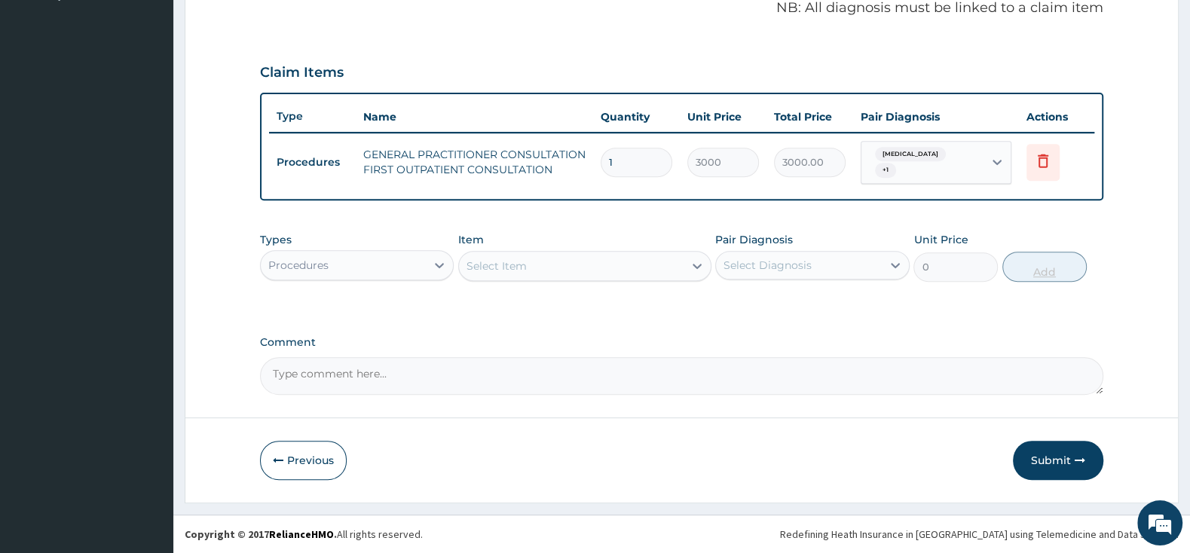
scroll to position [469, 0]
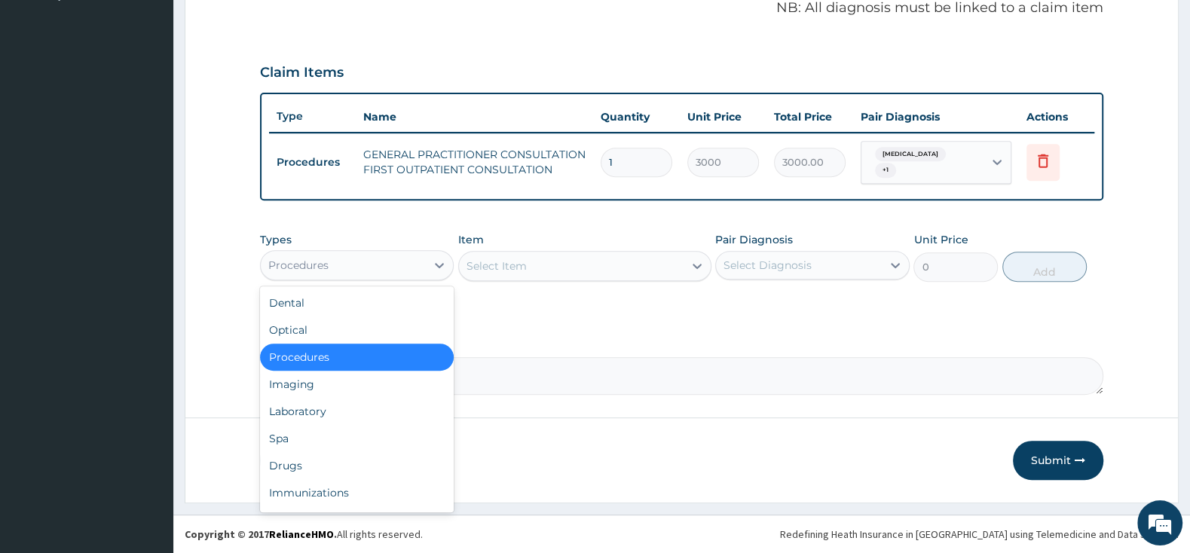
click at [323, 258] on div "Procedures" at bounding box center [298, 265] width 60 height 15
click at [305, 466] on div "Drugs" at bounding box center [357, 465] width 194 height 27
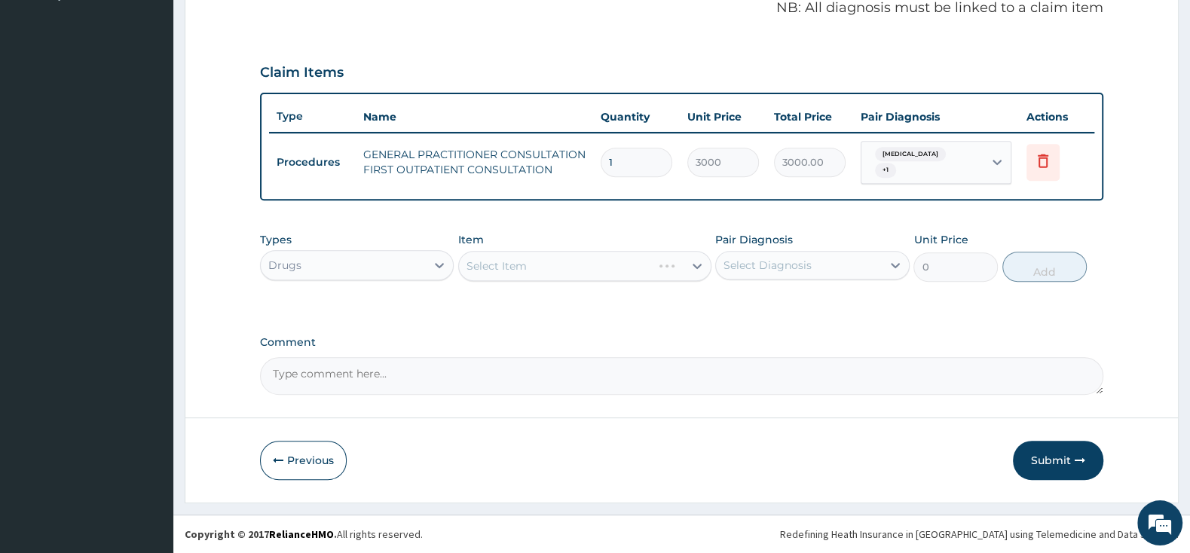
click at [531, 274] on div "Select Item" at bounding box center [584, 266] width 253 height 30
click at [591, 265] on div "Select Item" at bounding box center [584, 266] width 253 height 30
click at [647, 263] on div "Select Item" at bounding box center [571, 266] width 225 height 24
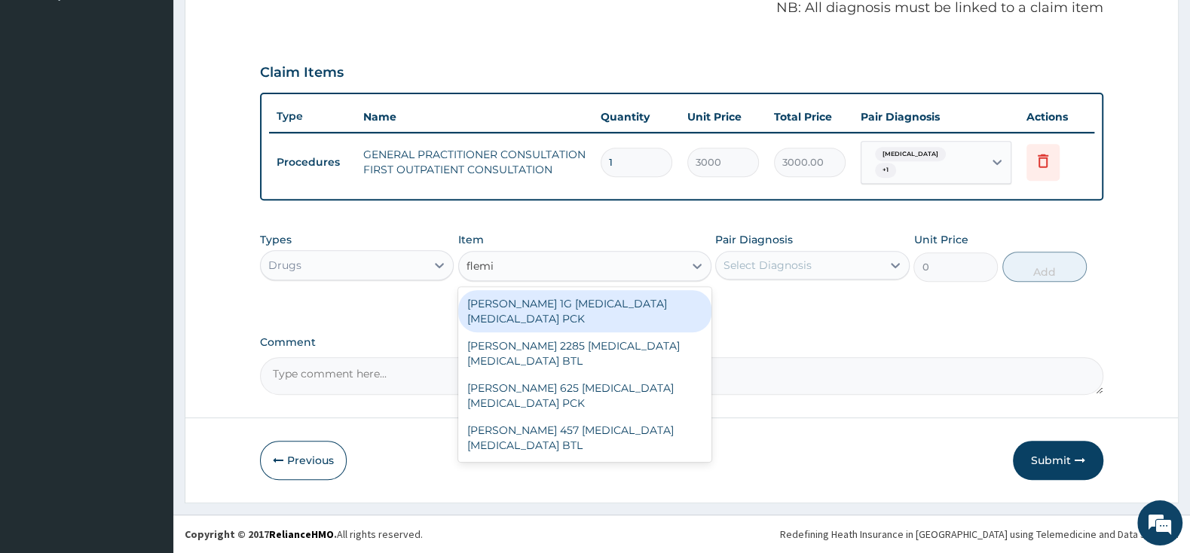
type input "flemin"
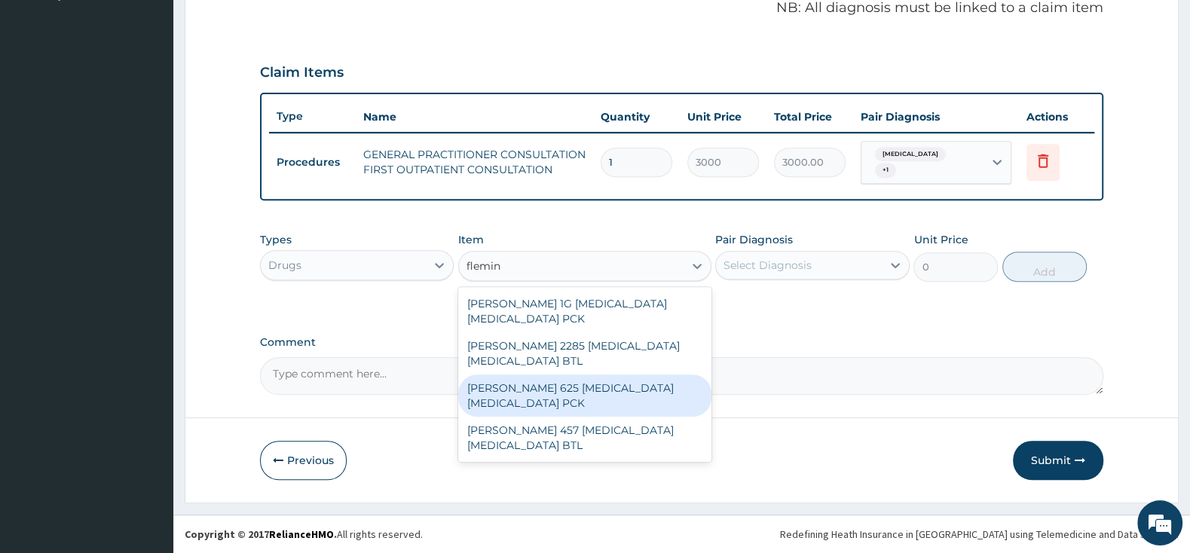
click at [647, 396] on div "[PERSON_NAME] 625 [MEDICAL_DATA] [MEDICAL_DATA] PCK" at bounding box center [584, 396] width 253 height 42
type input "2300"
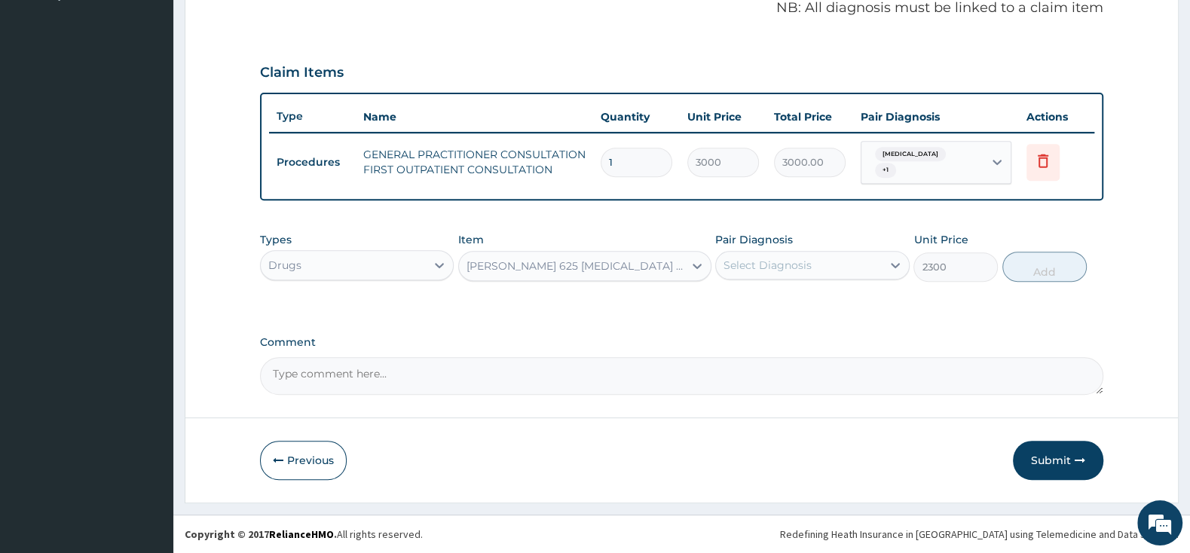
click at [745, 268] on div "Select Diagnosis" at bounding box center [767, 265] width 88 height 15
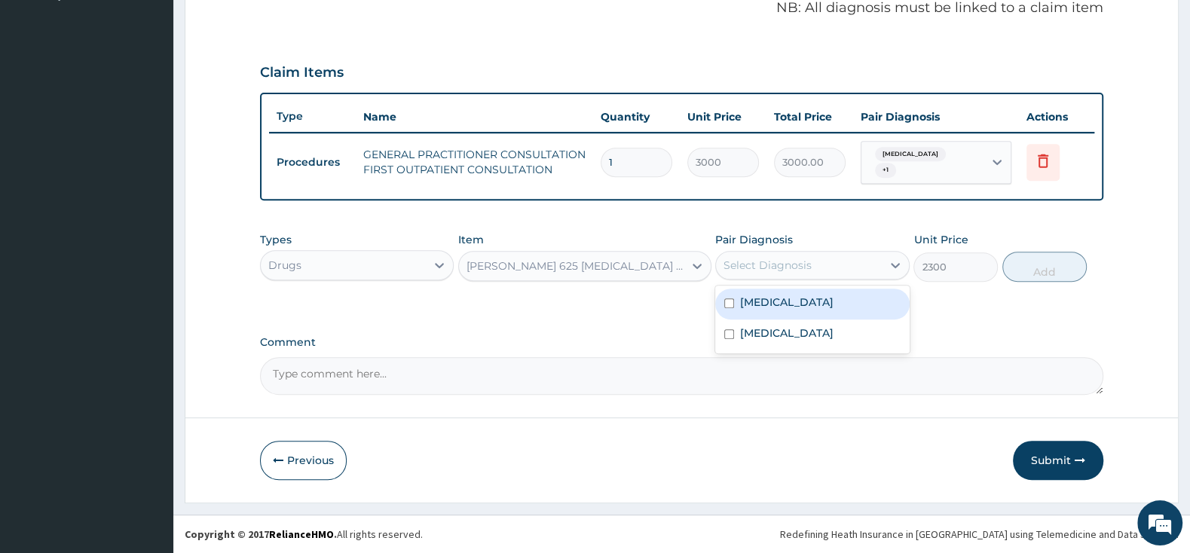
click at [729, 300] on input "checkbox" at bounding box center [729, 303] width 10 height 10
checkbox input "true"
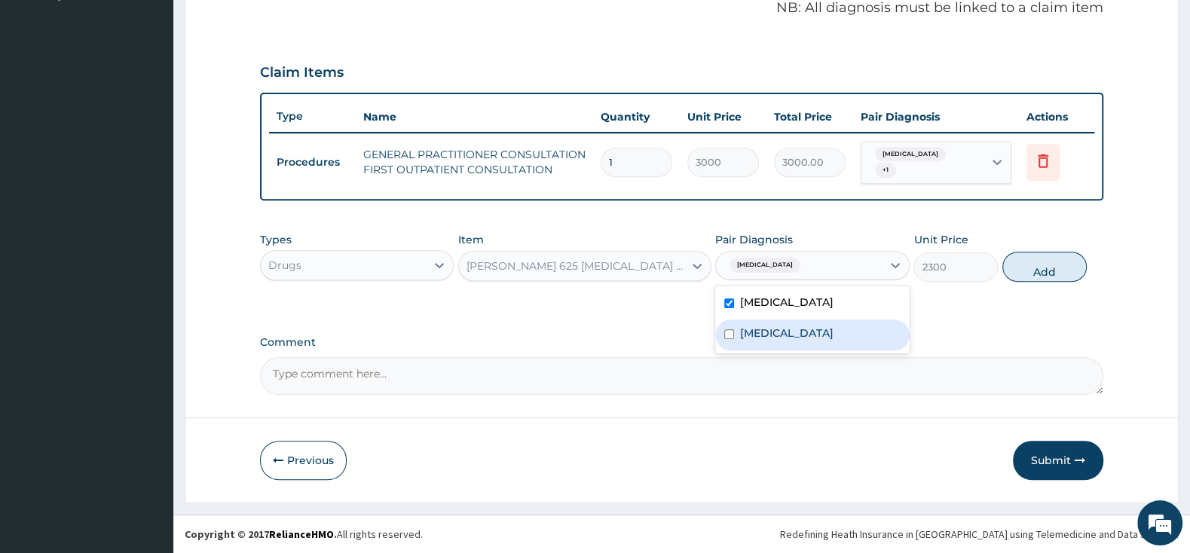
drag, startPoint x: 720, startPoint y: 341, endPoint x: 726, endPoint y: 324, distance: 18.6
click at [720, 340] on div "[MEDICAL_DATA]" at bounding box center [812, 335] width 194 height 31
checkbox input "true"
click at [726, 293] on div "[MEDICAL_DATA]" at bounding box center [812, 304] width 194 height 31
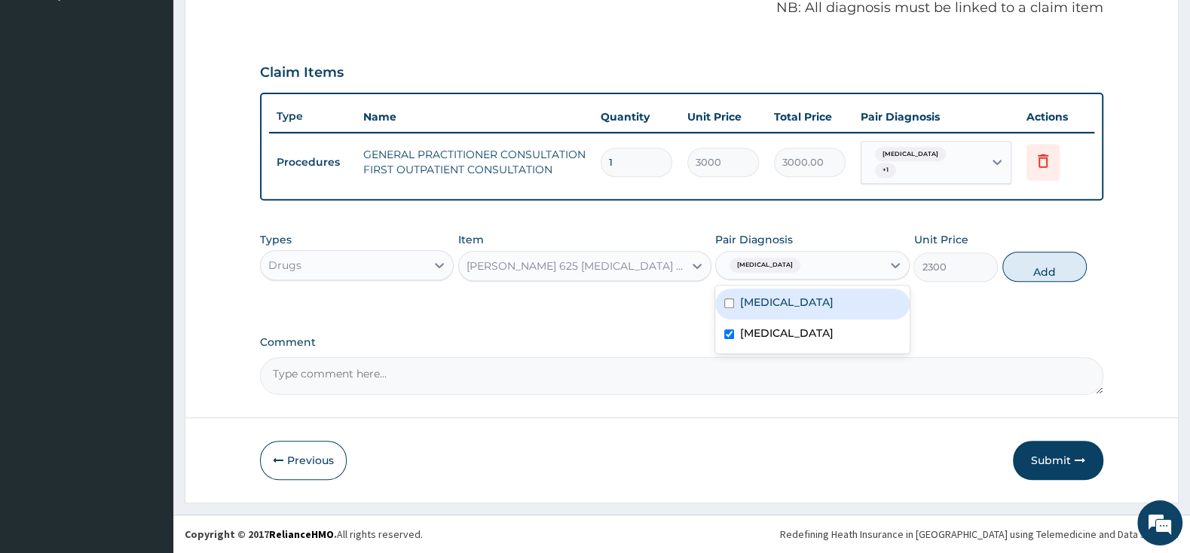
checkbox input "false"
click at [1039, 267] on button "Add" at bounding box center [1044, 267] width 84 height 30
type input "0"
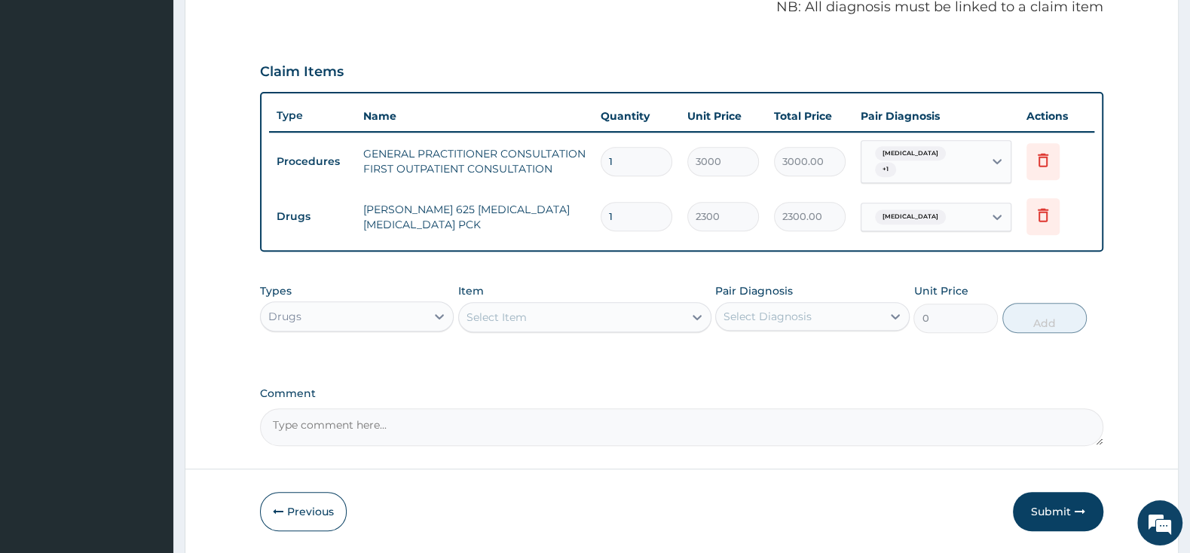
click at [632, 308] on div "Select Item" at bounding box center [571, 317] width 225 height 24
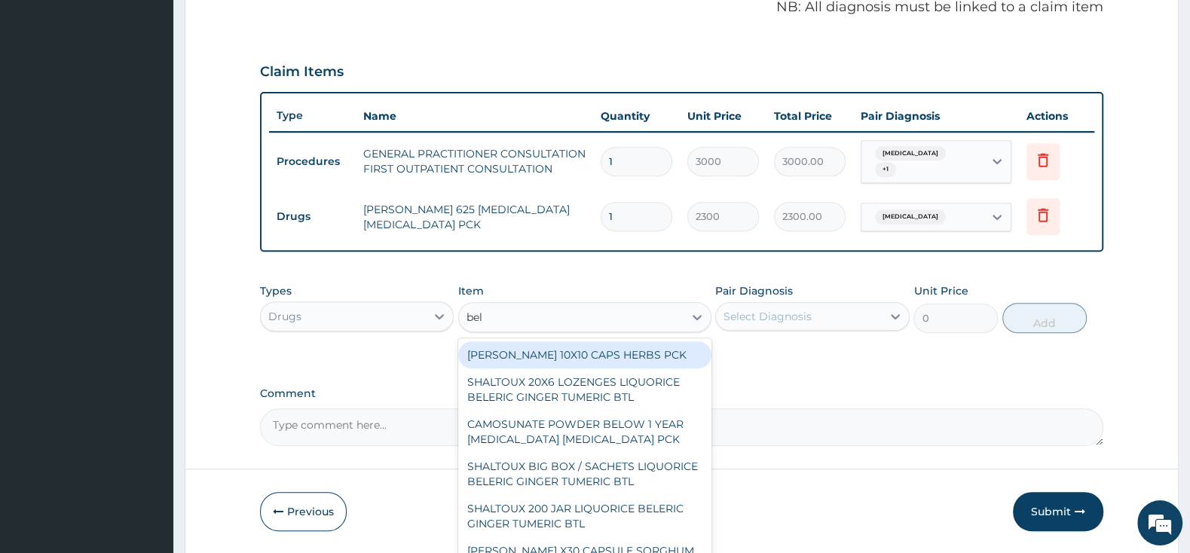
type input "bell"
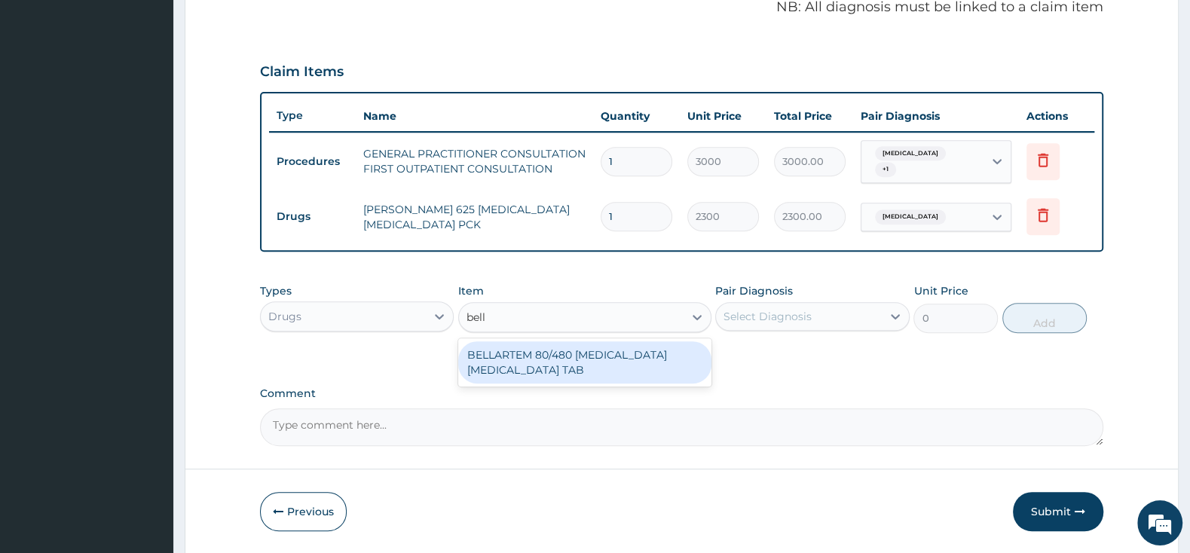
click at [589, 365] on div "BELLARTEM 80/480 [MEDICAL_DATA] [MEDICAL_DATA] TAB" at bounding box center [584, 362] width 253 height 42
type input "379.5"
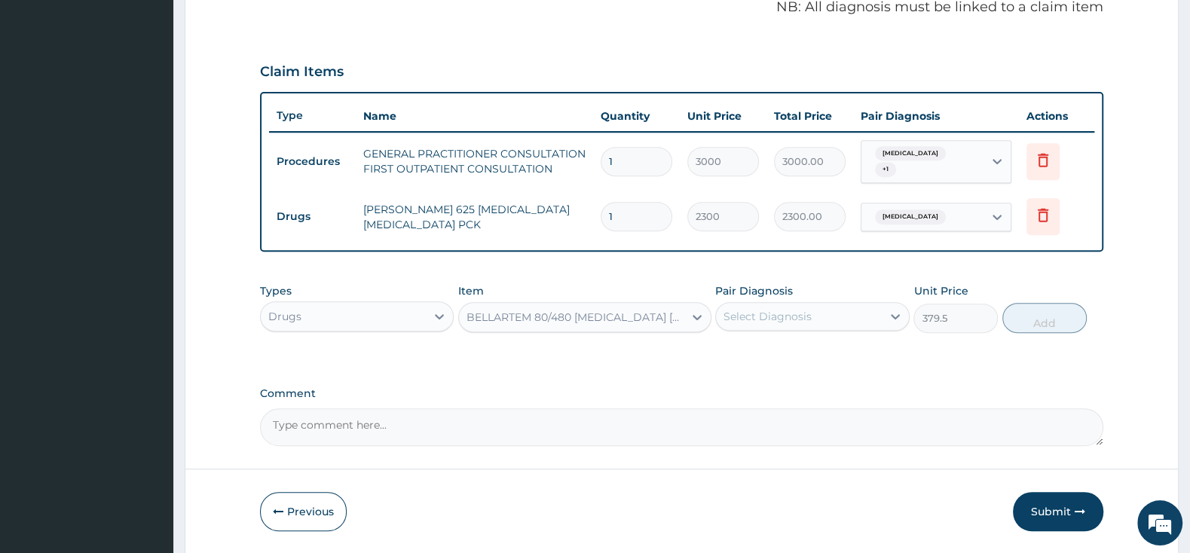
click at [769, 313] on div "Select Diagnosis" at bounding box center [767, 316] width 88 height 15
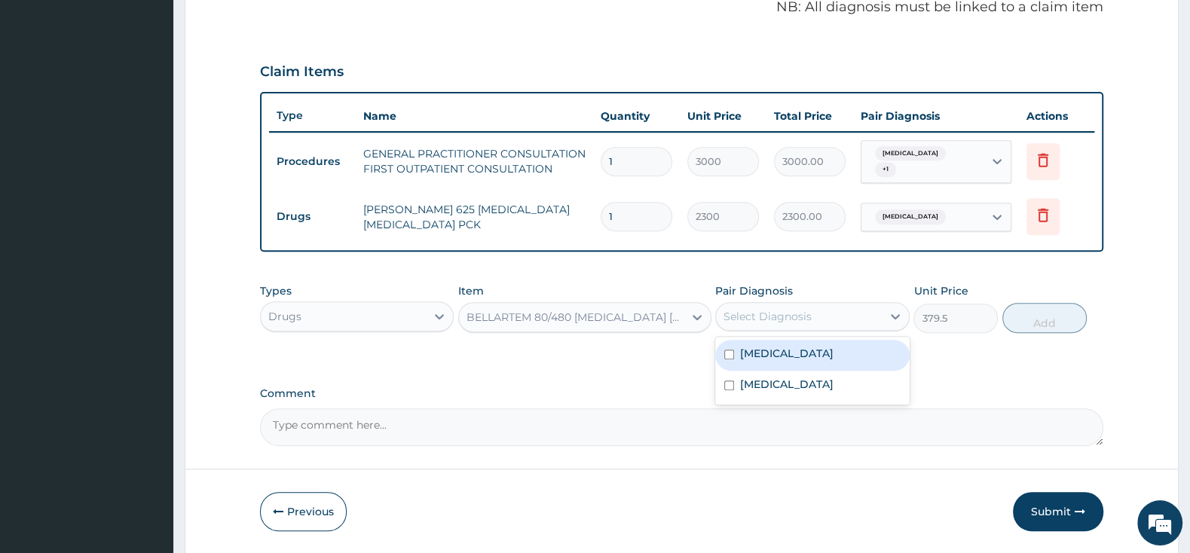
click at [733, 354] on input "checkbox" at bounding box center [729, 355] width 10 height 10
checkbox input "true"
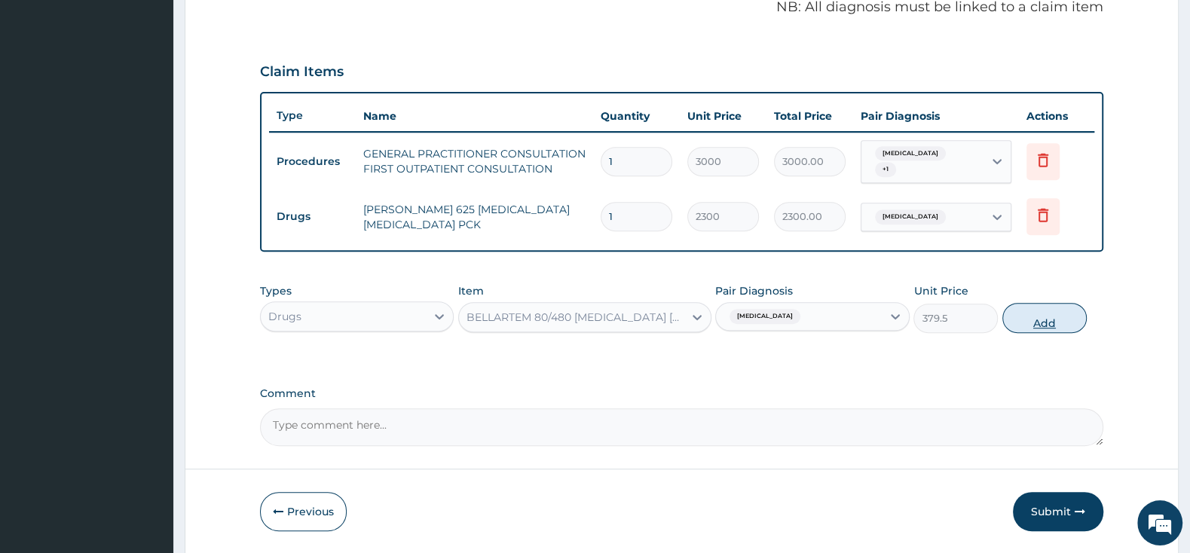
click at [1024, 315] on button "Add" at bounding box center [1044, 318] width 84 height 30
type input "0"
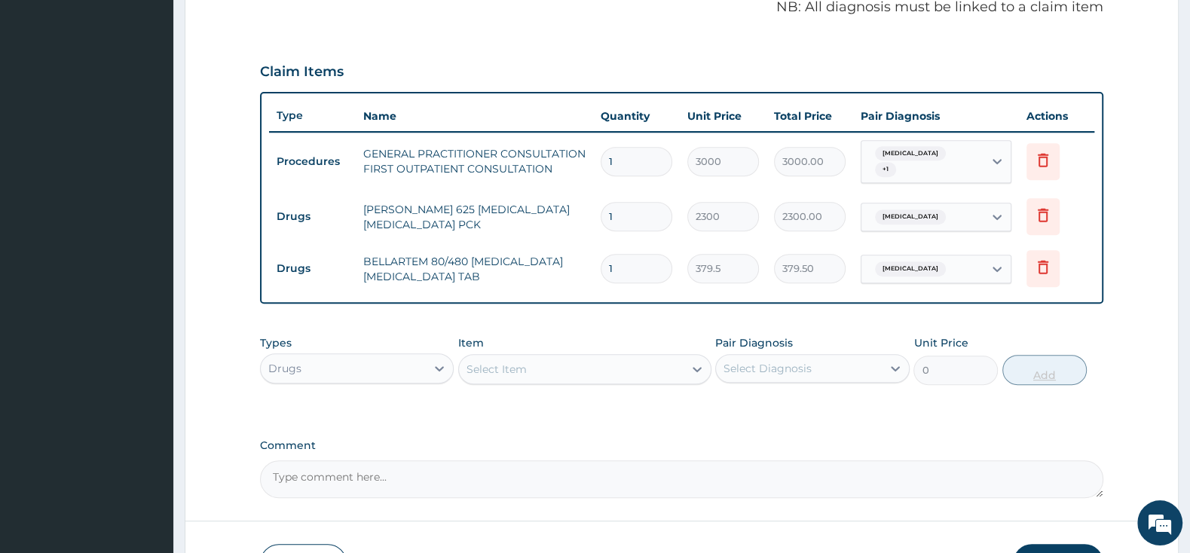
type input "0.00"
type input "6"
type input "2277.00"
type input "6"
click at [664, 365] on div "Select Item" at bounding box center [571, 369] width 225 height 24
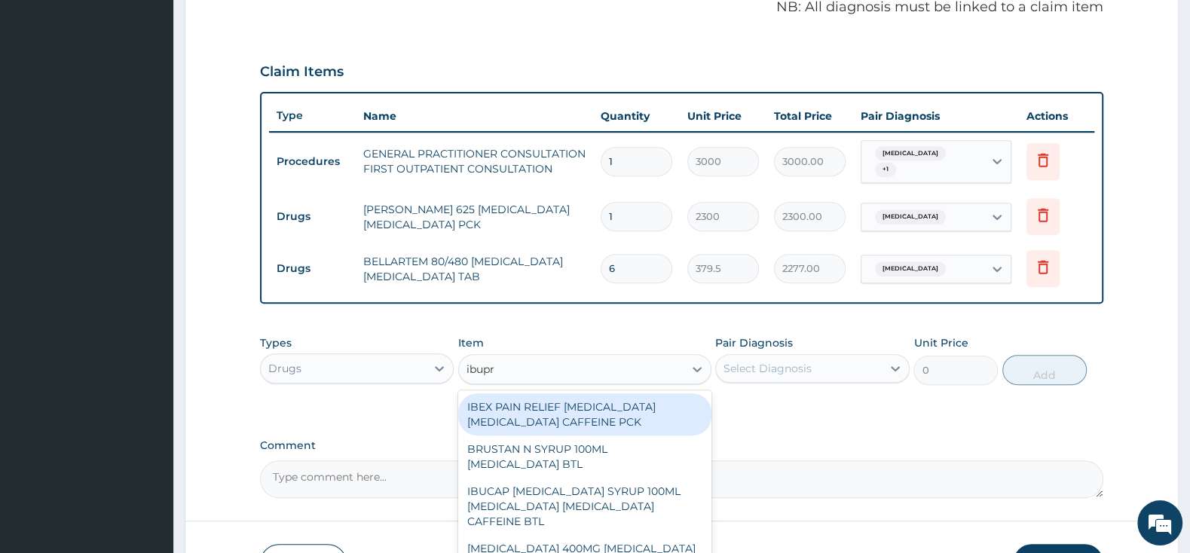
type input "ibupro"
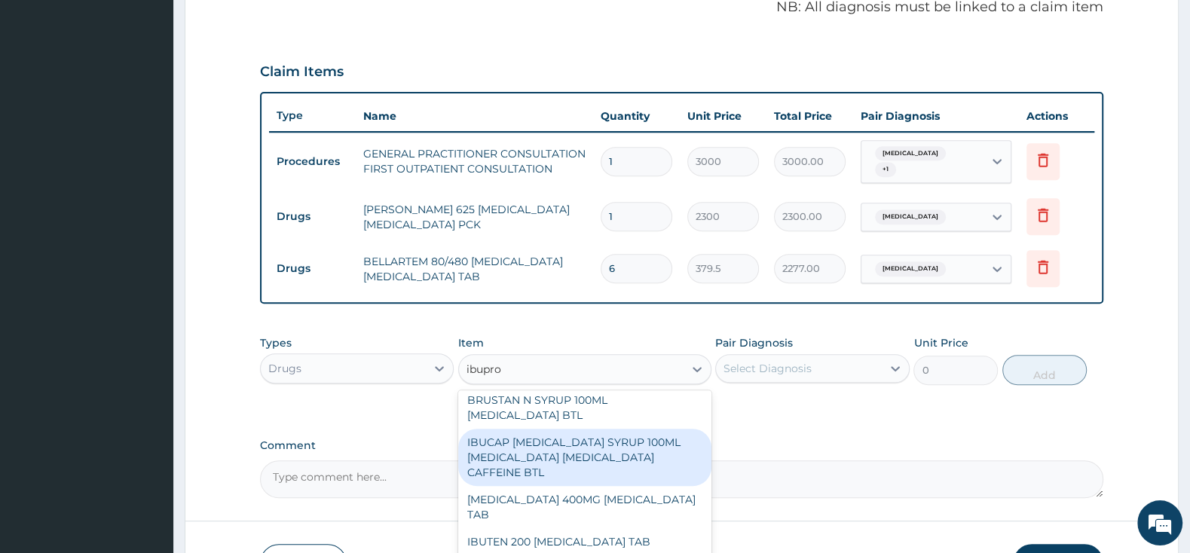
scroll to position [79, 0]
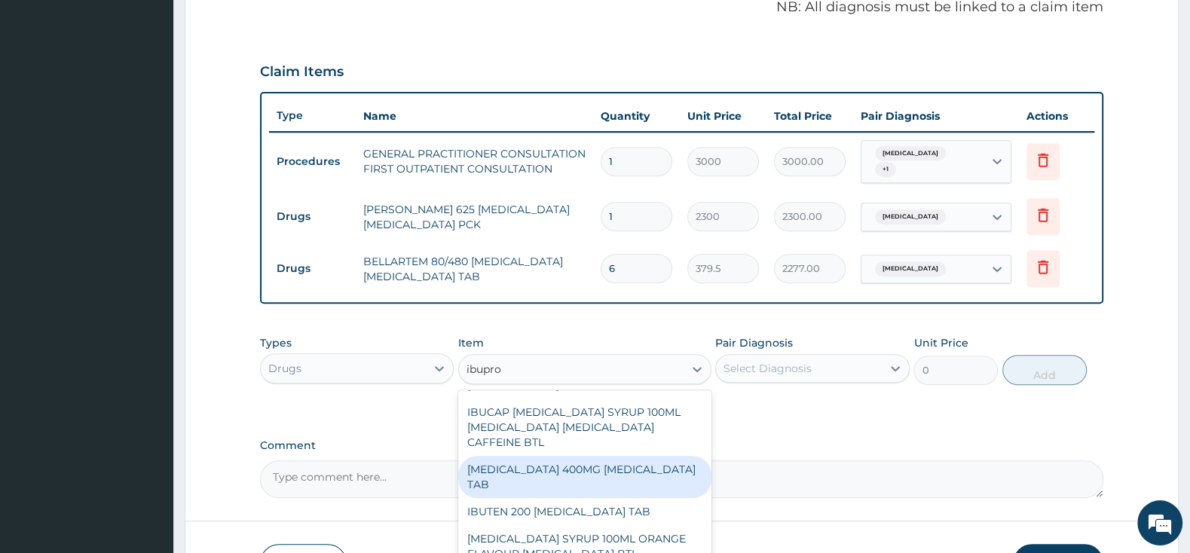
click at [539, 475] on div "[MEDICAL_DATA] 400MG [MEDICAL_DATA] TAB" at bounding box center [584, 477] width 253 height 42
type input "63.25"
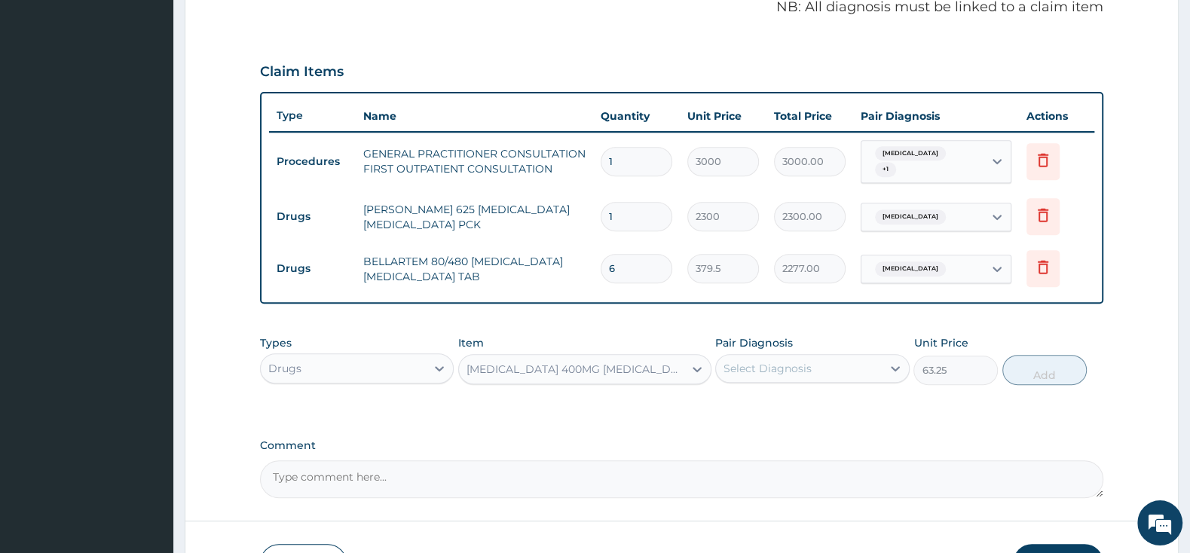
click at [653, 374] on div "[MEDICAL_DATA] 400MG [MEDICAL_DATA] TAB" at bounding box center [575, 369] width 219 height 15
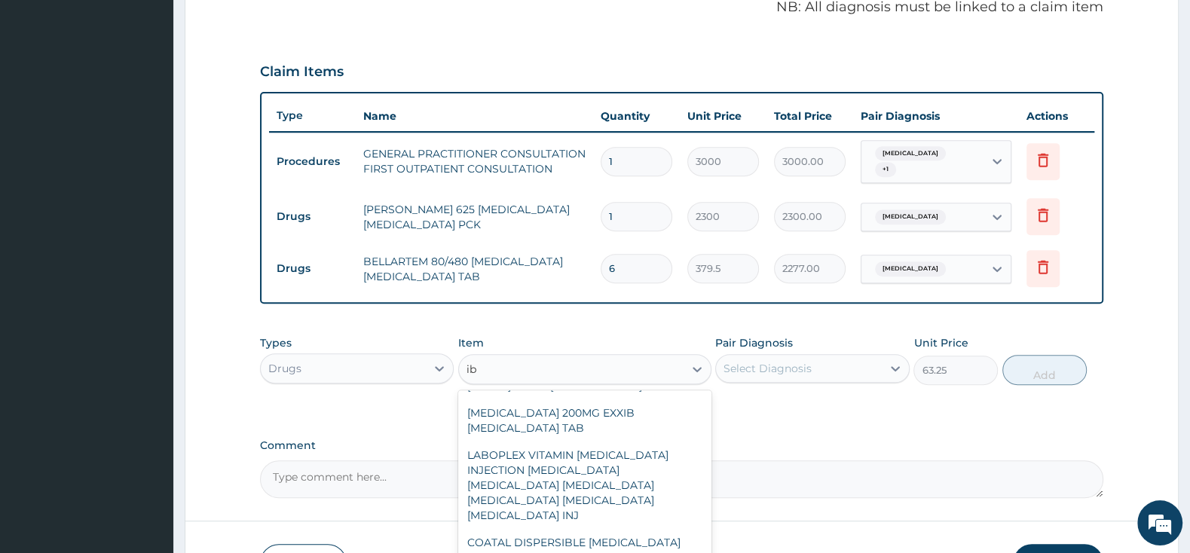
scroll to position [72, 0]
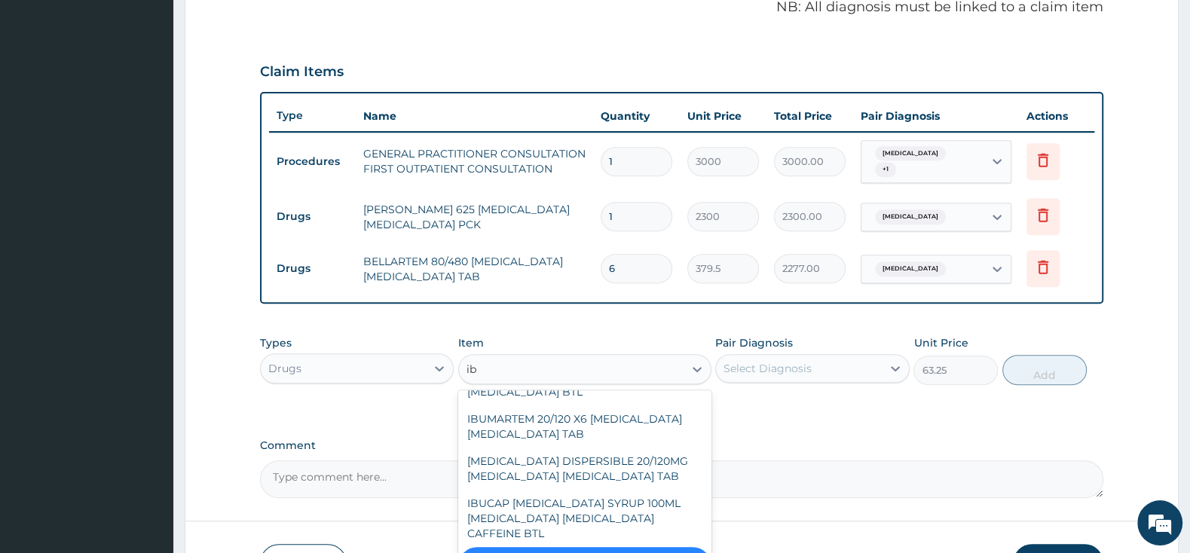
type input "ibu"
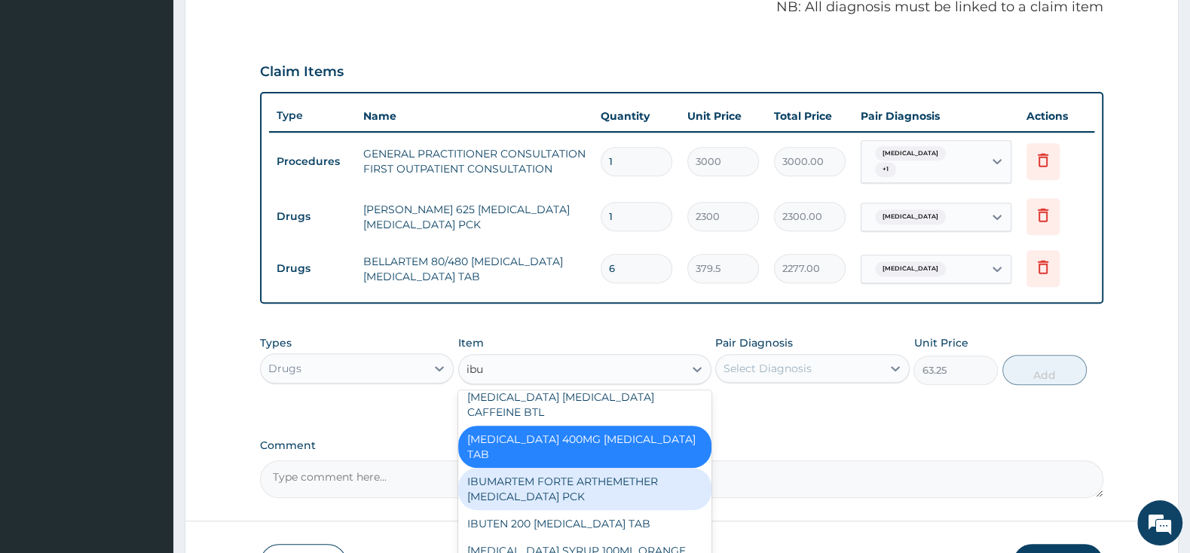
scroll to position [231, 0]
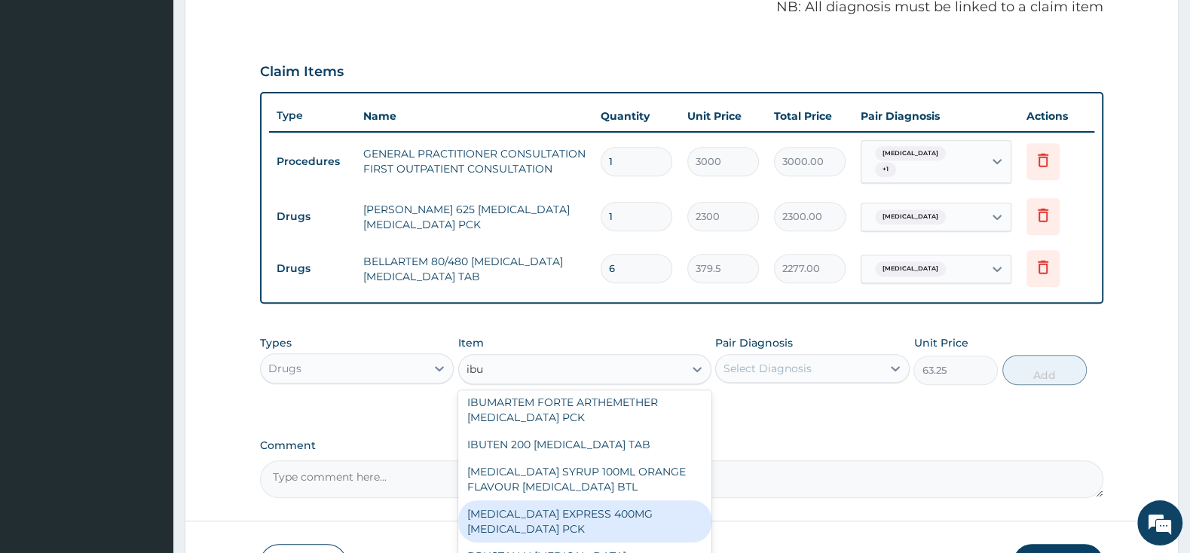
click at [609, 500] on div "[MEDICAL_DATA] EXPRESS 400MG [MEDICAL_DATA] PCK" at bounding box center [584, 521] width 253 height 42
type input "2875"
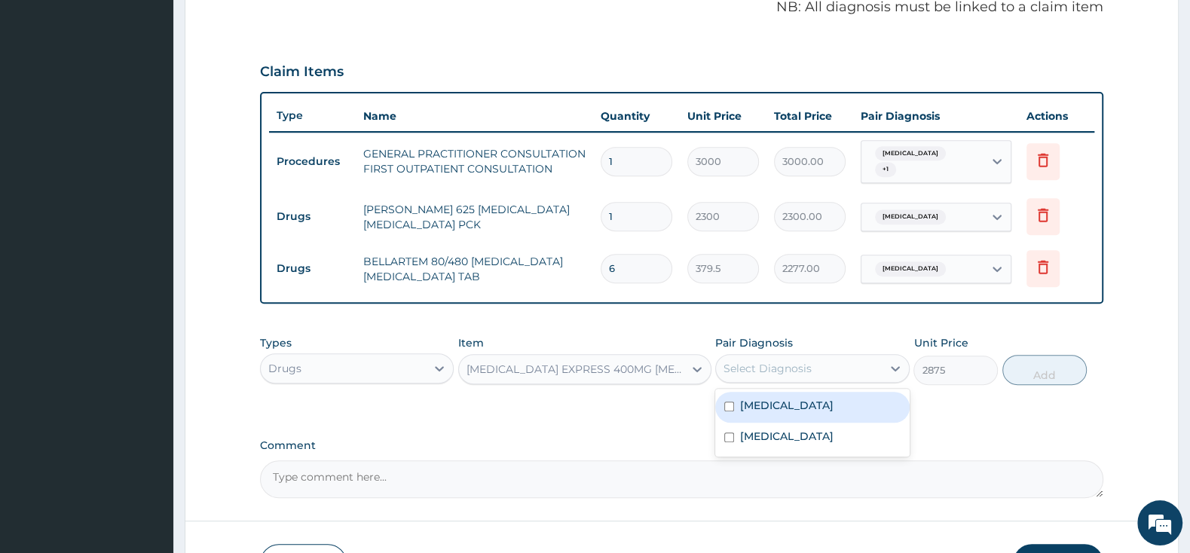
click at [786, 369] on div "Select Diagnosis" at bounding box center [767, 368] width 88 height 15
click at [733, 398] on div "[MEDICAL_DATA]" at bounding box center [812, 407] width 194 height 31
checkbox input "true"
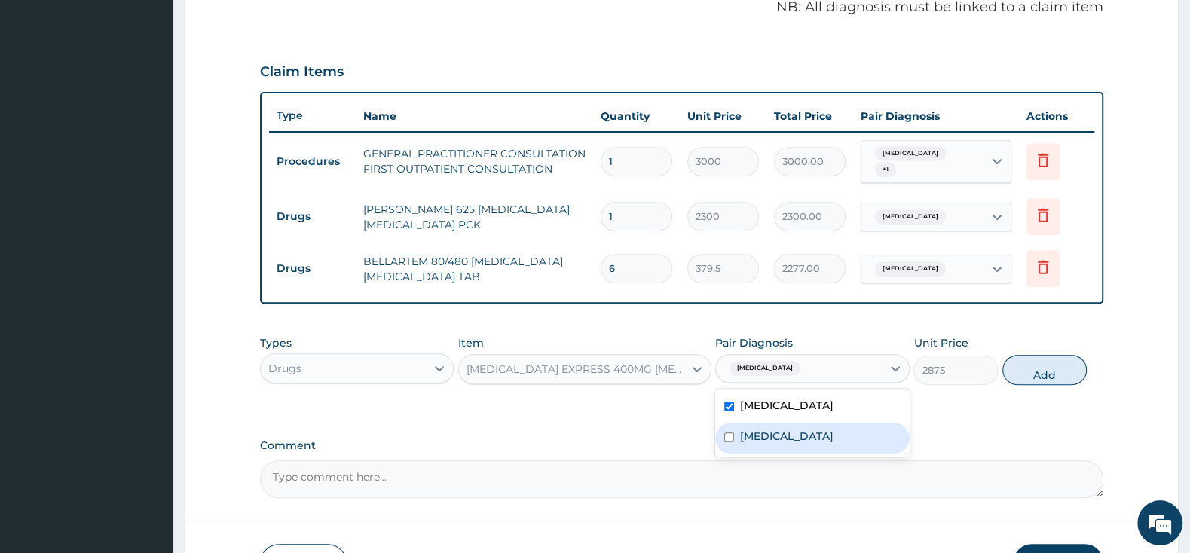
drag, startPoint x: 720, startPoint y: 443, endPoint x: 832, endPoint y: 436, distance: 111.7
click at [722, 443] on div "[MEDICAL_DATA]" at bounding box center [812, 438] width 194 height 31
checkbox input "true"
click at [1044, 357] on button "Add" at bounding box center [1044, 370] width 84 height 30
type input "0"
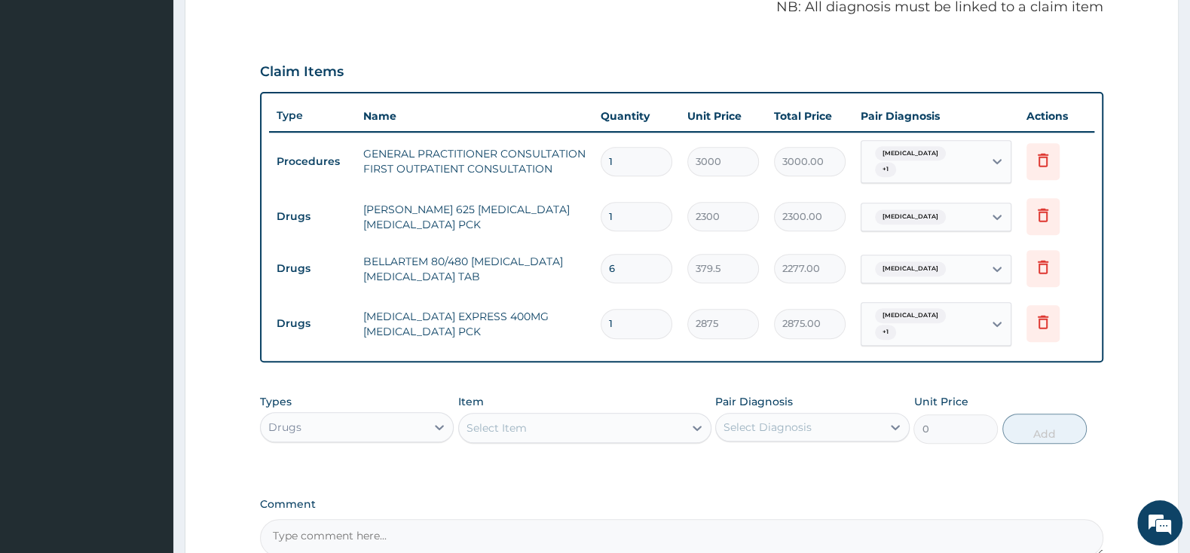
click at [669, 429] on div "Select Item" at bounding box center [571, 428] width 225 height 24
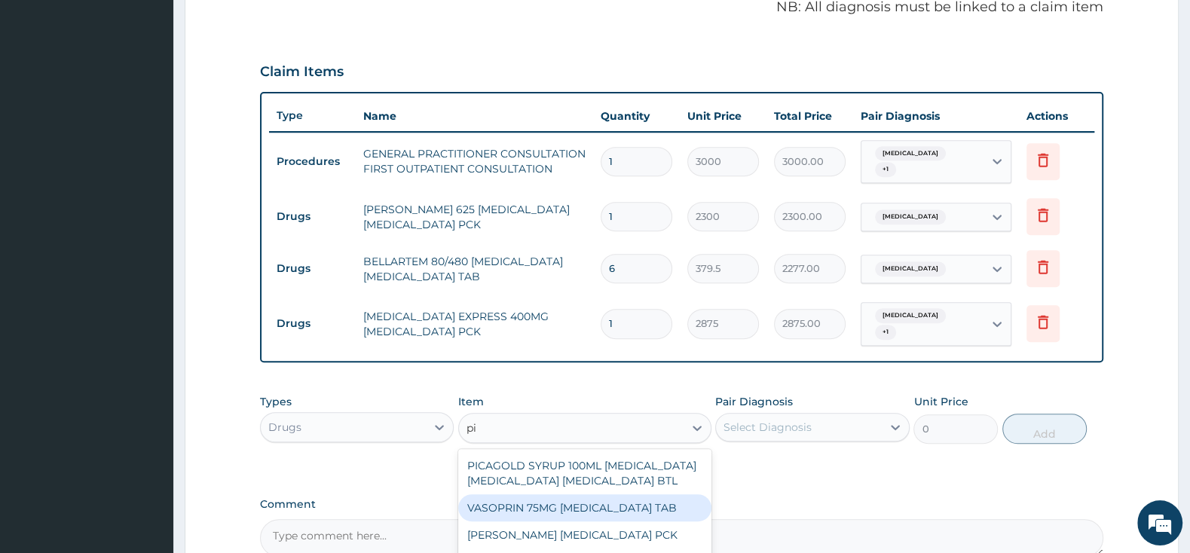
type input "p"
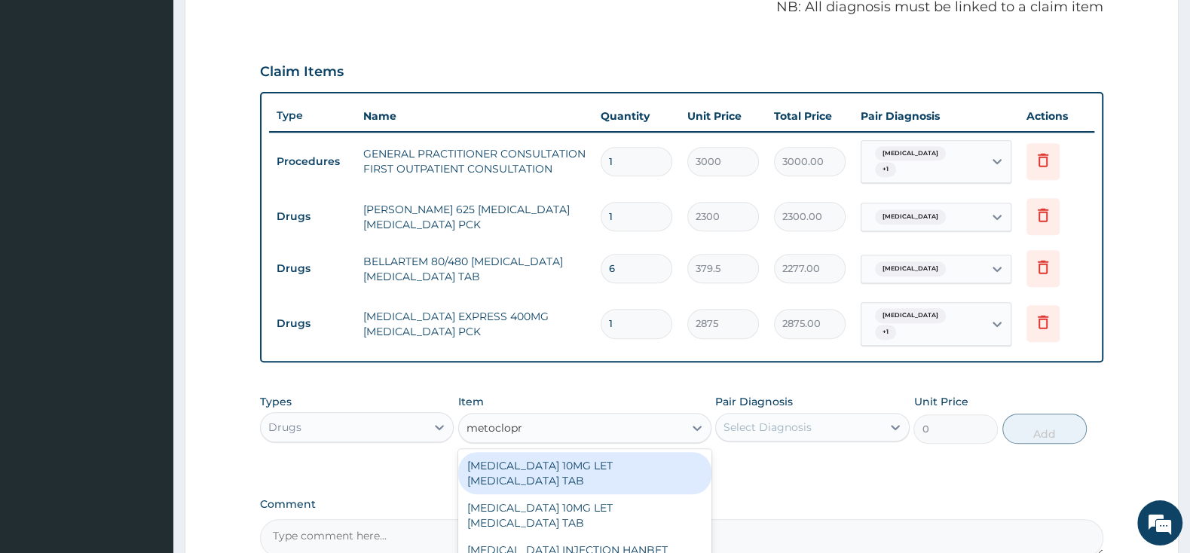
type input "metoclopra"
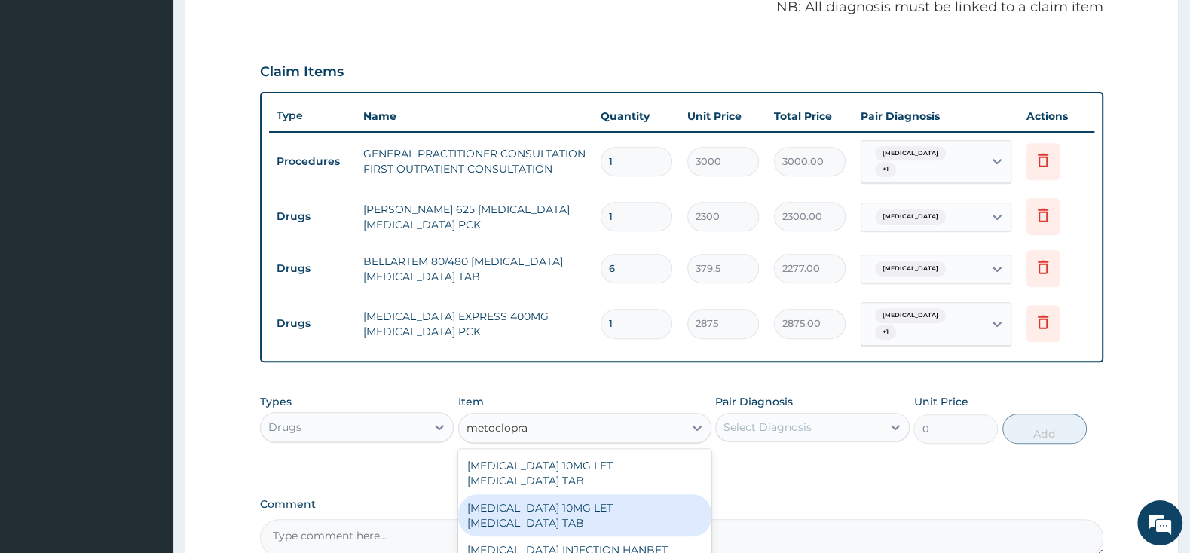
click at [561, 515] on div "[MEDICAL_DATA] 10MG LET [MEDICAL_DATA] TAB" at bounding box center [584, 515] width 253 height 42
type input "2185"
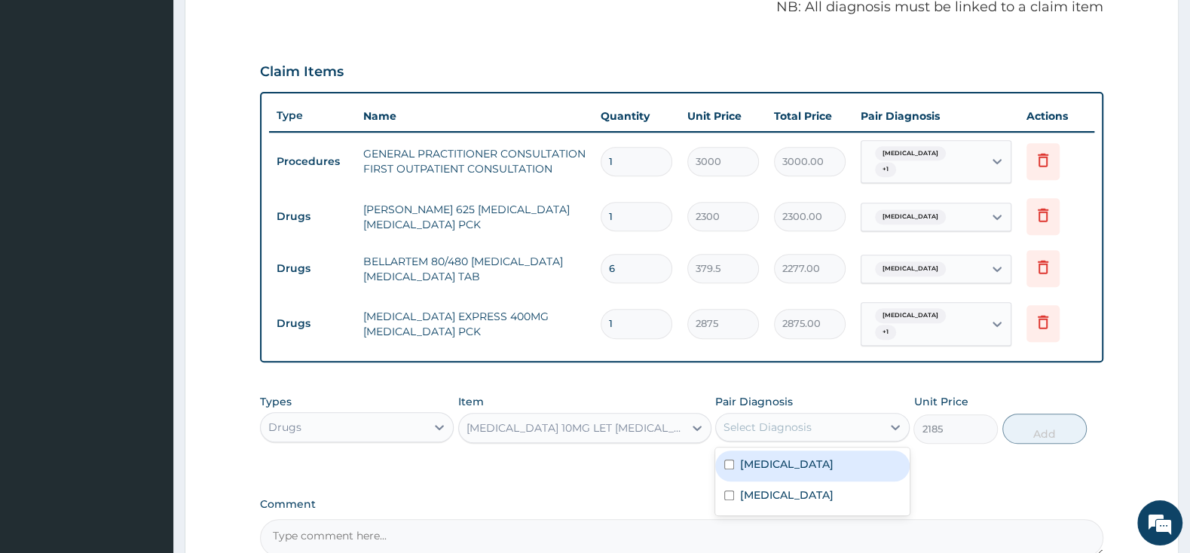
click at [735, 421] on div "Select Diagnosis" at bounding box center [767, 427] width 88 height 15
click at [724, 463] on input "checkbox" at bounding box center [729, 465] width 10 height 10
checkbox input "true"
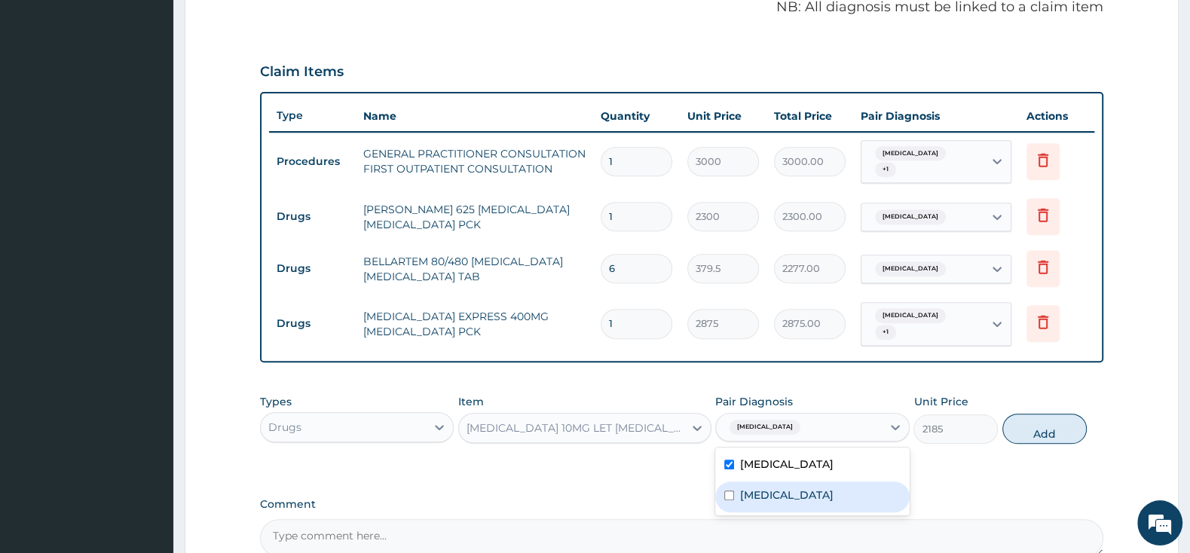
drag, startPoint x: 727, startPoint y: 503, endPoint x: 794, endPoint y: 509, distance: 67.3
click at [728, 500] on input "checkbox" at bounding box center [729, 496] width 10 height 10
checkbox input "true"
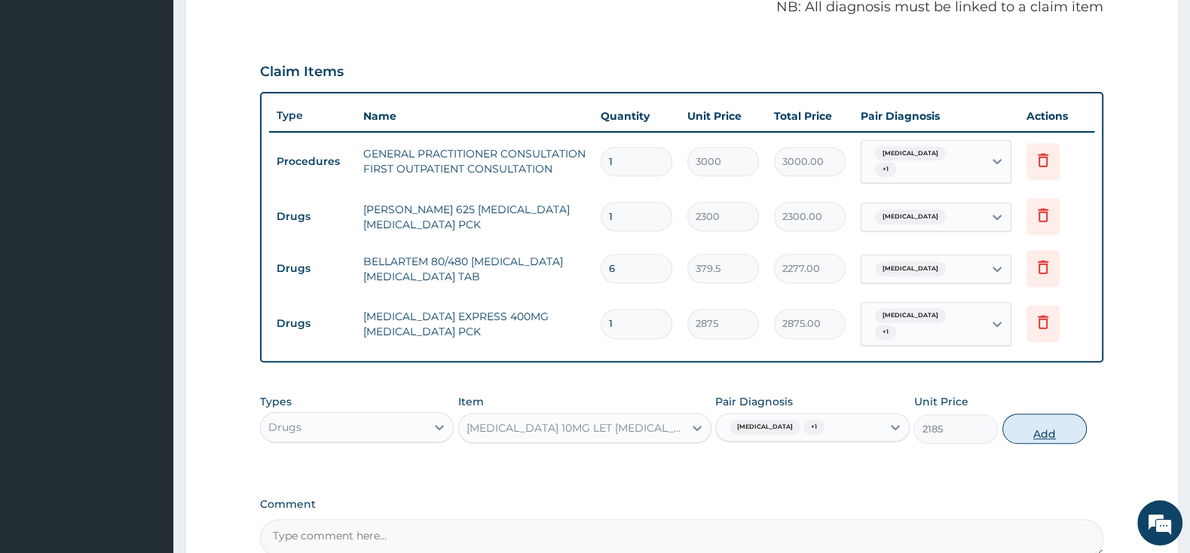
click at [1042, 424] on button "Add" at bounding box center [1044, 429] width 84 height 30
type input "0"
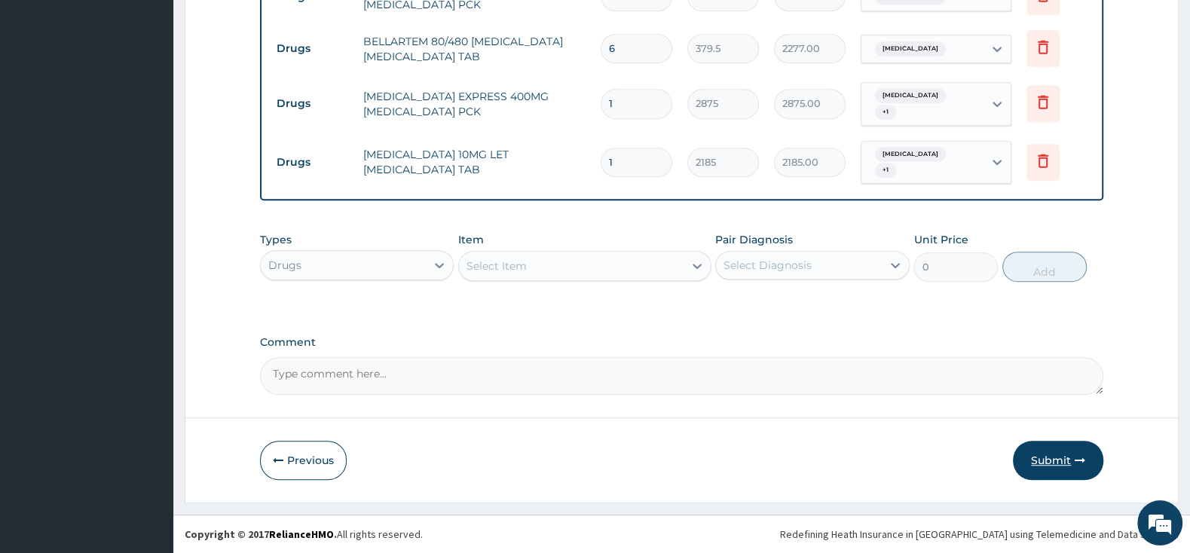
click at [1047, 457] on button "Submit" at bounding box center [1058, 460] width 90 height 39
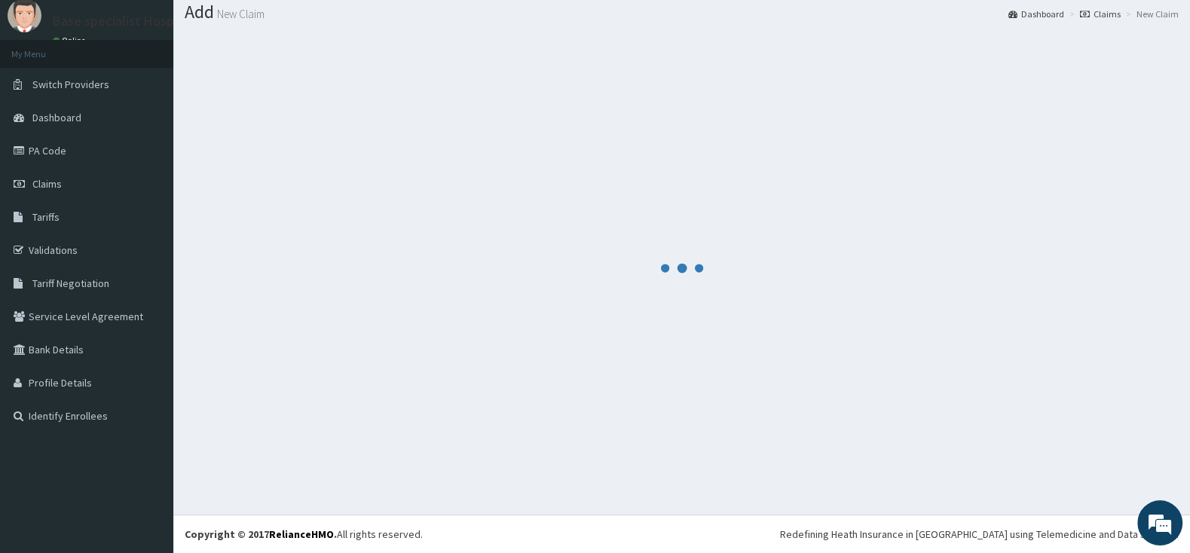
scroll to position [47, 0]
